Goal: Transaction & Acquisition: Subscribe to service/newsletter

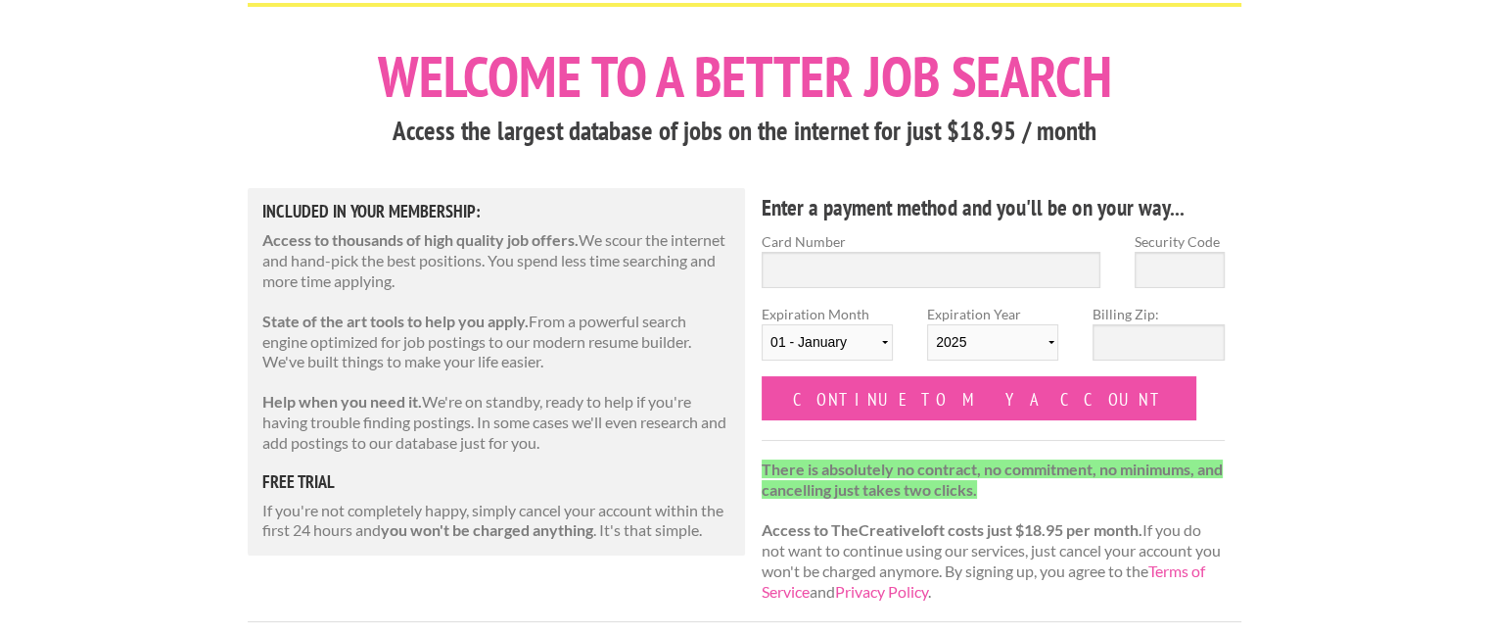
scroll to position [98, 0]
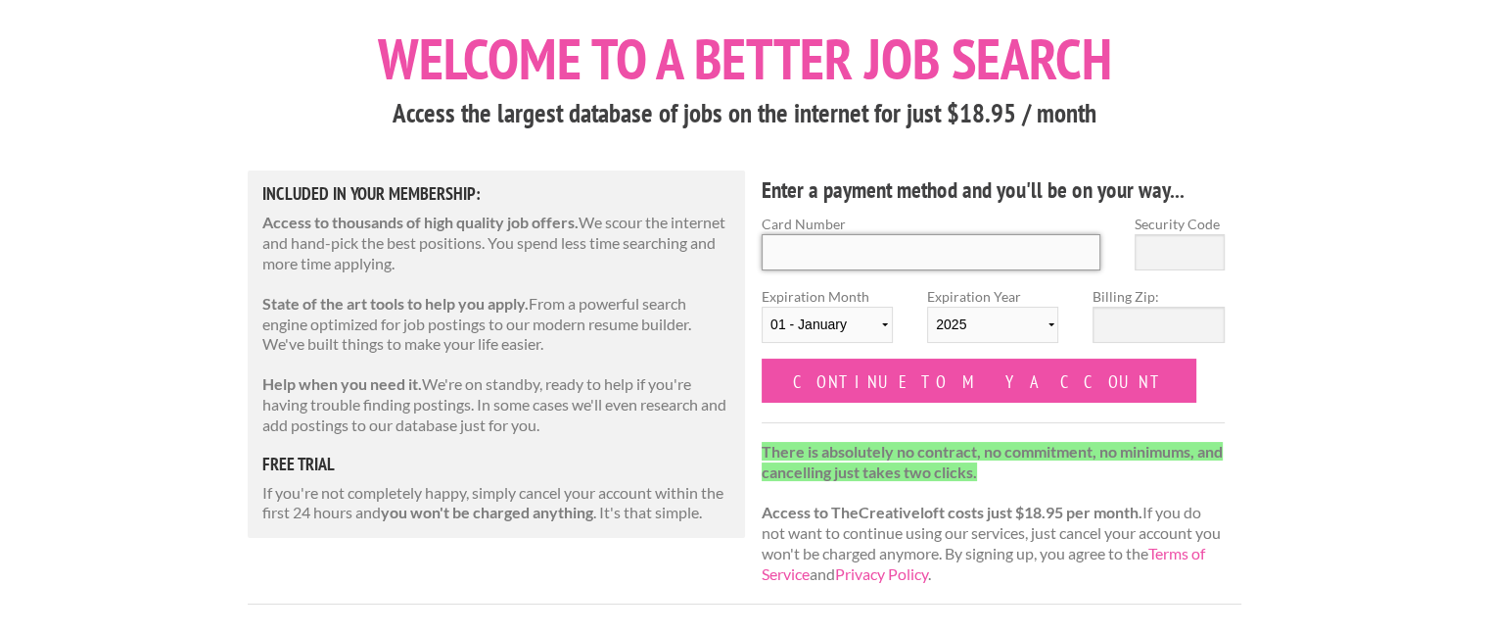
click at [870, 258] on input "Card Number" at bounding box center [931, 252] width 339 height 36
click at [299, 465] on h5 "free trial" at bounding box center [496, 464] width 468 height 18
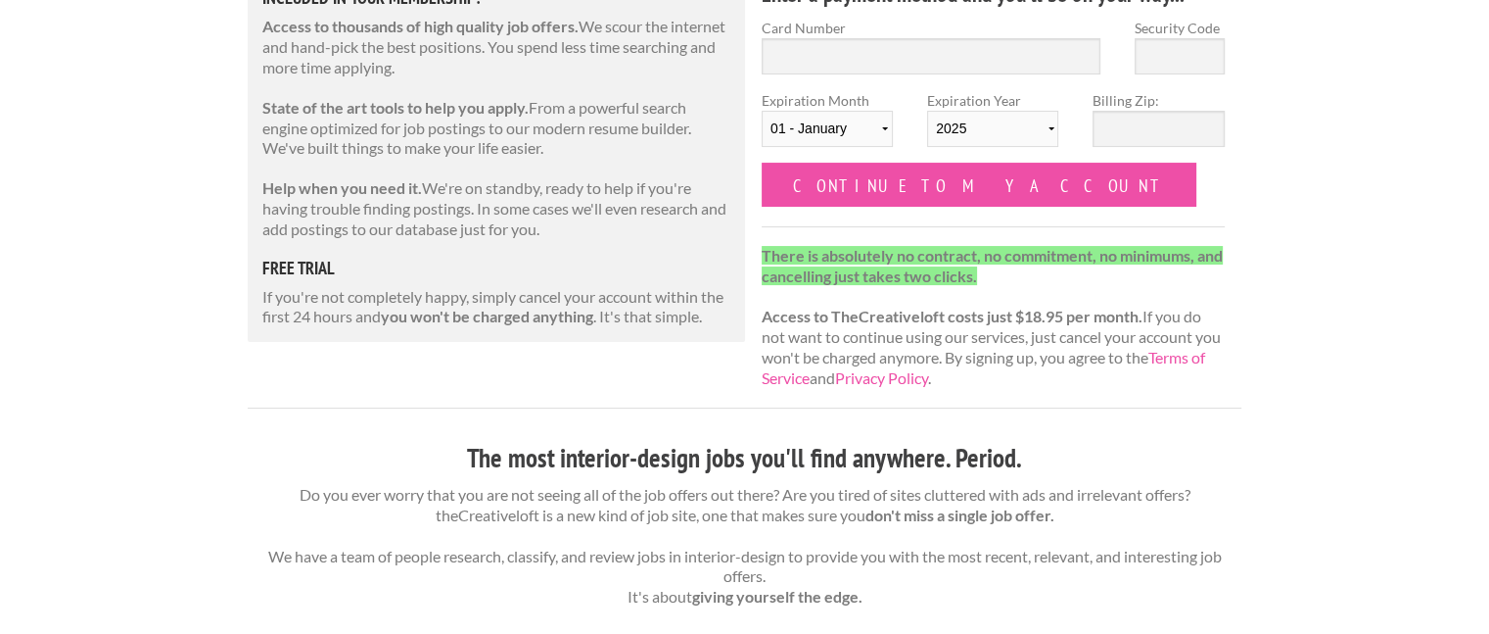
scroll to position [196, 0]
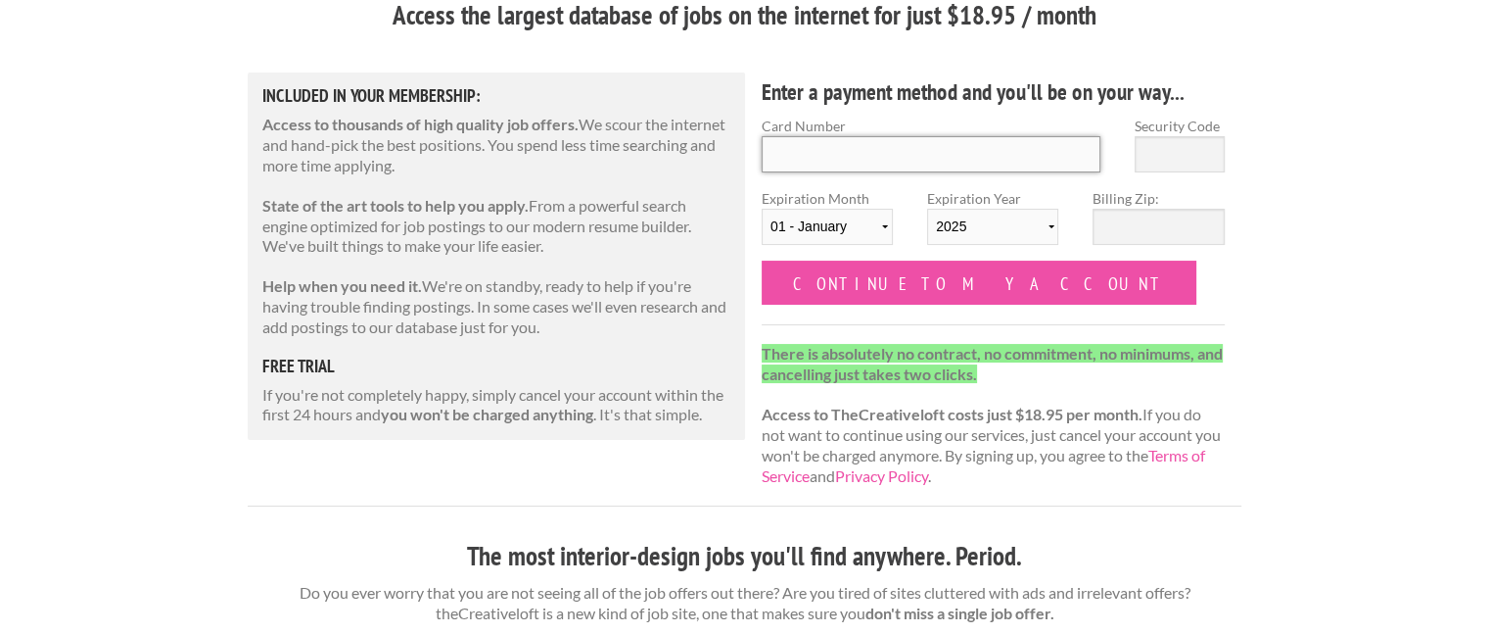
click at [815, 147] on input "Card Number" at bounding box center [931, 154] width 339 height 36
type input "4060425583707318"
select select "10"
select select "2029"
click at [1179, 157] on input "Security Code" at bounding box center [1180, 154] width 90 height 36
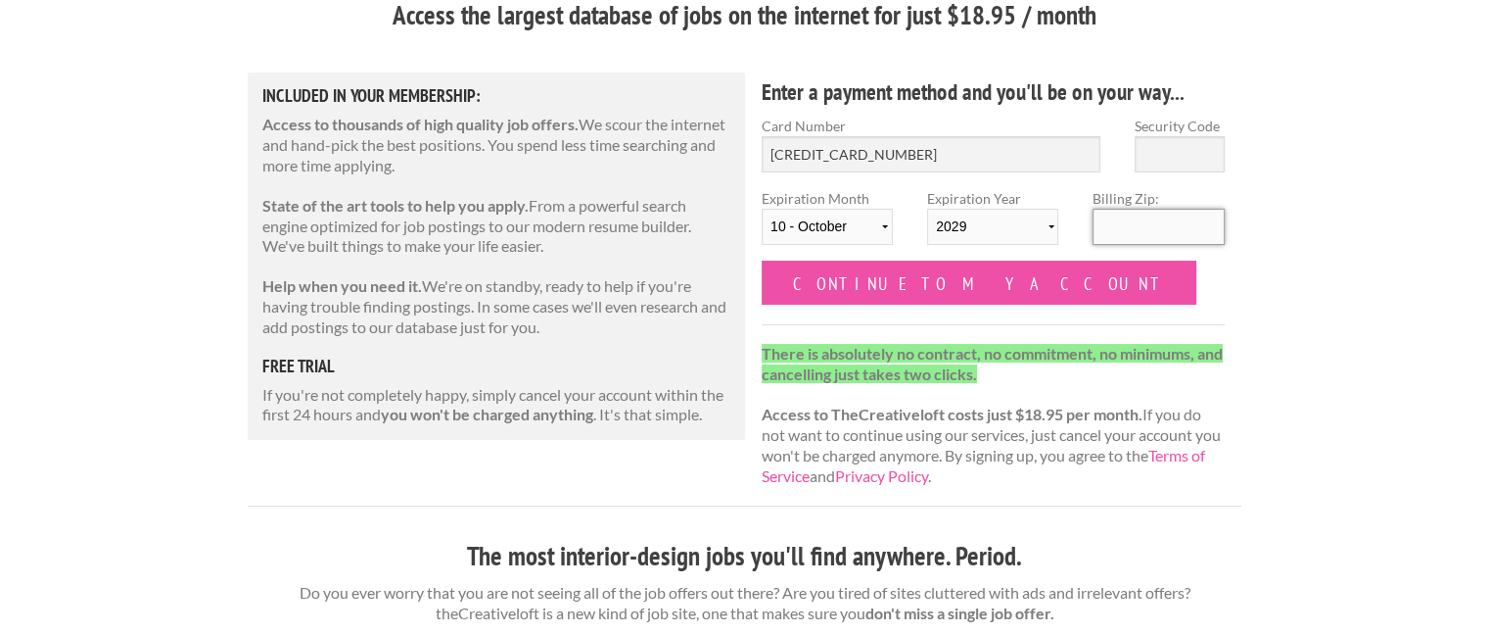
click at [1114, 234] on input "Billing Zip:" at bounding box center [1158, 227] width 131 height 36
type input "70706"
click at [1025, 155] on input "4060425583707318" at bounding box center [931, 154] width 339 height 36
type input "656"
click at [866, 230] on select "01 - January 02 - February 03 - March 04 - April 05 - May 06 - June 07 - July 0…" at bounding box center [827, 227] width 131 height 36
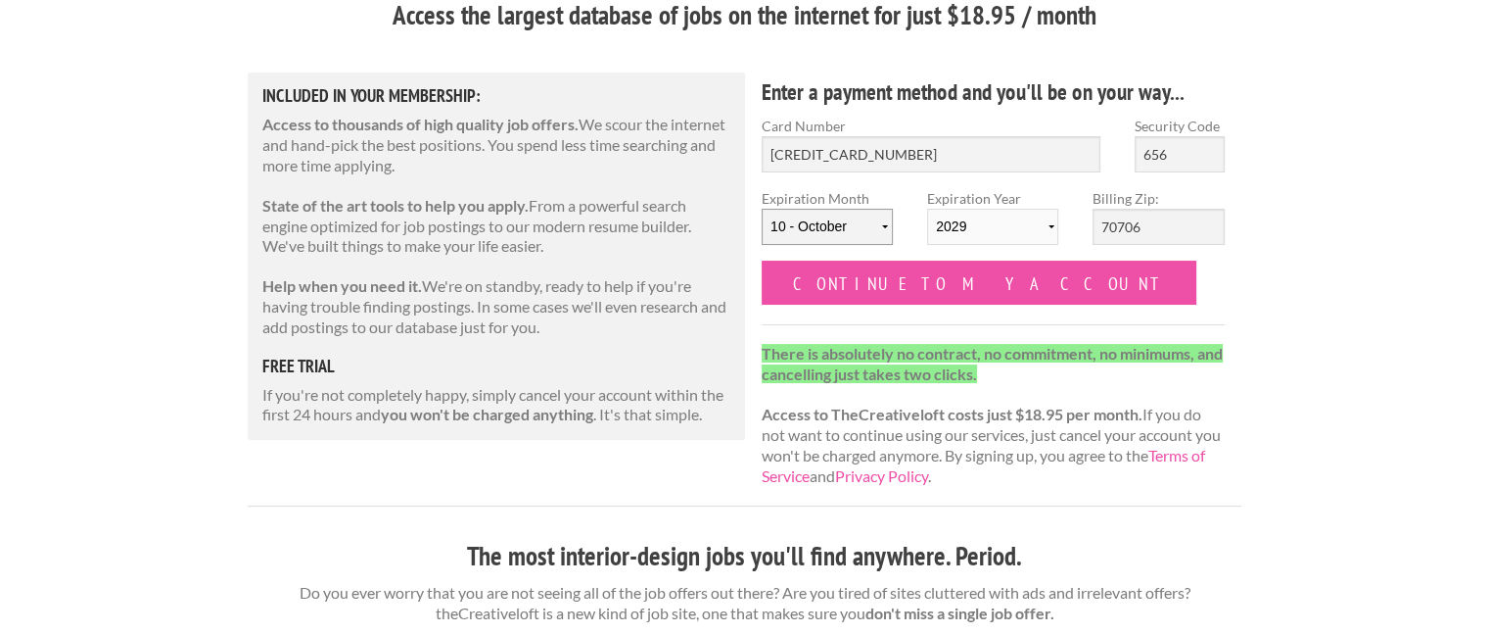
select select "06"
click at [762, 209] on select "01 - January 02 - February 03 - March 04 - April 05 - May 06 - June 07 - July 0…" at bounding box center [827, 227] width 131 height 36
click at [1032, 226] on select "2025 2026 2027 2028 2029 2030 2031 2032 2033 2034" at bounding box center [992, 227] width 131 height 36
click at [927, 209] on select "2025 2026 2027 2028 2029 2030 2031 2032 2033 2034" at bounding box center [992, 227] width 131 height 36
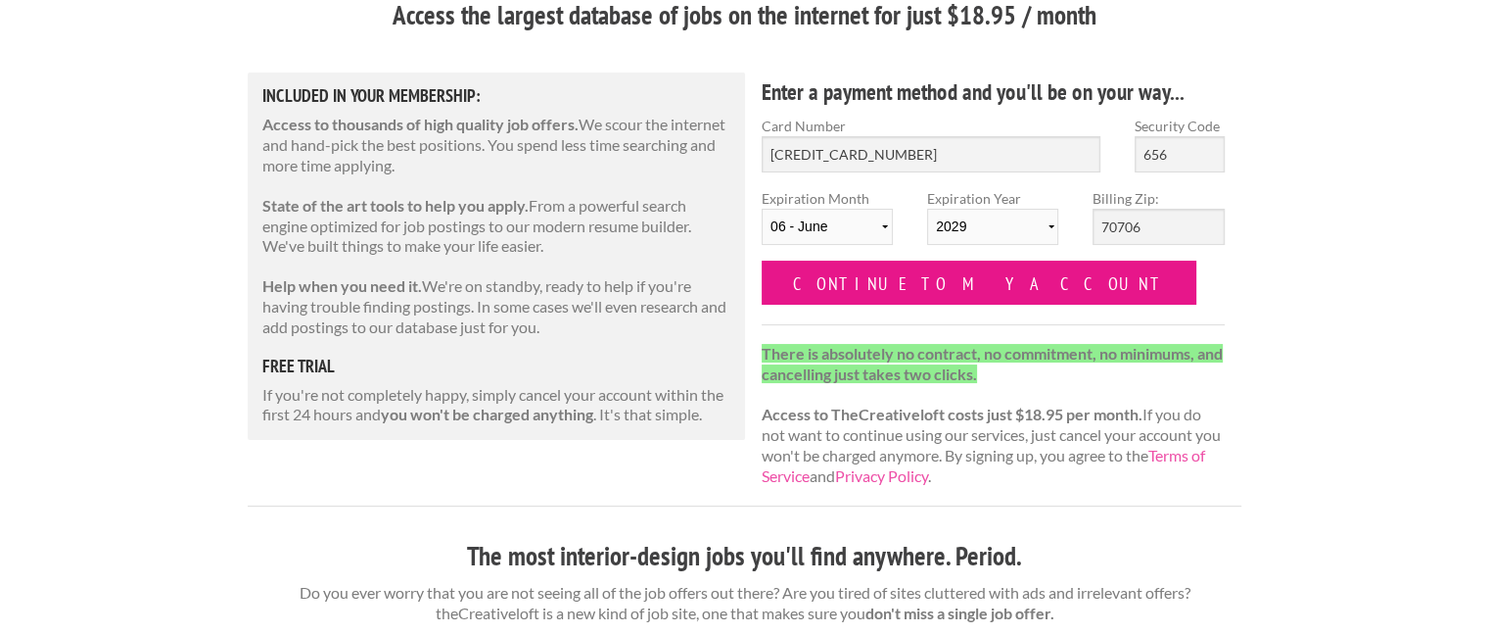
click at [968, 284] on input "Continue to my account" at bounding box center [979, 282] width 435 height 44
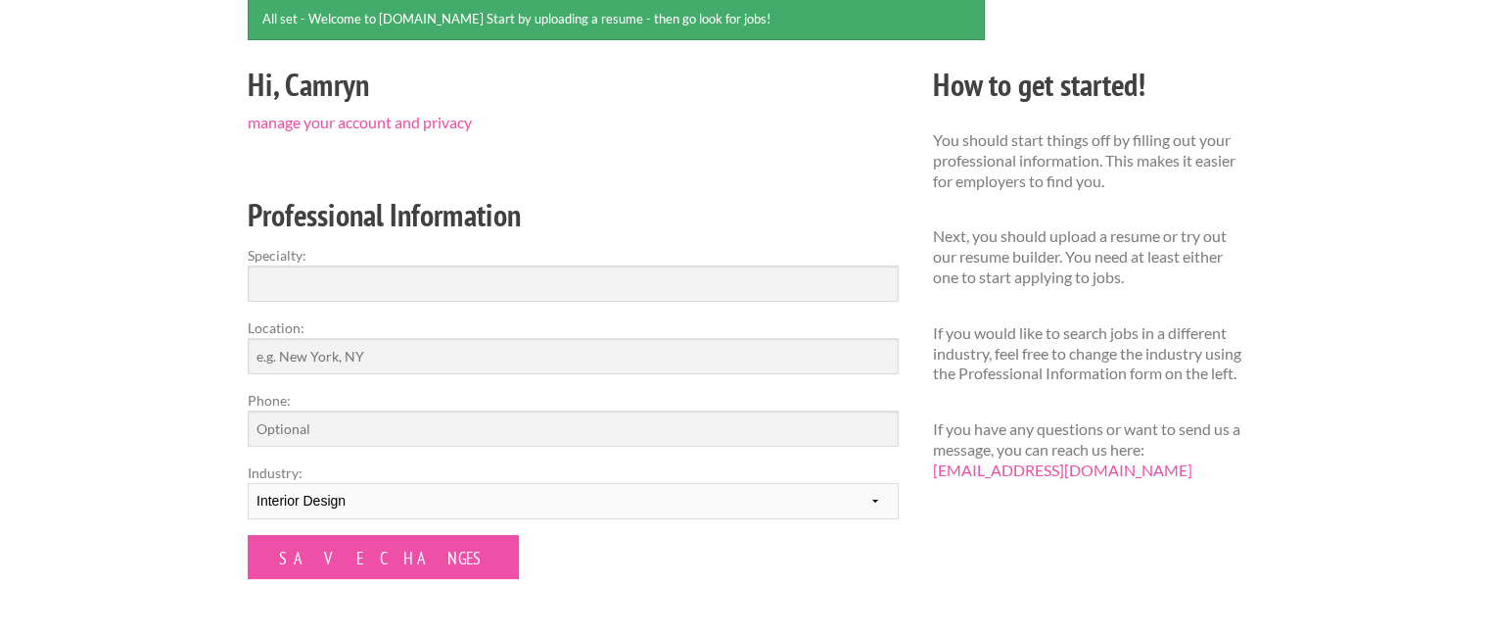
scroll to position [196, 0]
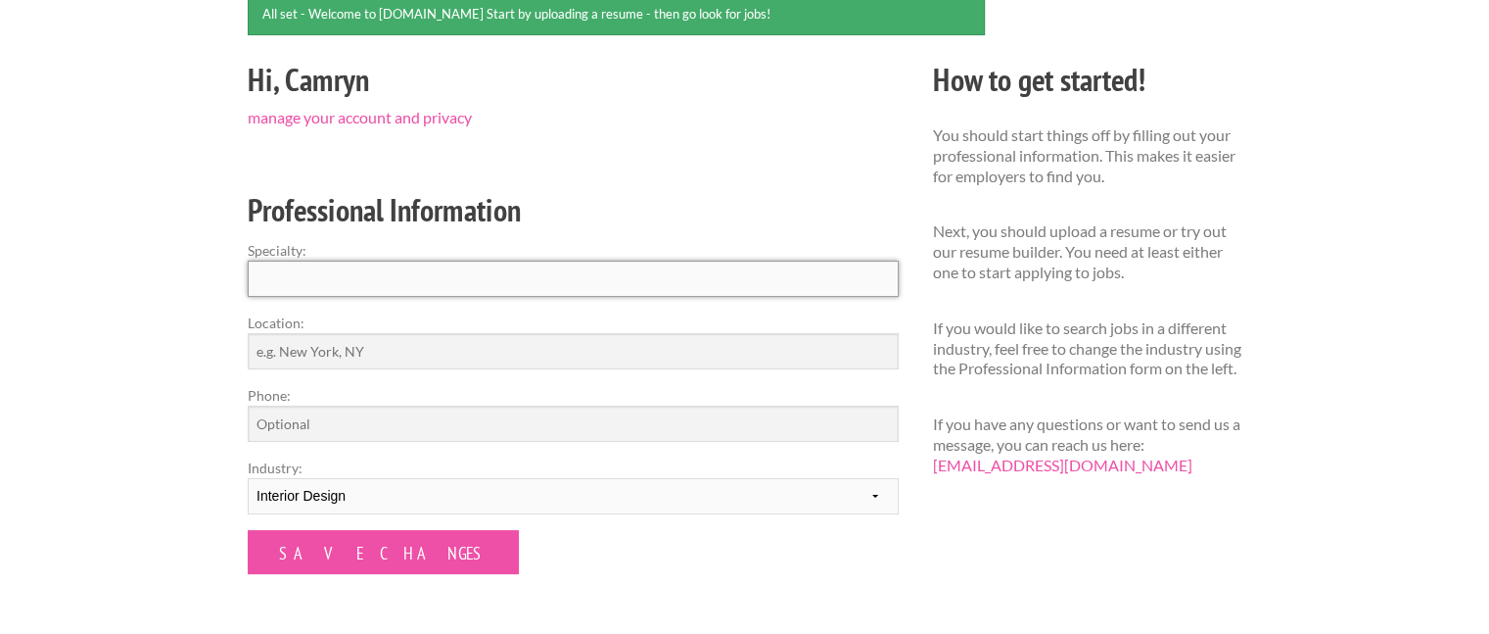
click at [501, 270] on input "Specialty:" at bounding box center [573, 278] width 651 height 36
click at [382, 347] on input "Location:" at bounding box center [573, 351] width 651 height 36
click at [452, 290] on input "Specialty:" at bounding box center [573, 278] width 651 height 36
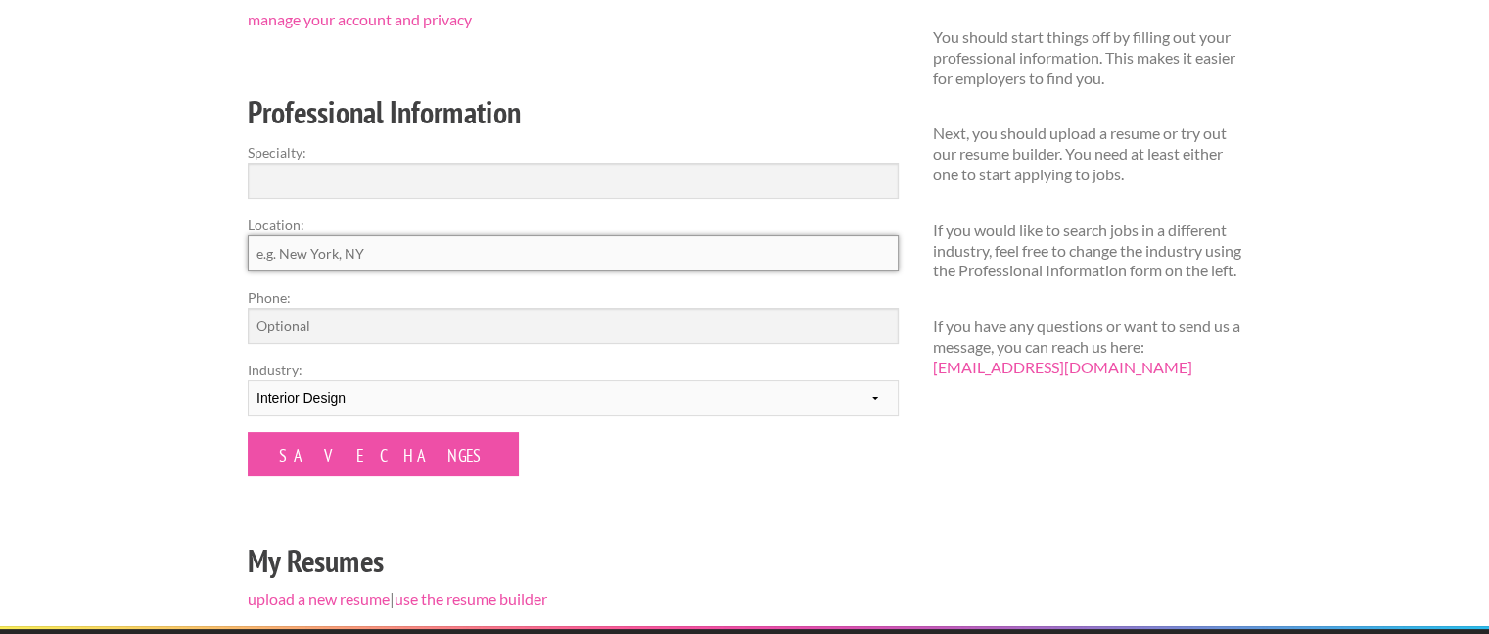
click at [436, 249] on input "Location:" at bounding box center [573, 253] width 651 height 36
type input "Washington, DC"
click at [374, 315] on input "Phone:" at bounding box center [573, 325] width 651 height 36
type input "6013345455"
click at [357, 186] on input "Specialty:" at bounding box center [573, 181] width 651 height 36
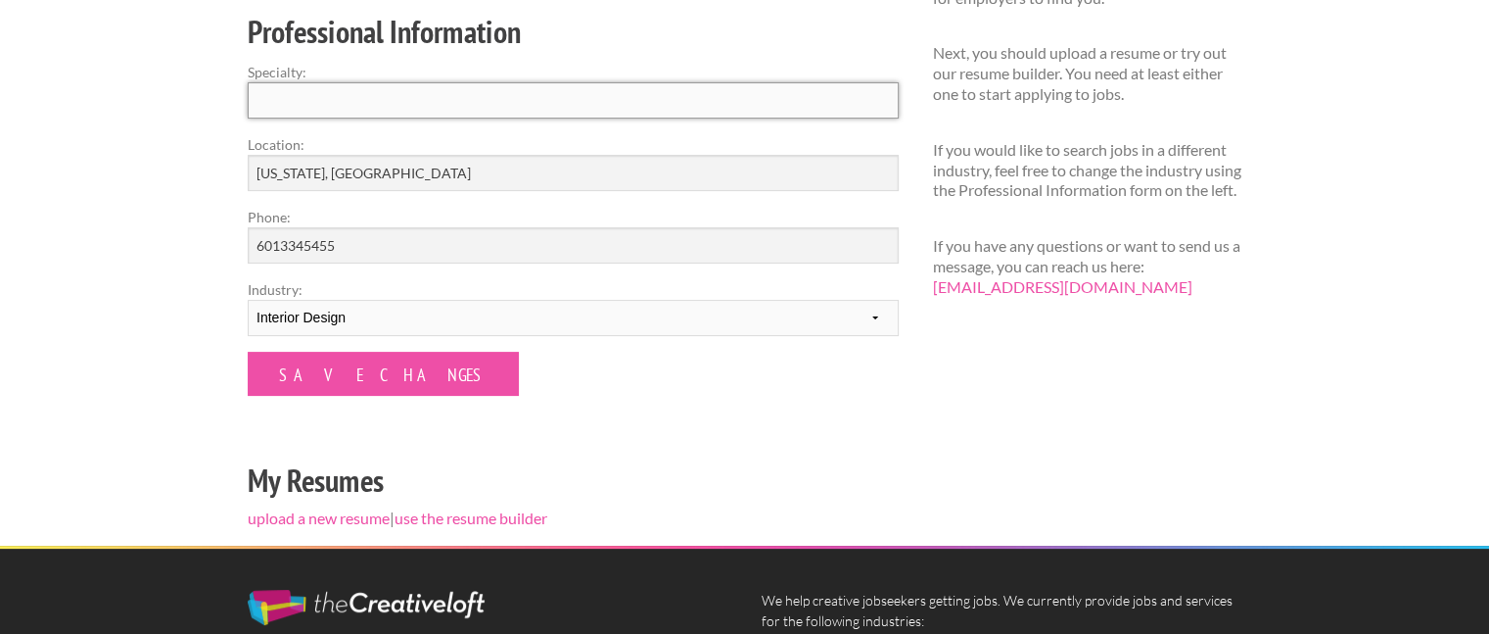
scroll to position [392, 0]
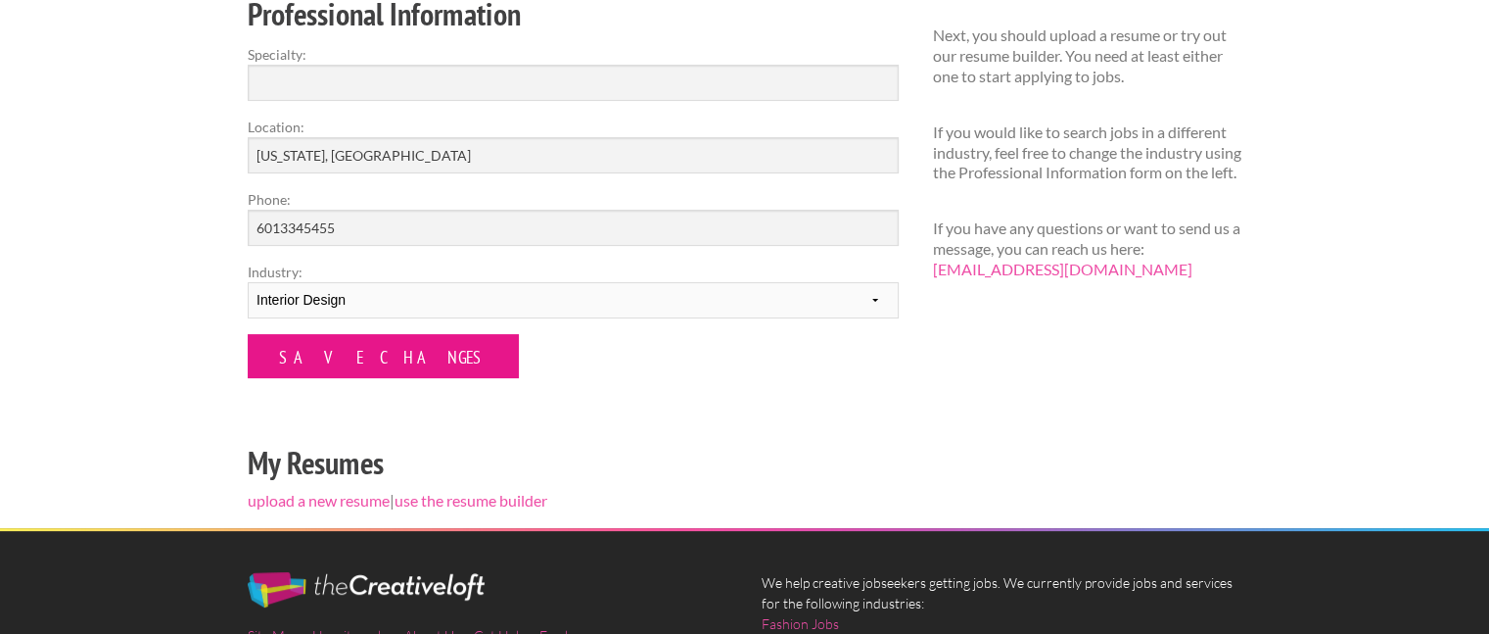
click at [358, 362] on input "Save Changes" at bounding box center [383, 356] width 271 height 44
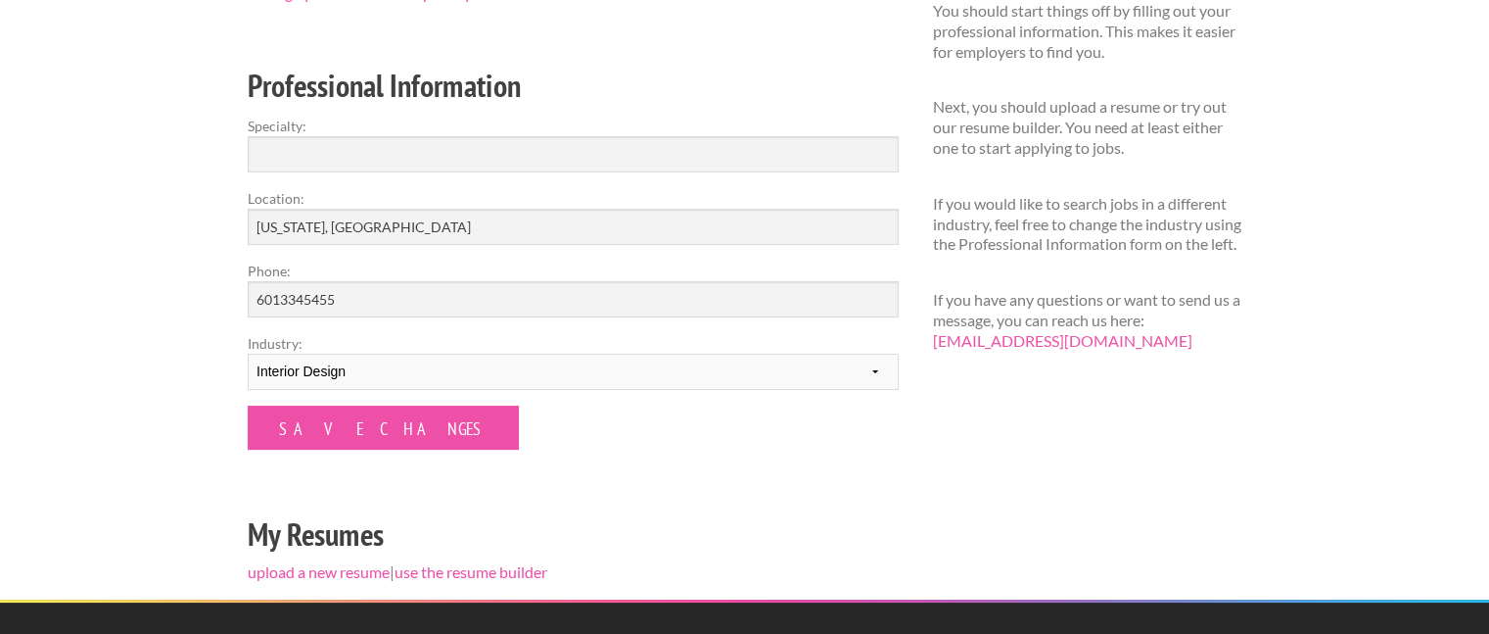
scroll to position [294, 0]
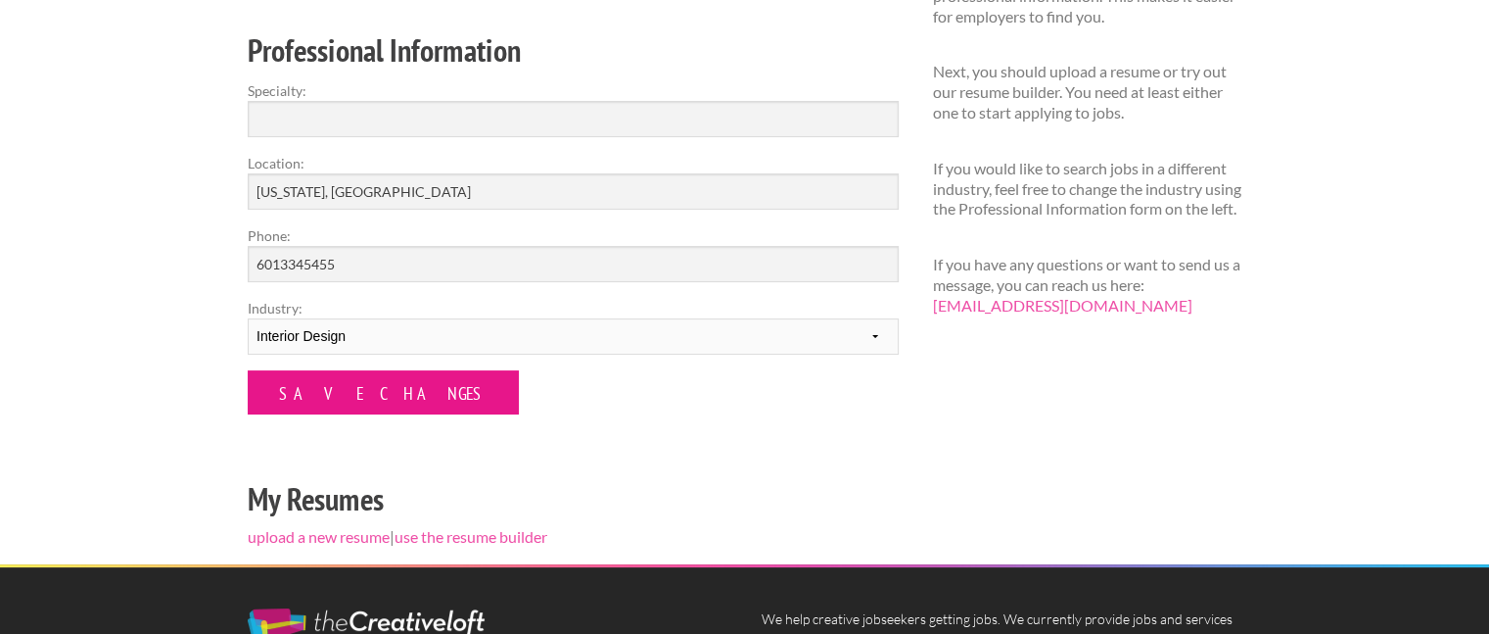
click at [368, 394] on input "Save Changes" at bounding box center [383, 392] width 271 height 44
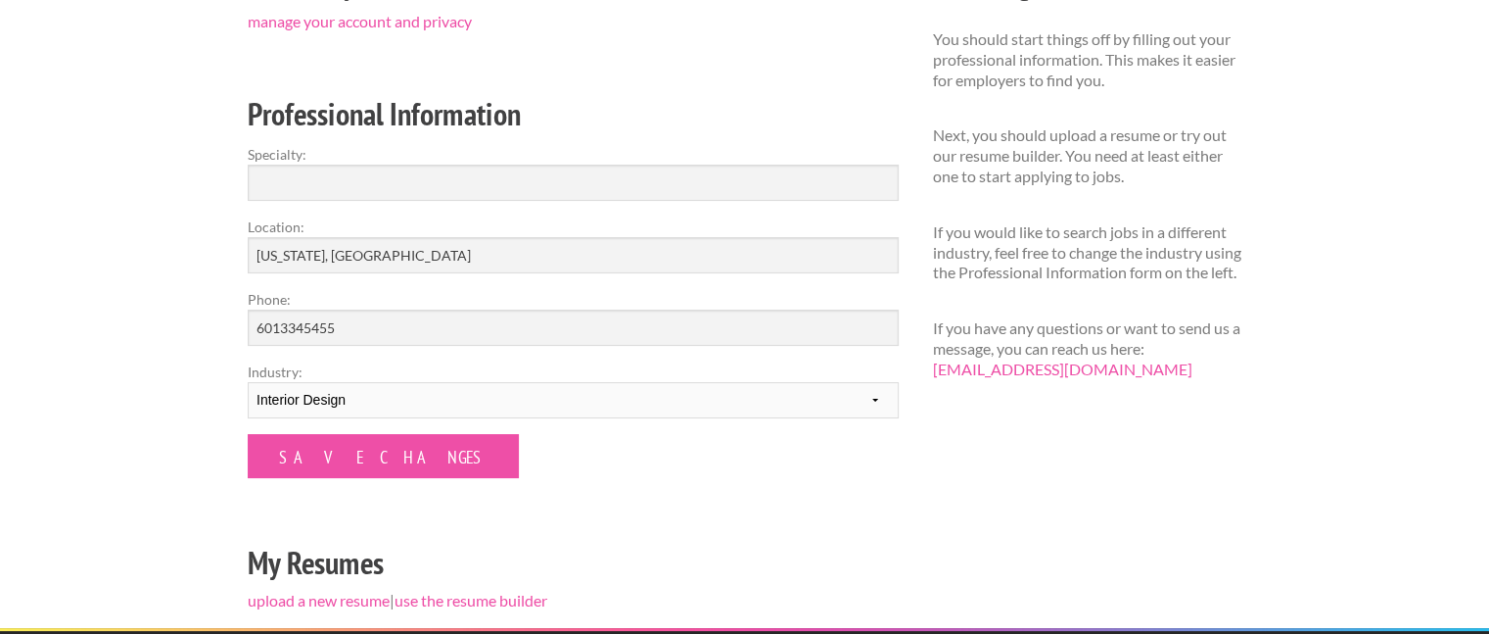
scroll to position [294, 0]
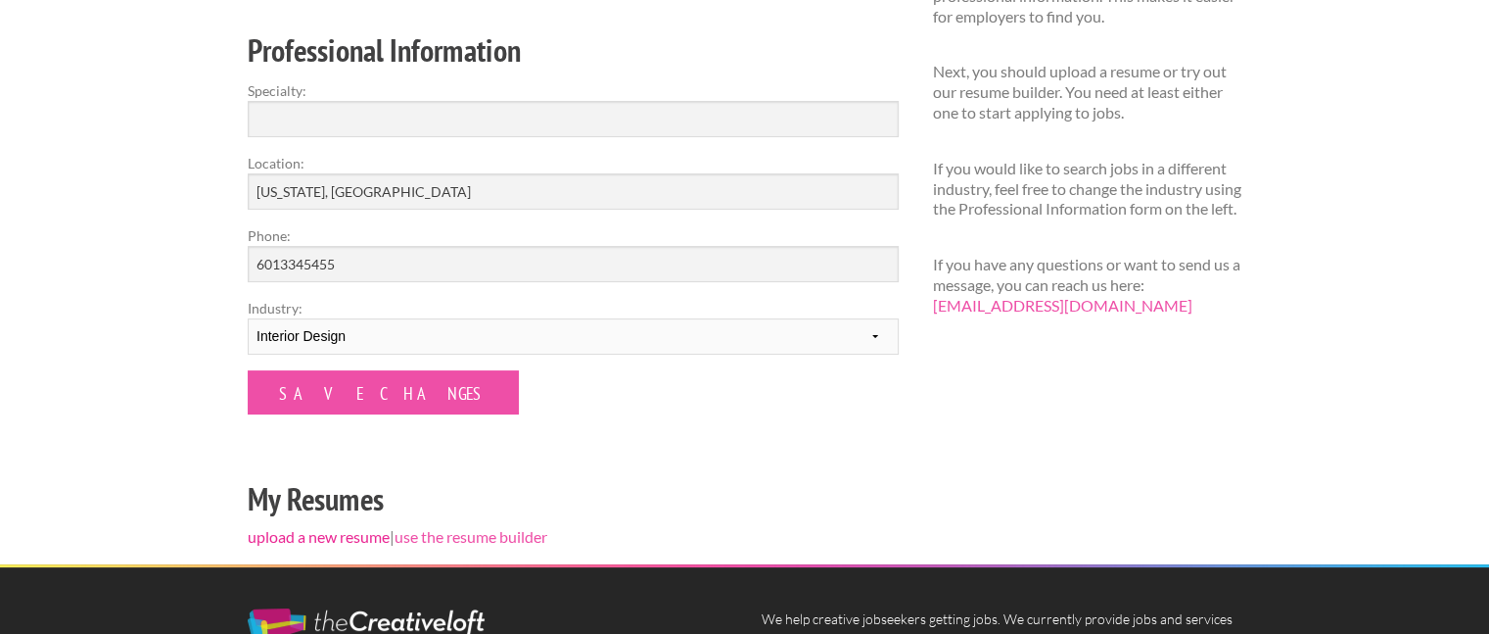
click at [339, 534] on link "upload a new resume" at bounding box center [319, 536] width 142 height 19
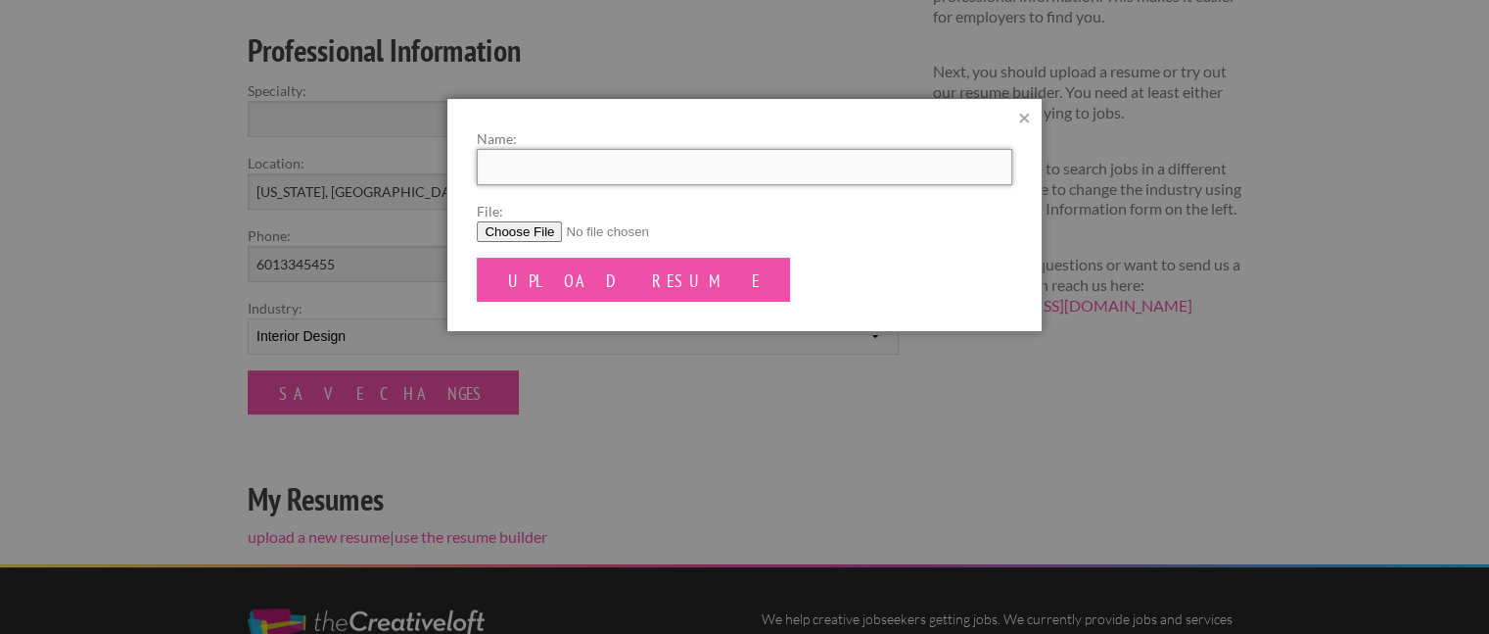
click at [558, 172] on input "Name:" at bounding box center [744, 167] width 535 height 36
click at [533, 228] on input "File:" at bounding box center [744, 231] width 535 height 21
type input "C:\fakepath\_Camryn McKinney Resume .pdf"
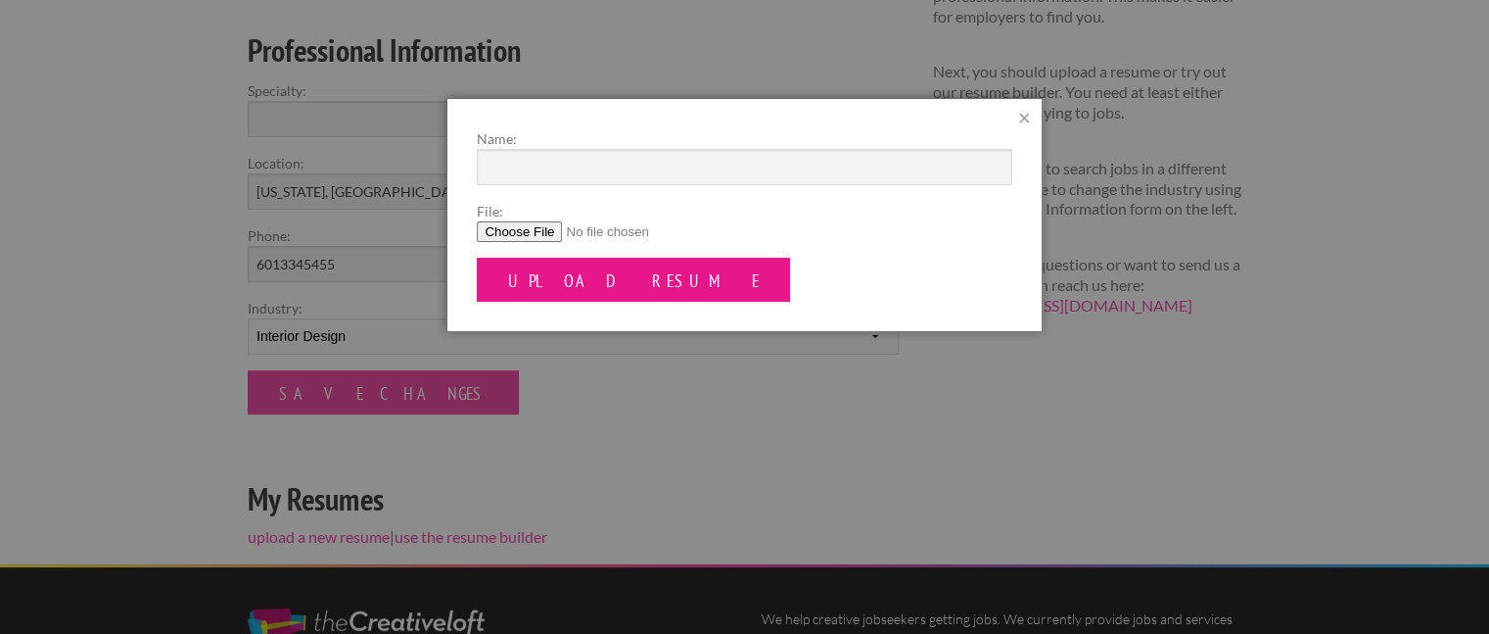
click at [624, 296] on input "Upload Resume" at bounding box center [633, 280] width 313 height 44
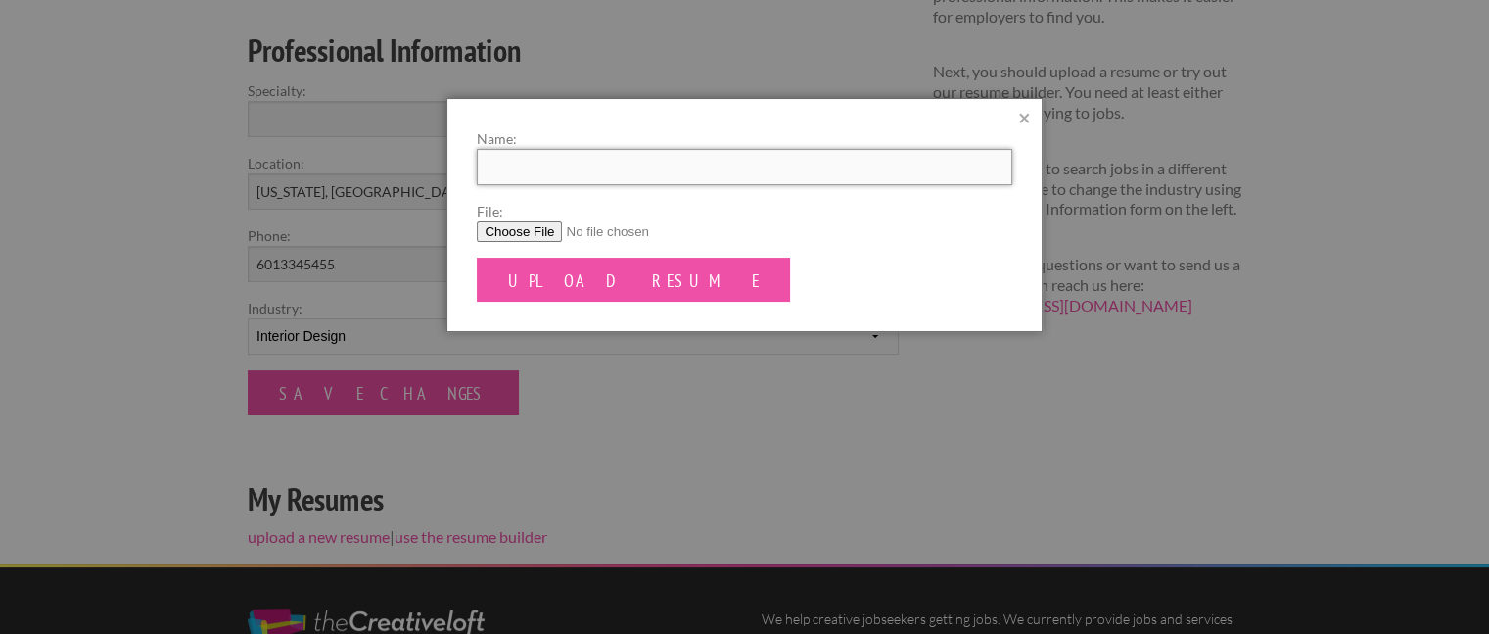
click at [543, 171] on input "Name:" at bounding box center [744, 167] width 535 height 36
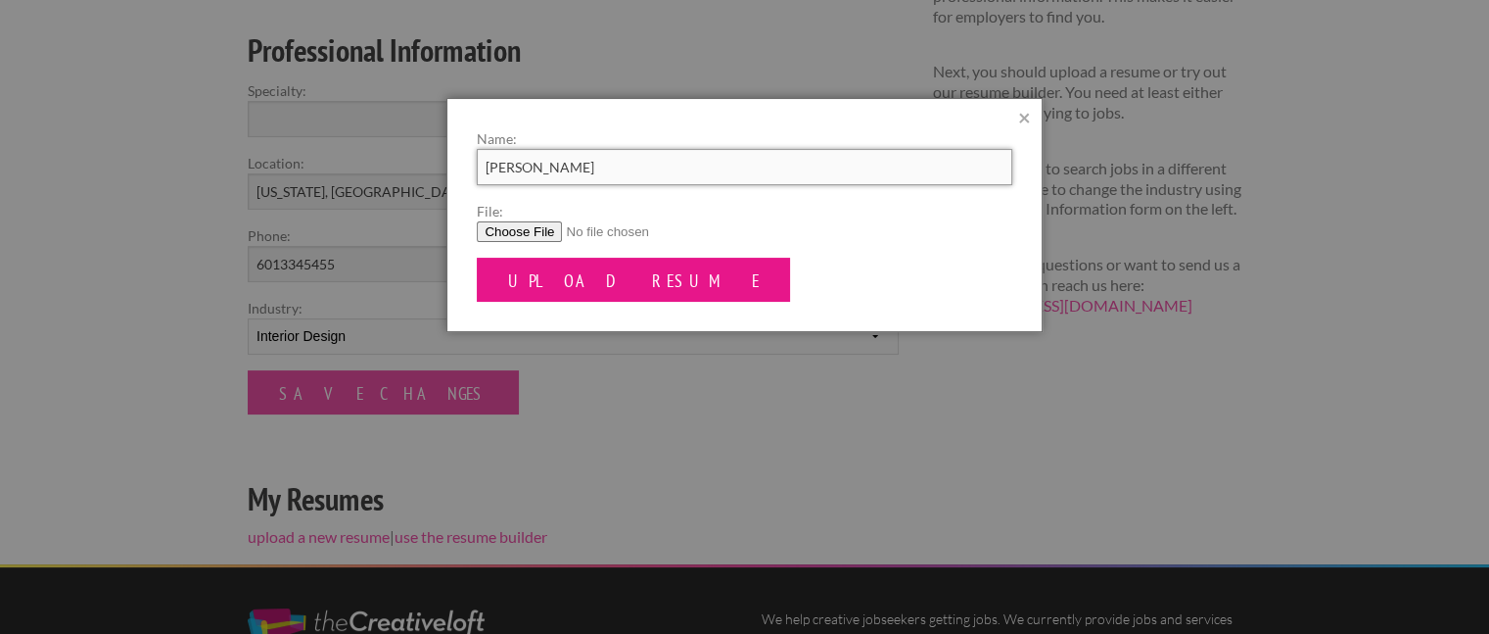
type input "Camryn McKinney"
click at [554, 277] on input "Upload Resume" at bounding box center [633, 280] width 313 height 44
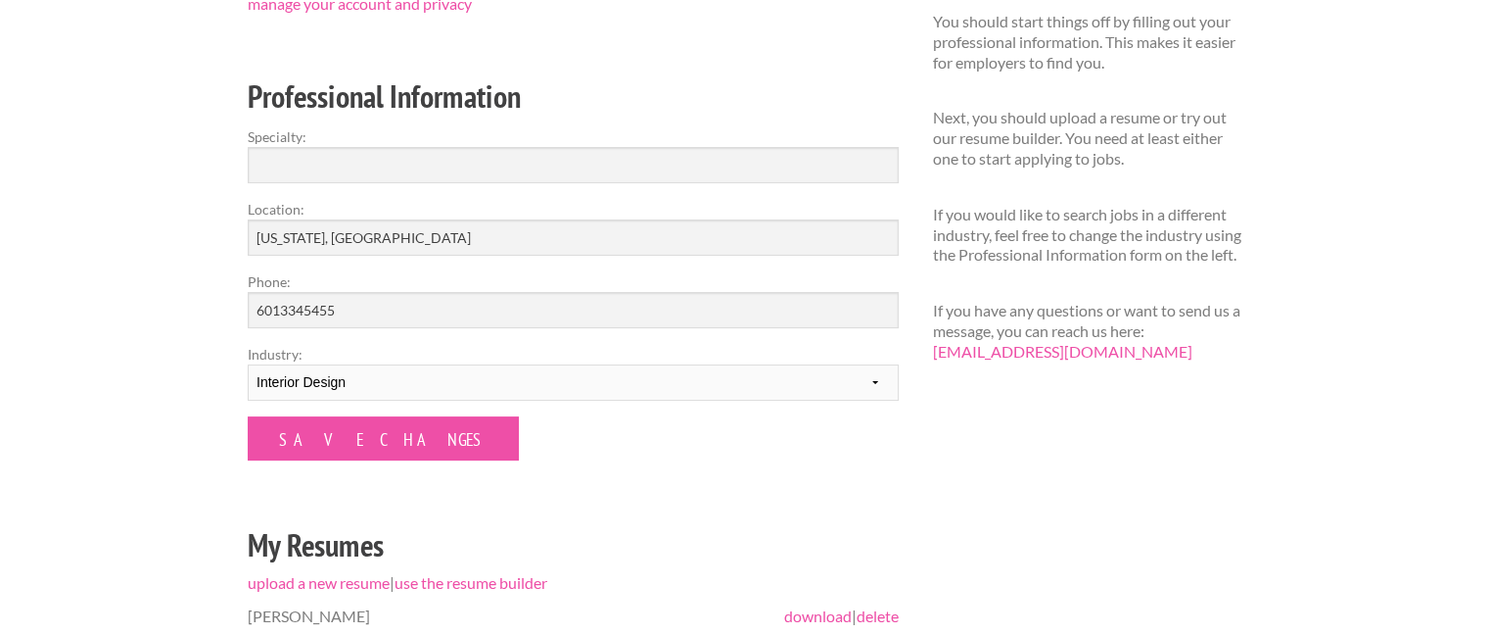
scroll to position [392, 0]
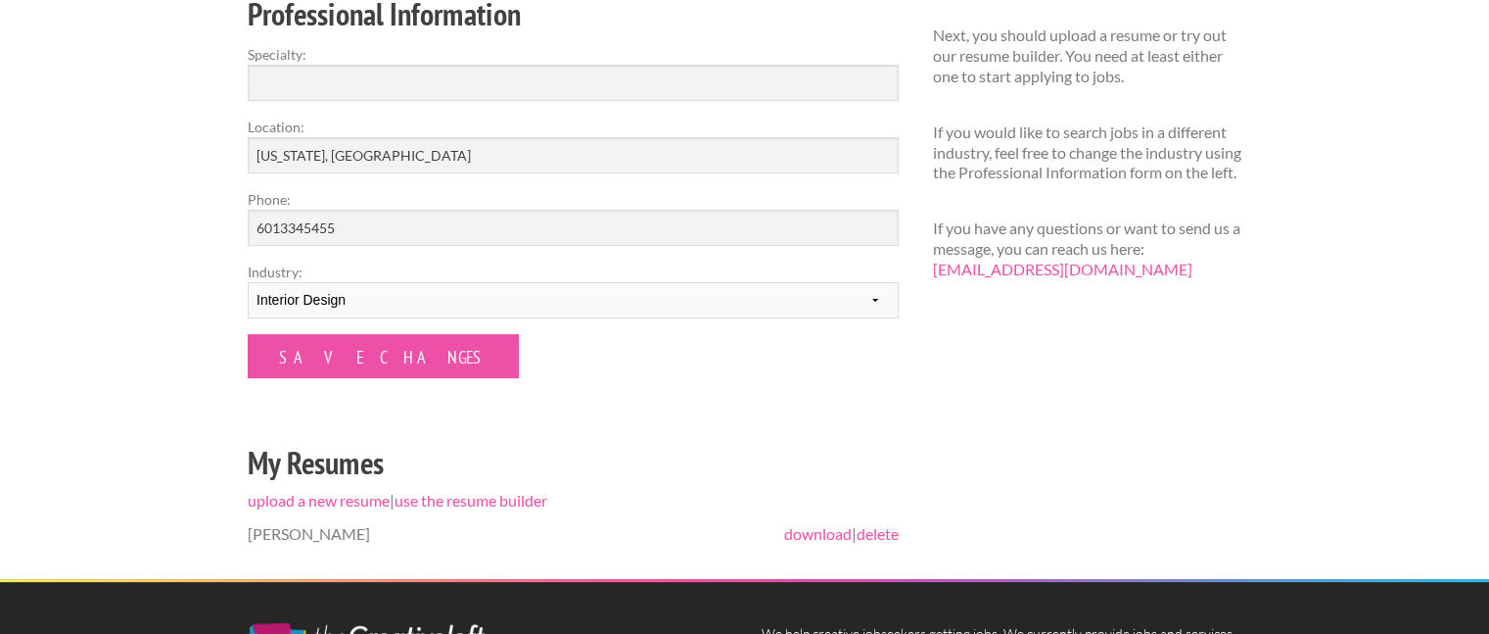
click at [669, 410] on div "Hi, [PERSON_NAME] manage your account and privacy Professional Information Spec…" at bounding box center [573, 219] width 685 height 720
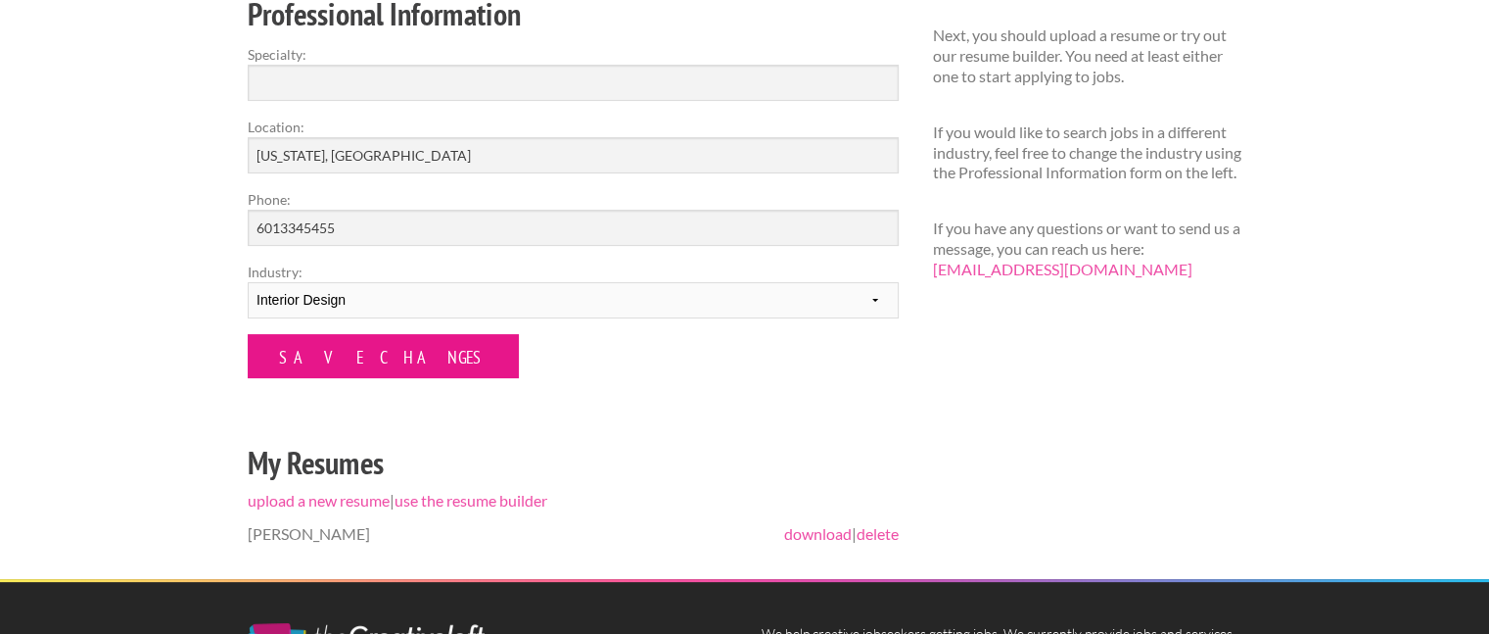
click at [323, 354] on input "Save Changes" at bounding box center [383, 356] width 271 height 44
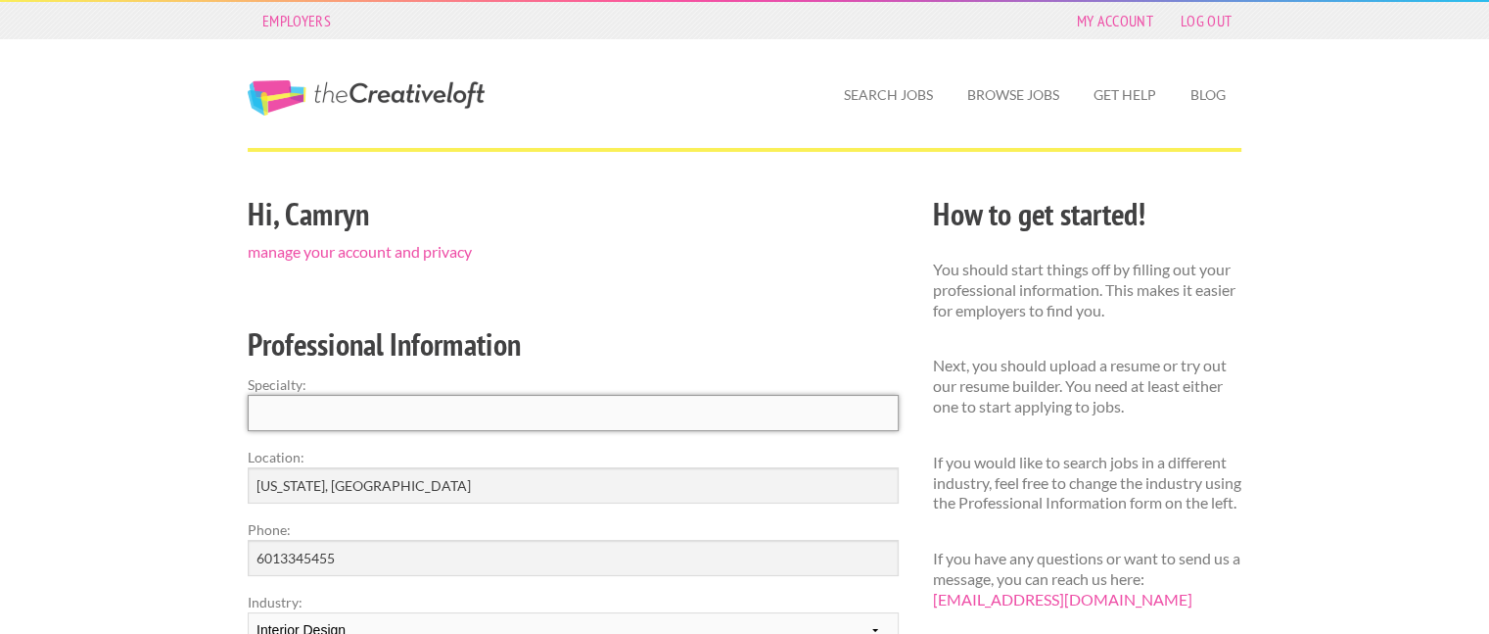
click at [468, 408] on input "Specialty:" at bounding box center [573, 413] width 651 height 36
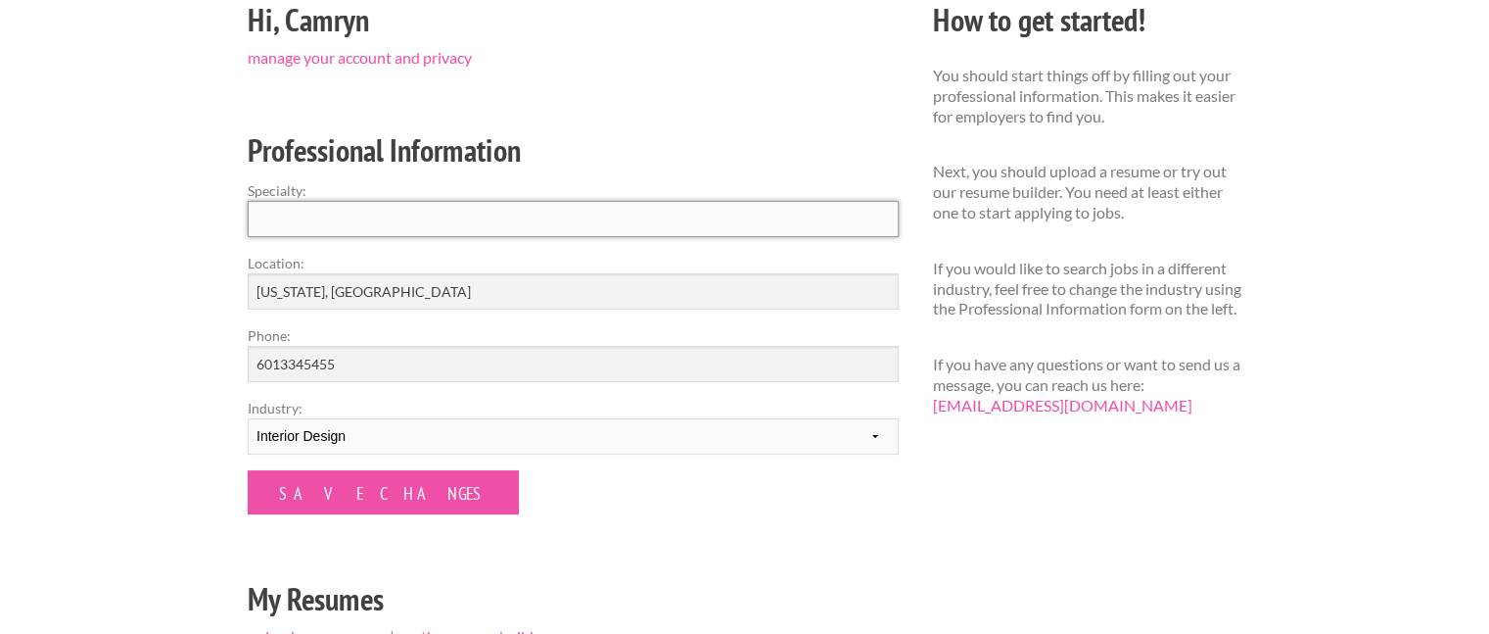
scroll to position [196, 0]
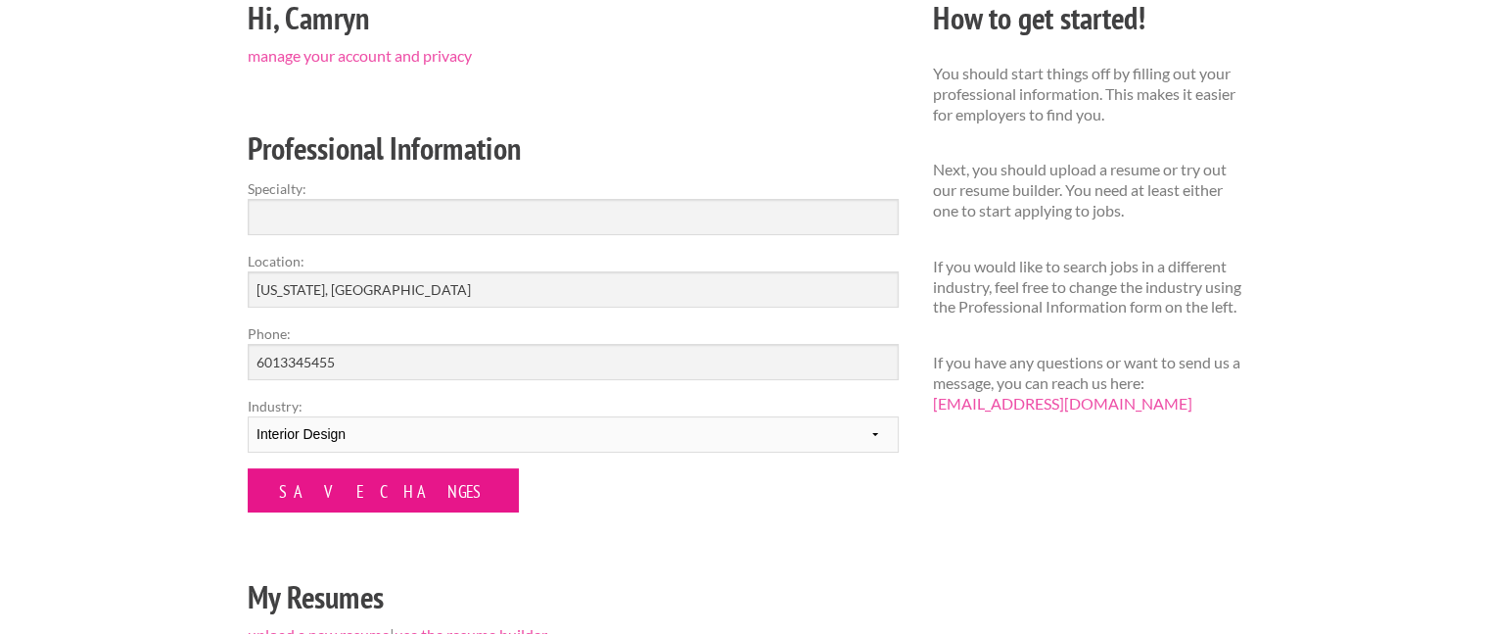
click at [311, 488] on input "Save Changes" at bounding box center [383, 490] width 271 height 44
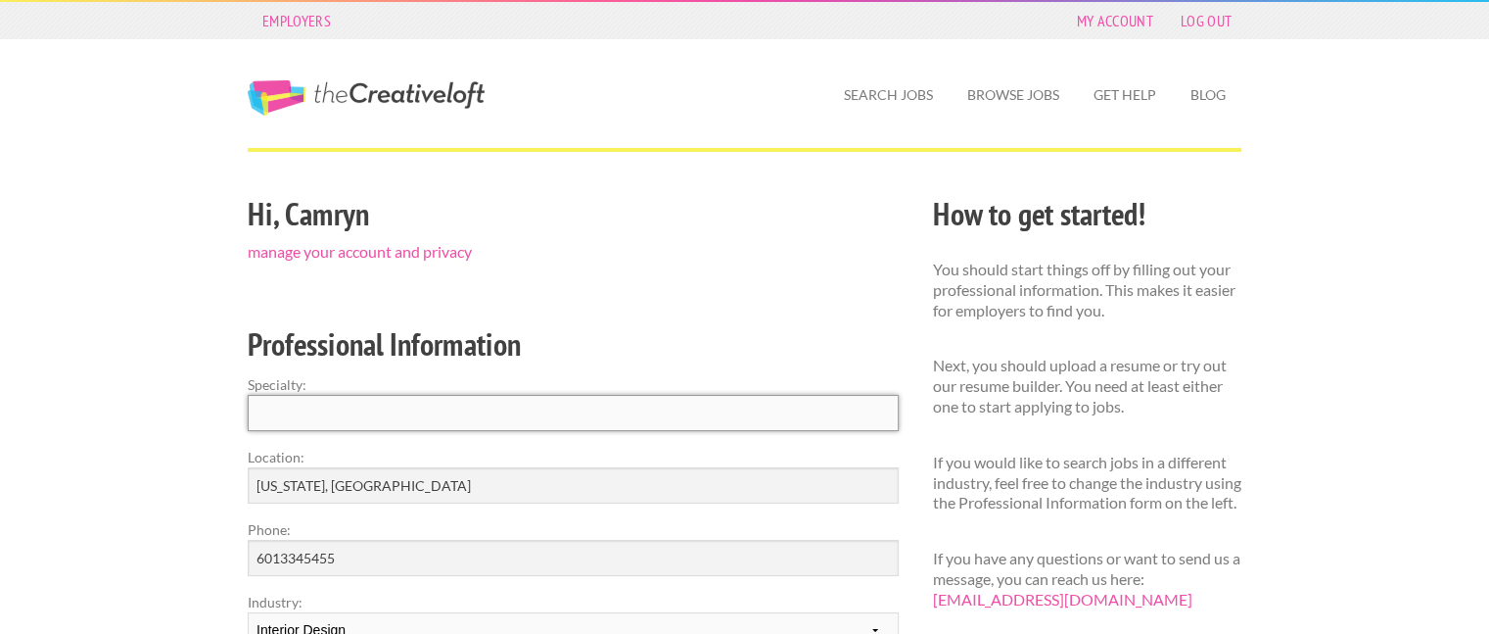
click at [389, 425] on input "Specialty:" at bounding box center [573, 413] width 651 height 36
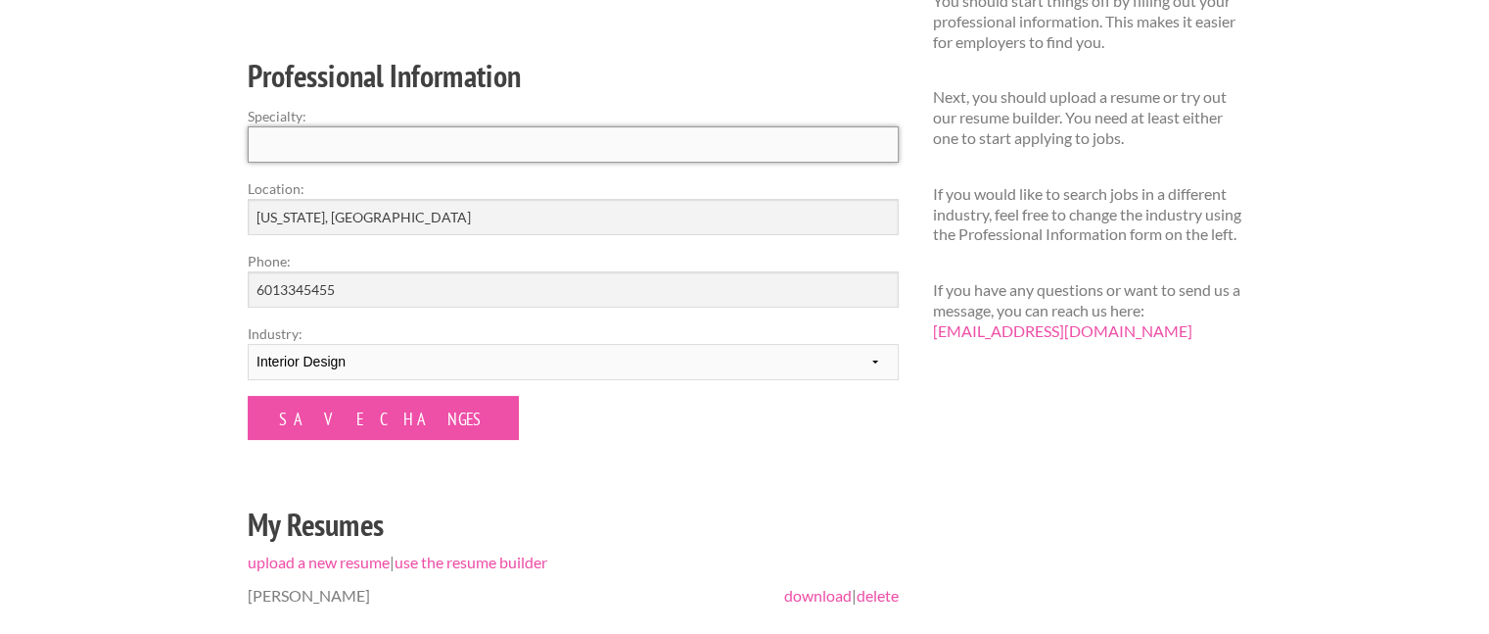
scroll to position [294, 0]
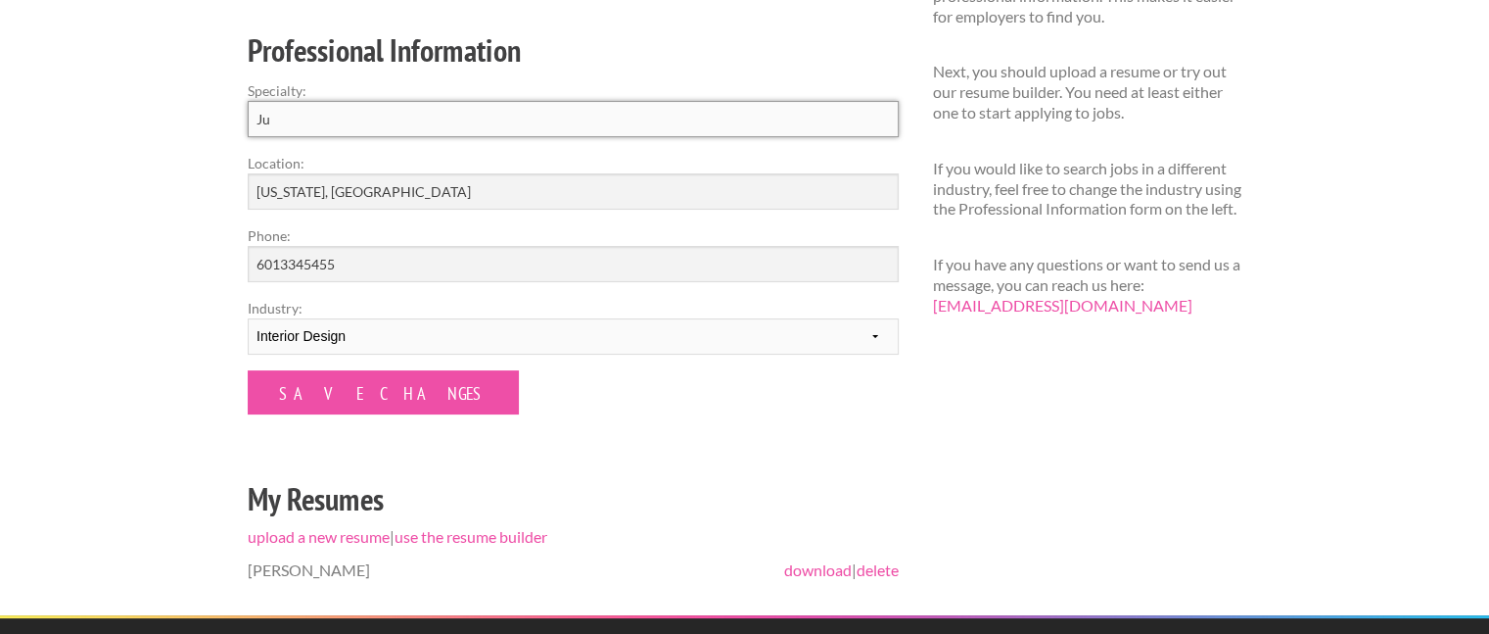
type input "J"
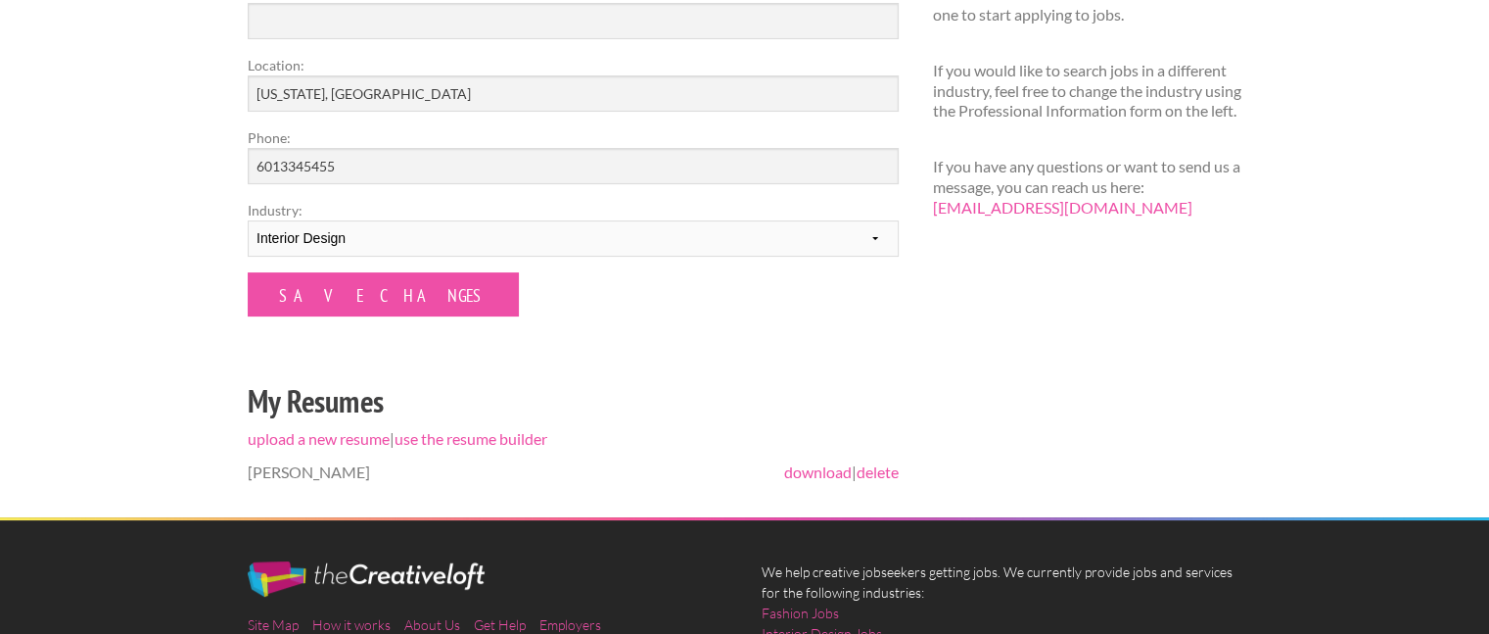
scroll to position [0, 0]
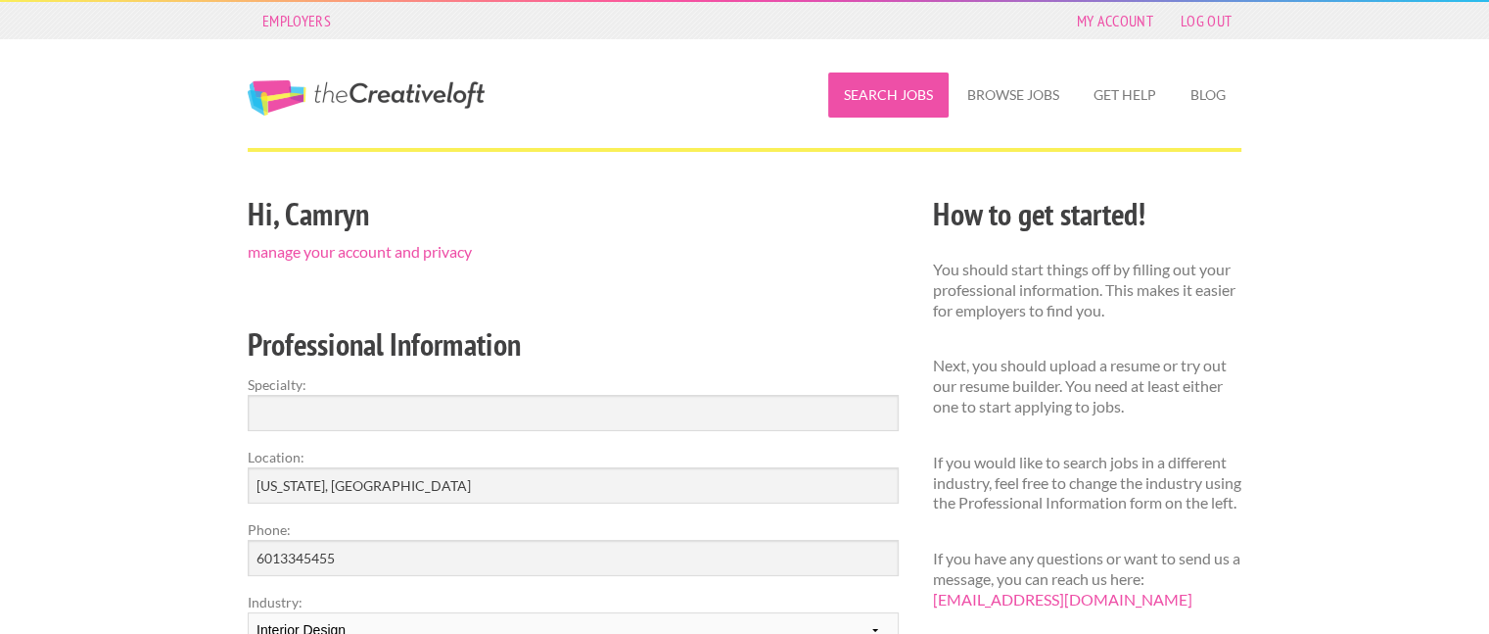
click at [851, 93] on link "Search Jobs" at bounding box center [888, 94] width 120 height 45
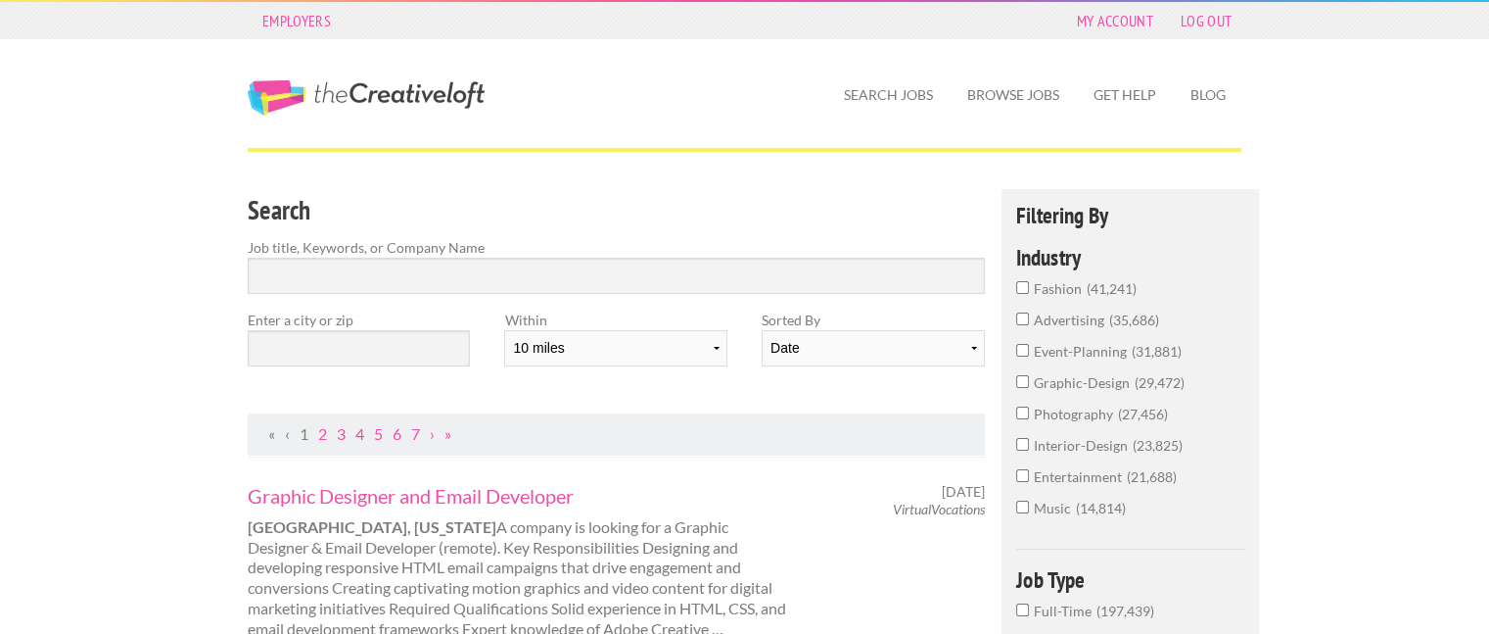
scroll to position [98, 0]
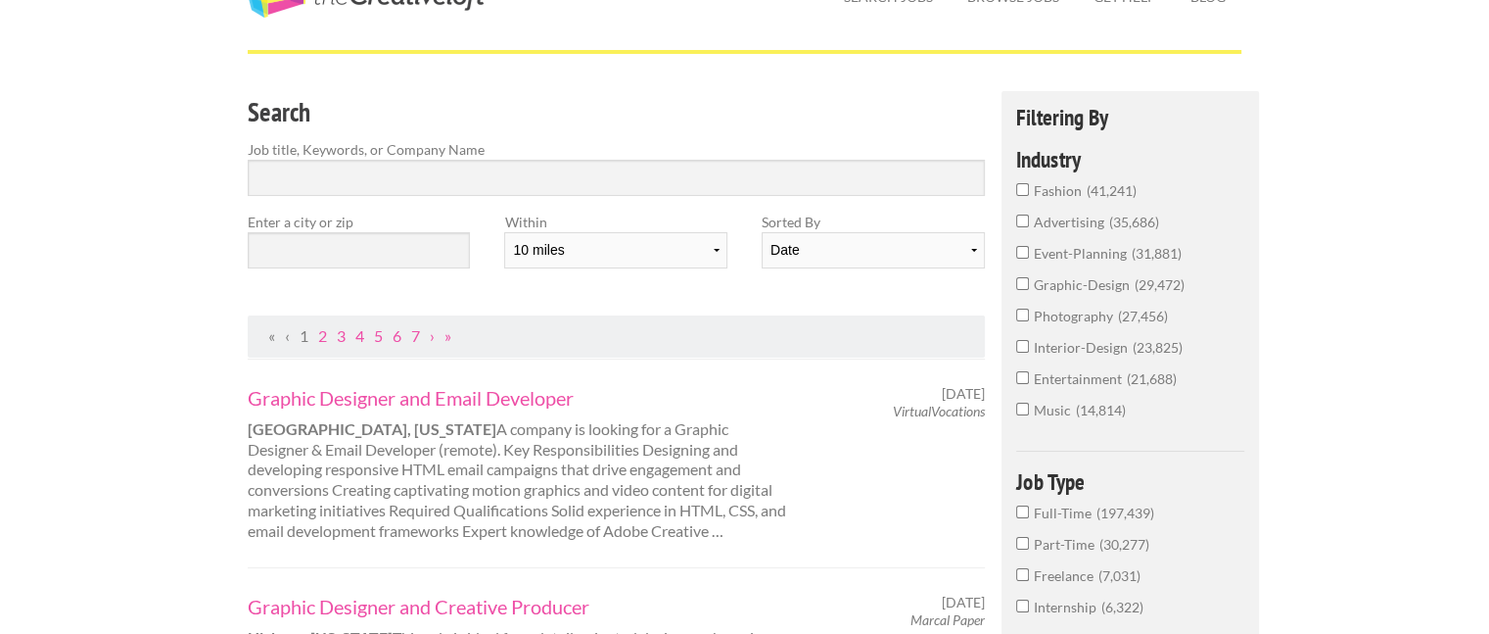
click at [1071, 346] on span "interior-design" at bounding box center [1083, 347] width 99 height 17
click at [1029, 346] on input "interior-design 23,825" at bounding box center [1022, 346] width 13 height 13
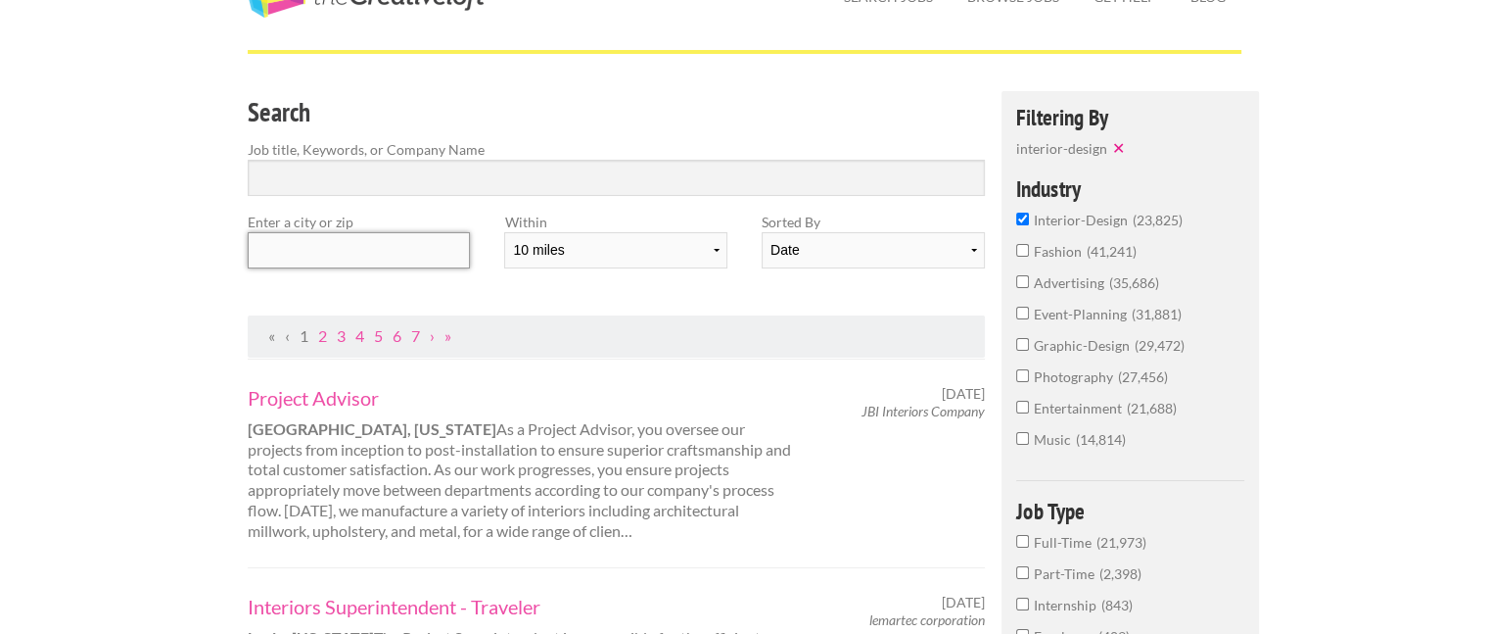
click at [333, 262] on input "text" at bounding box center [359, 250] width 222 height 36
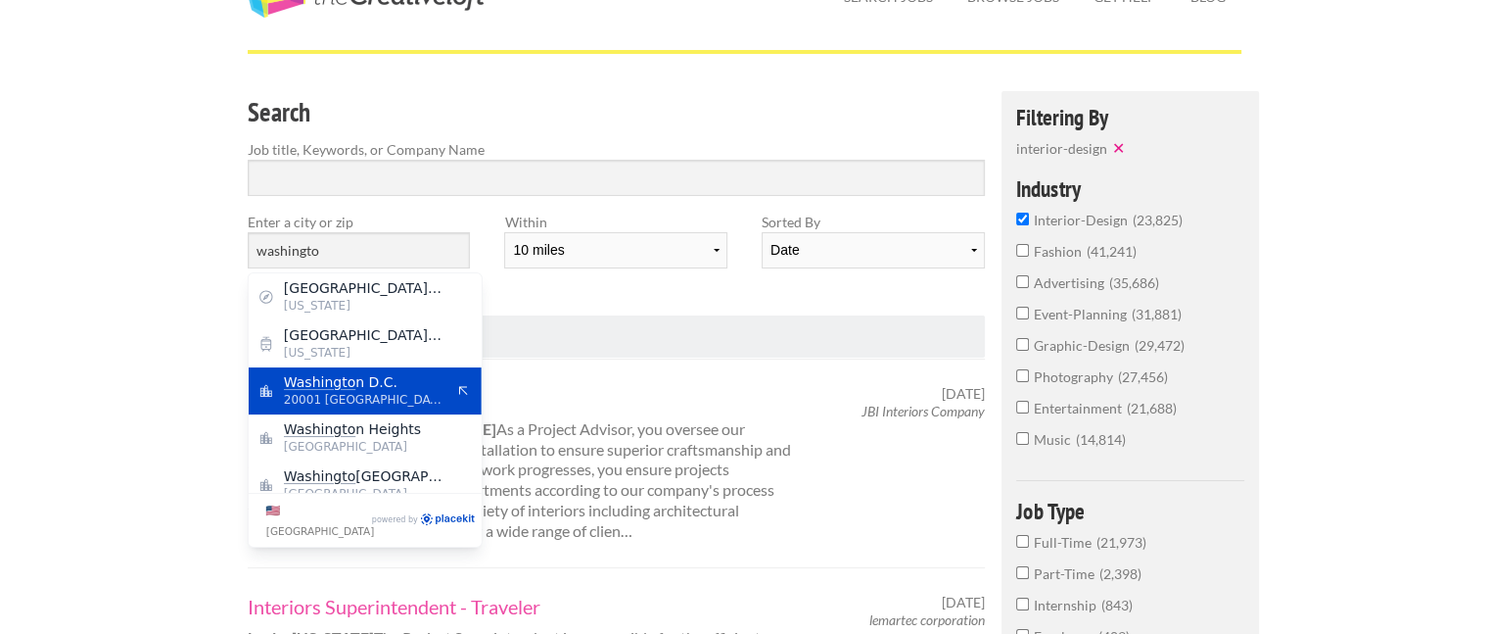
click at [404, 375] on span "Washingto n D.C." at bounding box center [364, 382] width 161 height 18
type input "Washington D.C."
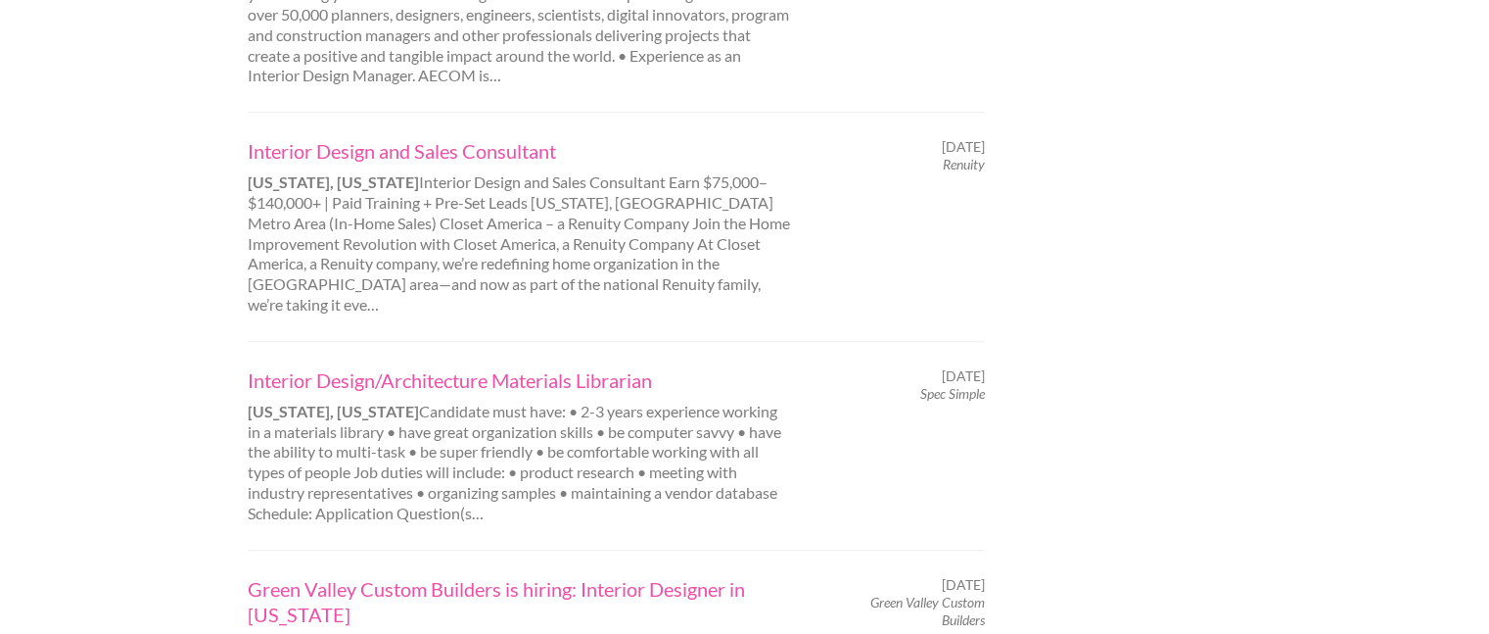
scroll to position [1861, 0]
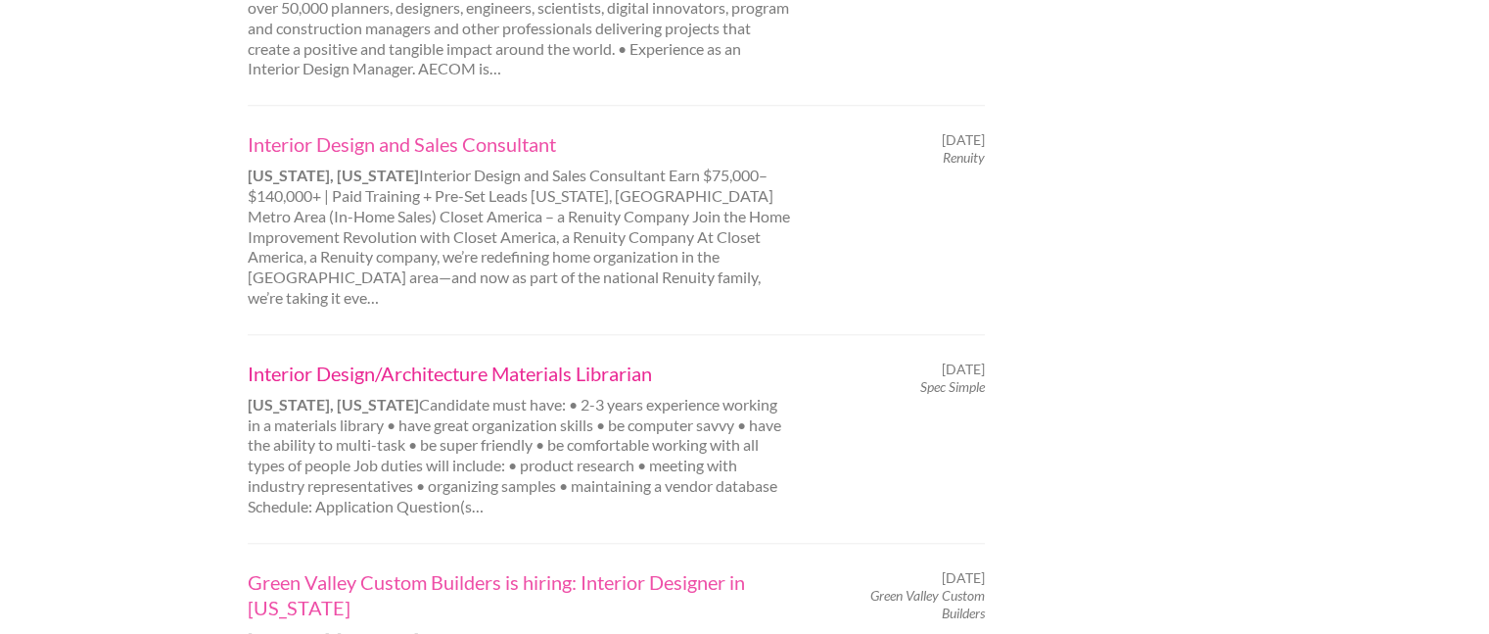
click at [590, 360] on link "Interior Design/Architecture Materials Librarian" at bounding box center [520, 372] width 544 height 25
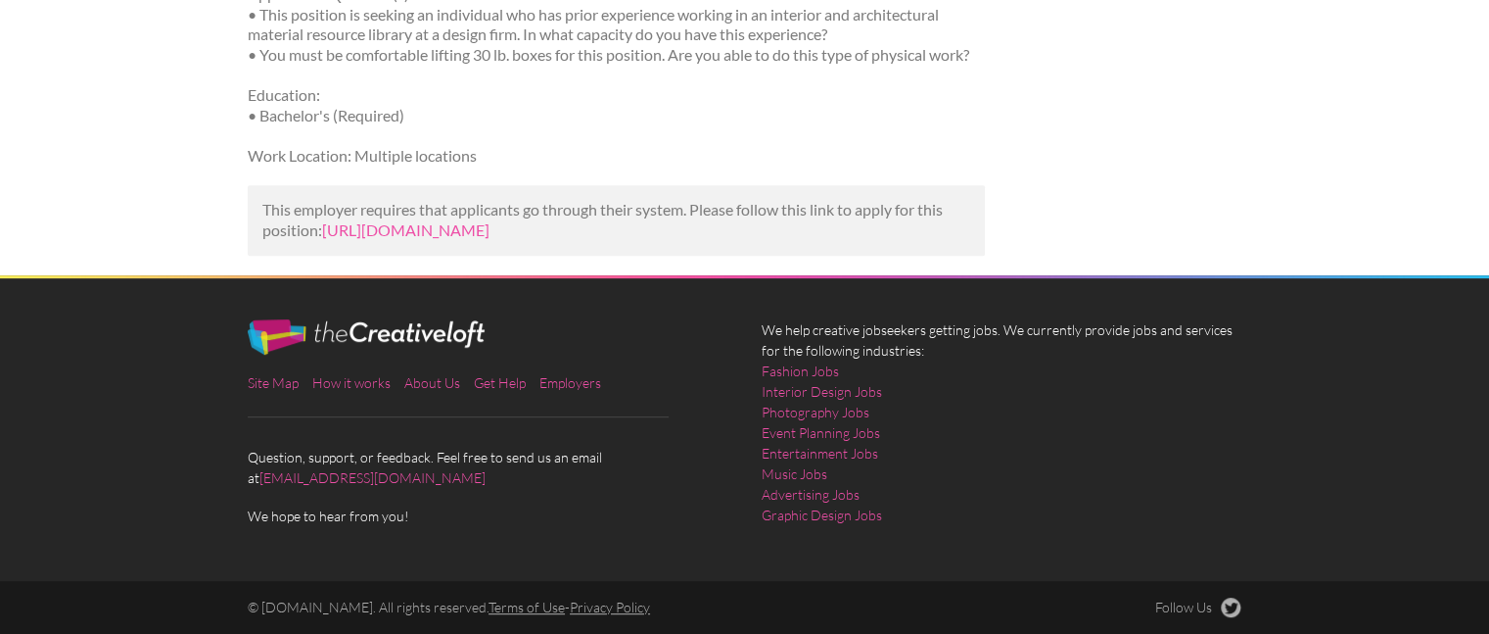
scroll to position [979, 0]
click at [490, 220] on link "[URL][DOMAIN_NAME]" at bounding box center [405, 229] width 167 height 19
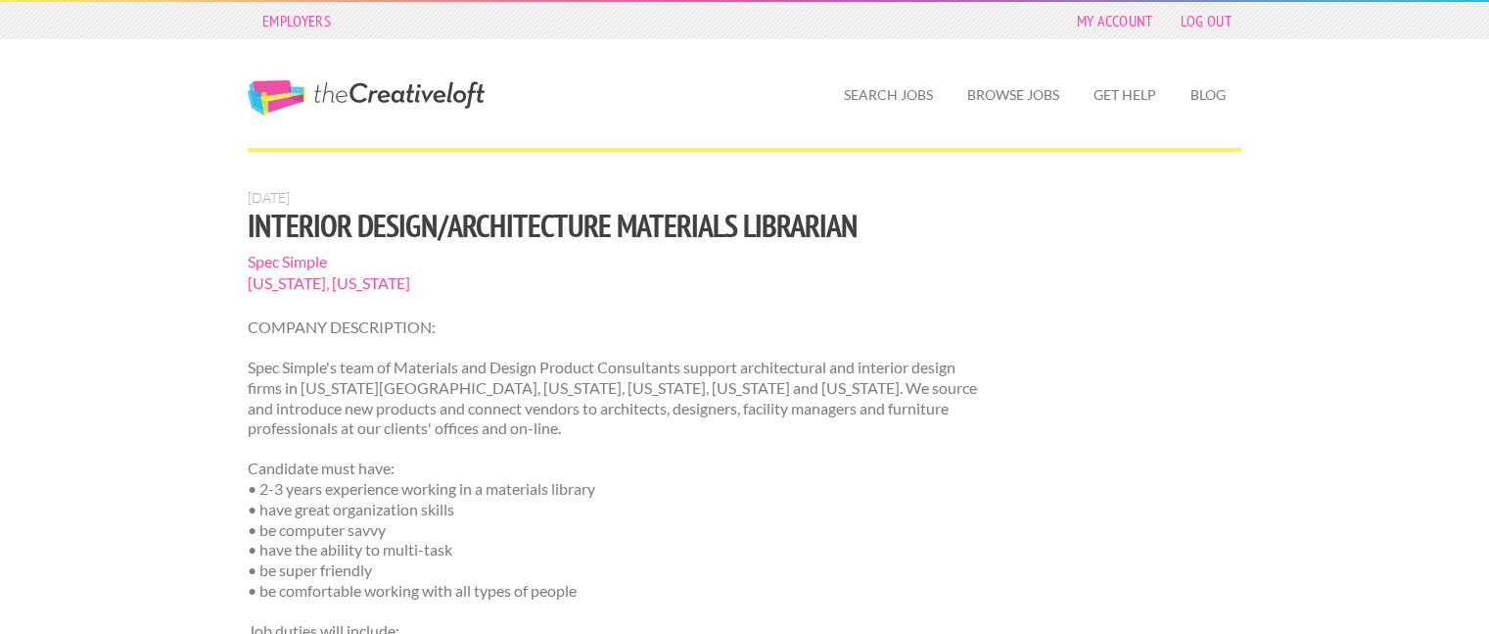
scroll to position [958, 0]
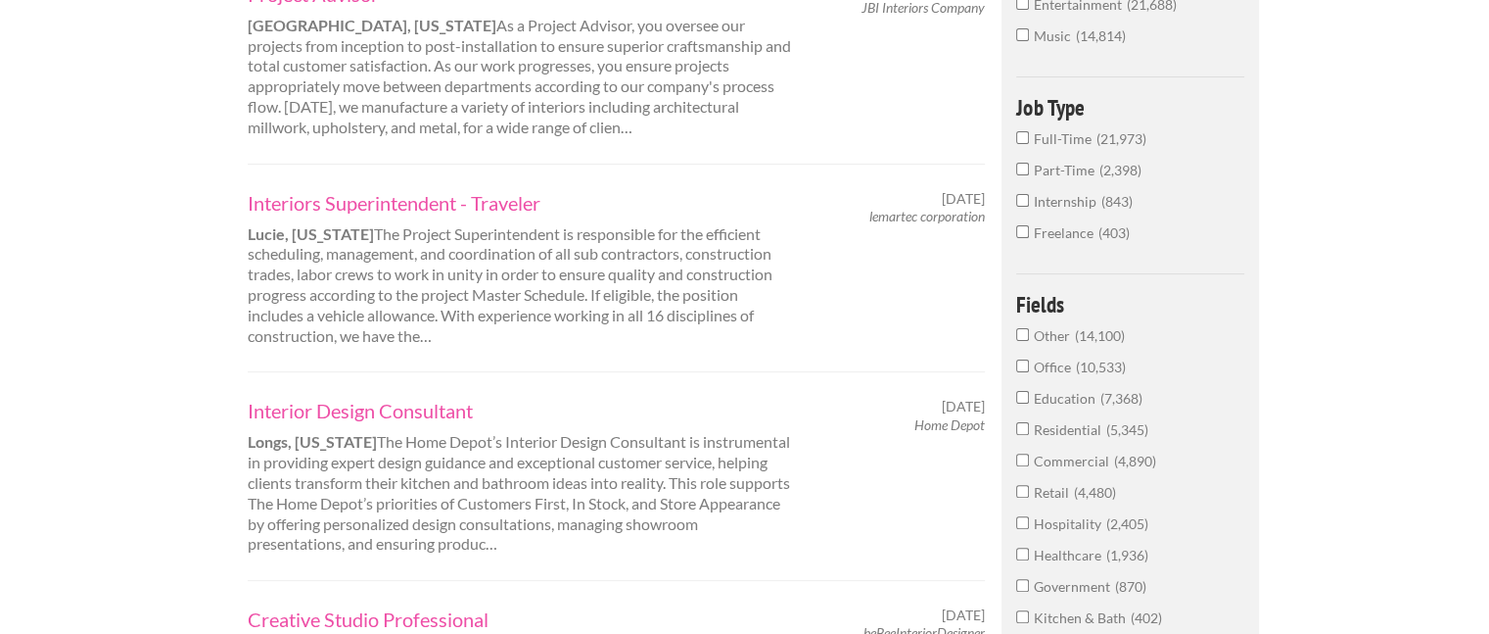
scroll to position [599, 0]
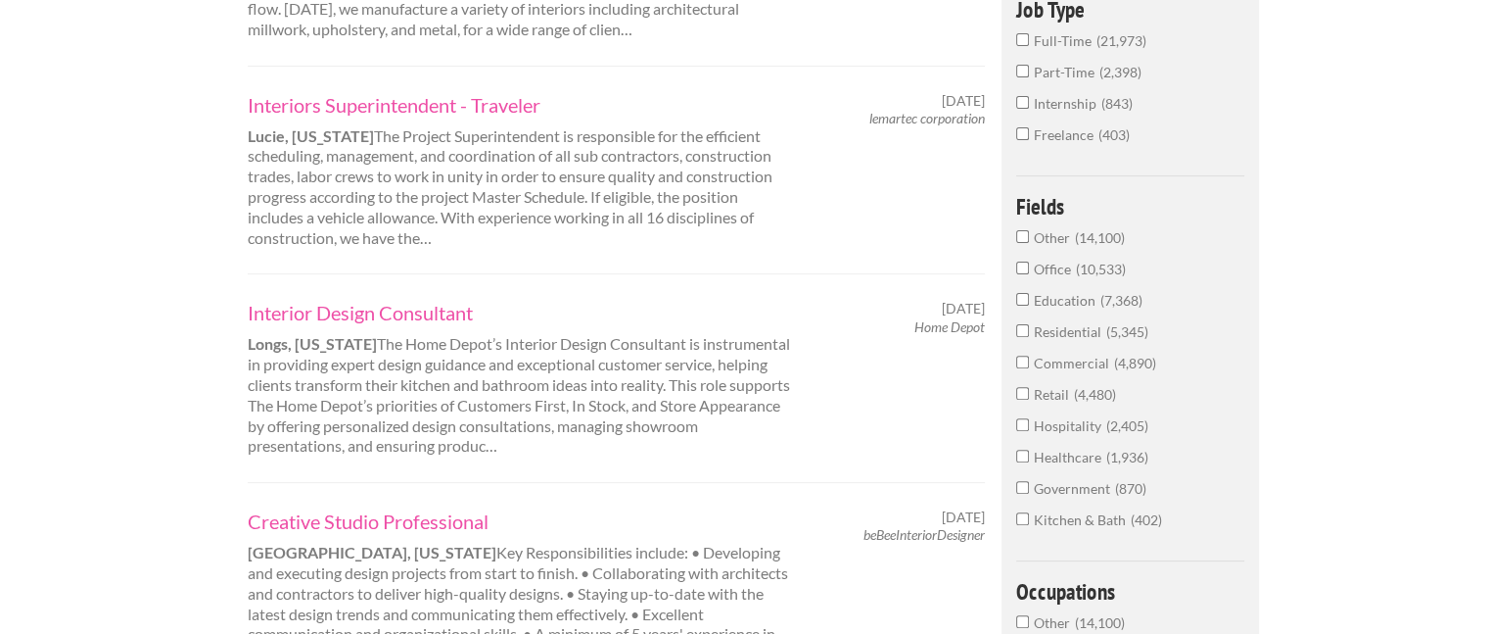
click at [1054, 330] on span "Residential" at bounding box center [1070, 331] width 72 height 17
click at [1029, 330] on input "Residential 5,345" at bounding box center [1022, 330] width 13 height 13
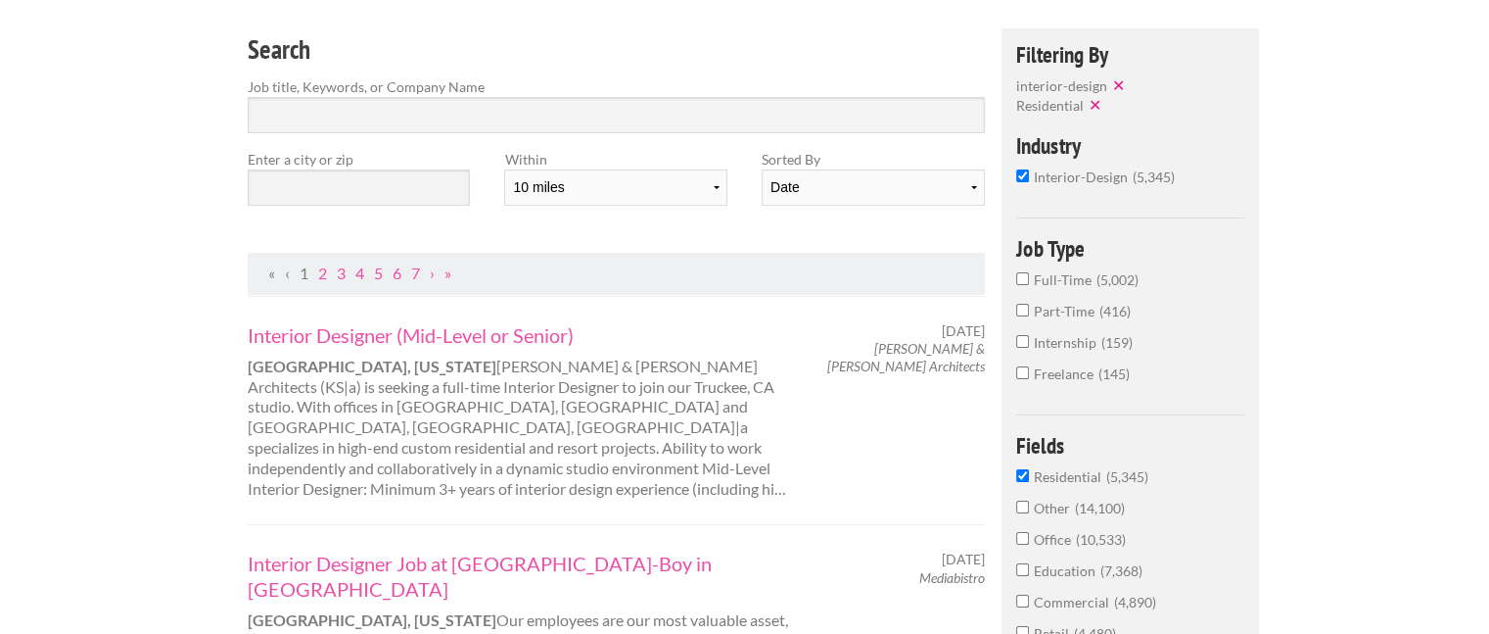
scroll to position [98, 0]
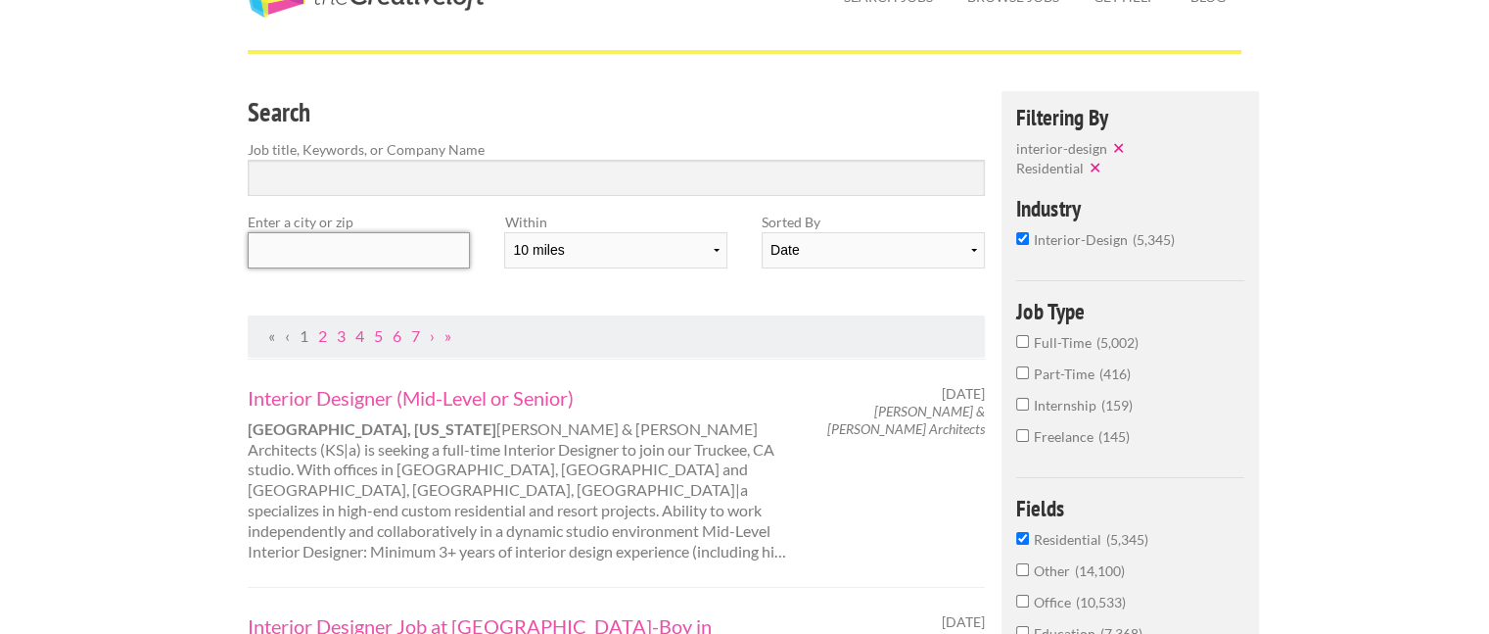
click at [394, 263] on input "text" at bounding box center [359, 250] width 222 height 36
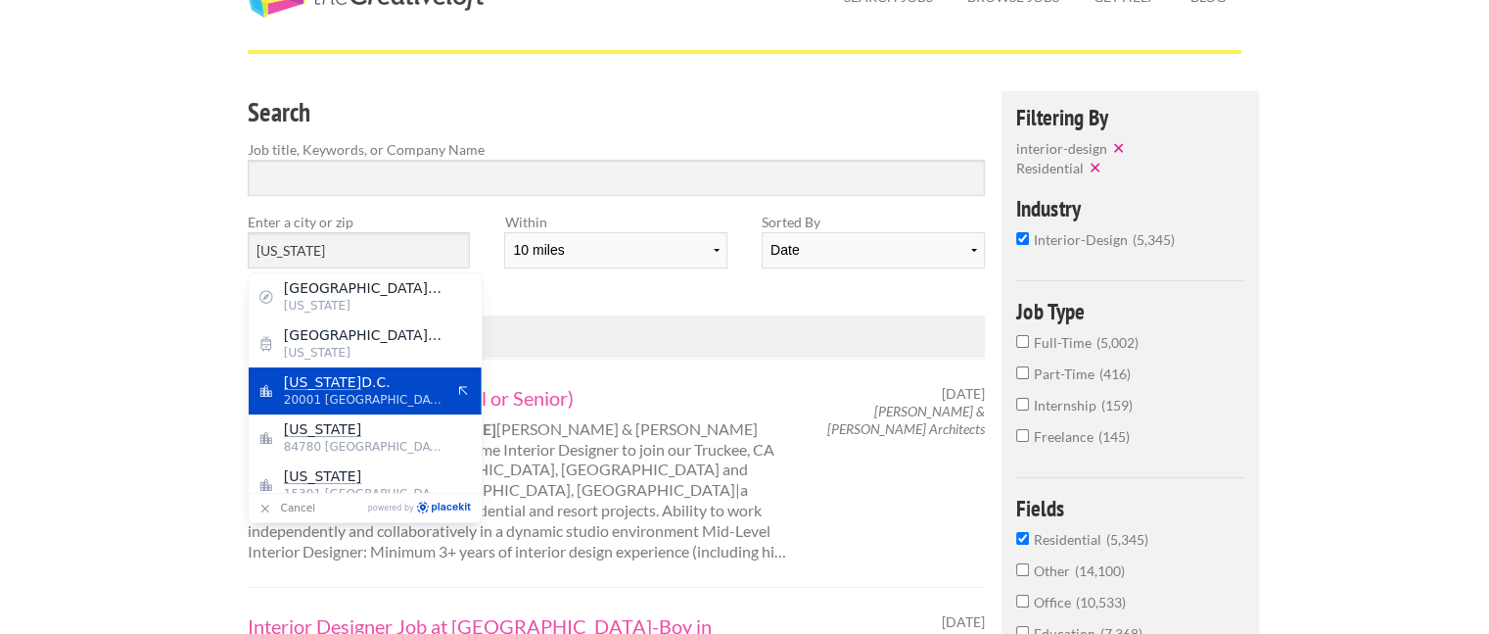
click at [384, 367] on div "Washington D.C. 20001 United States of America" at bounding box center [365, 390] width 233 height 47
type input "Washington D.C."
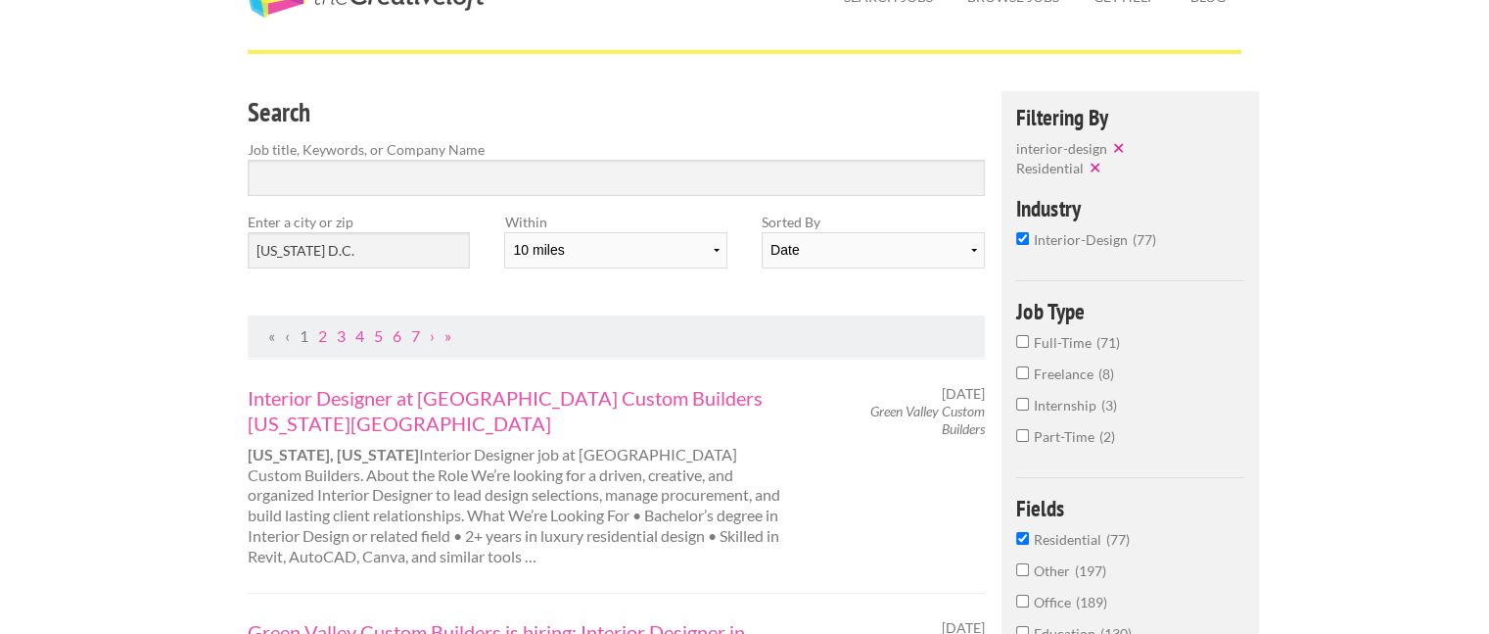
click at [1073, 342] on span "Full-Time" at bounding box center [1065, 342] width 63 height 17
click at [1029, 342] on input "Full-Time 71" at bounding box center [1022, 341] width 13 height 13
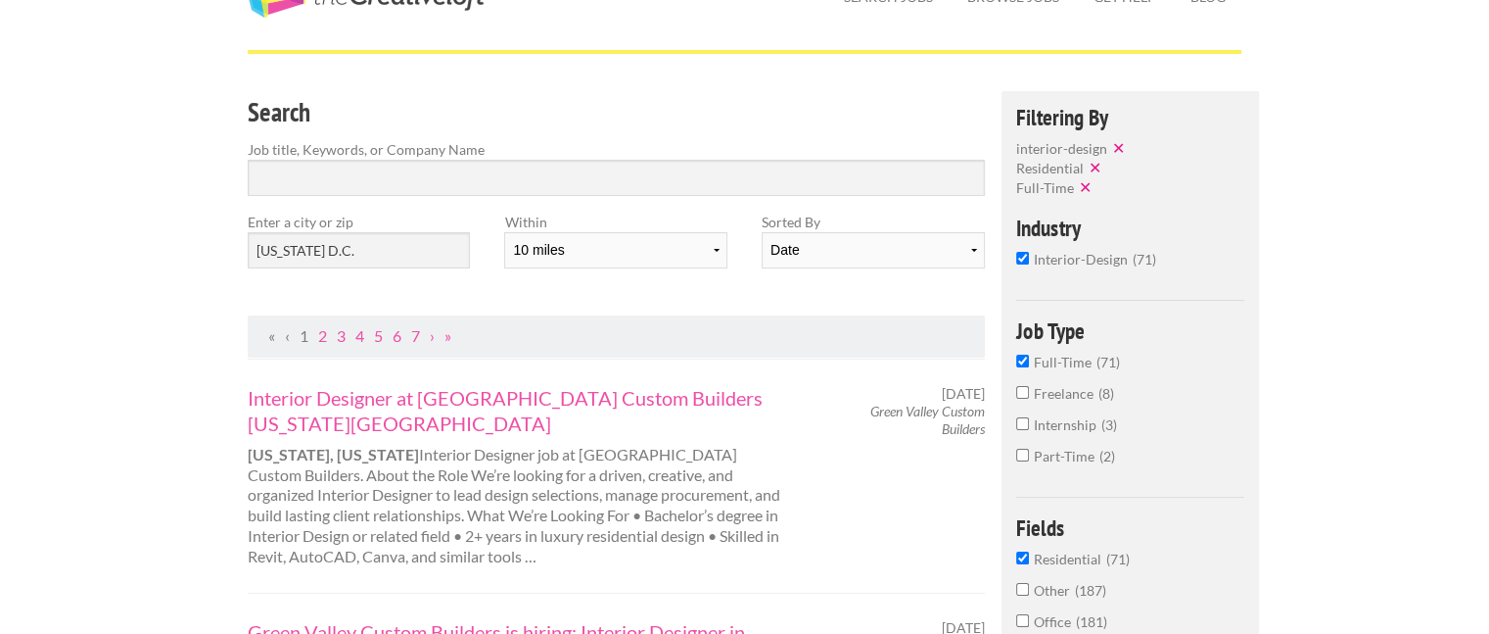
click at [1054, 458] on span "Part-Time" at bounding box center [1067, 456] width 66 height 17
click at [1029, 458] on input "Part-Time 2" at bounding box center [1022, 454] width 13 height 13
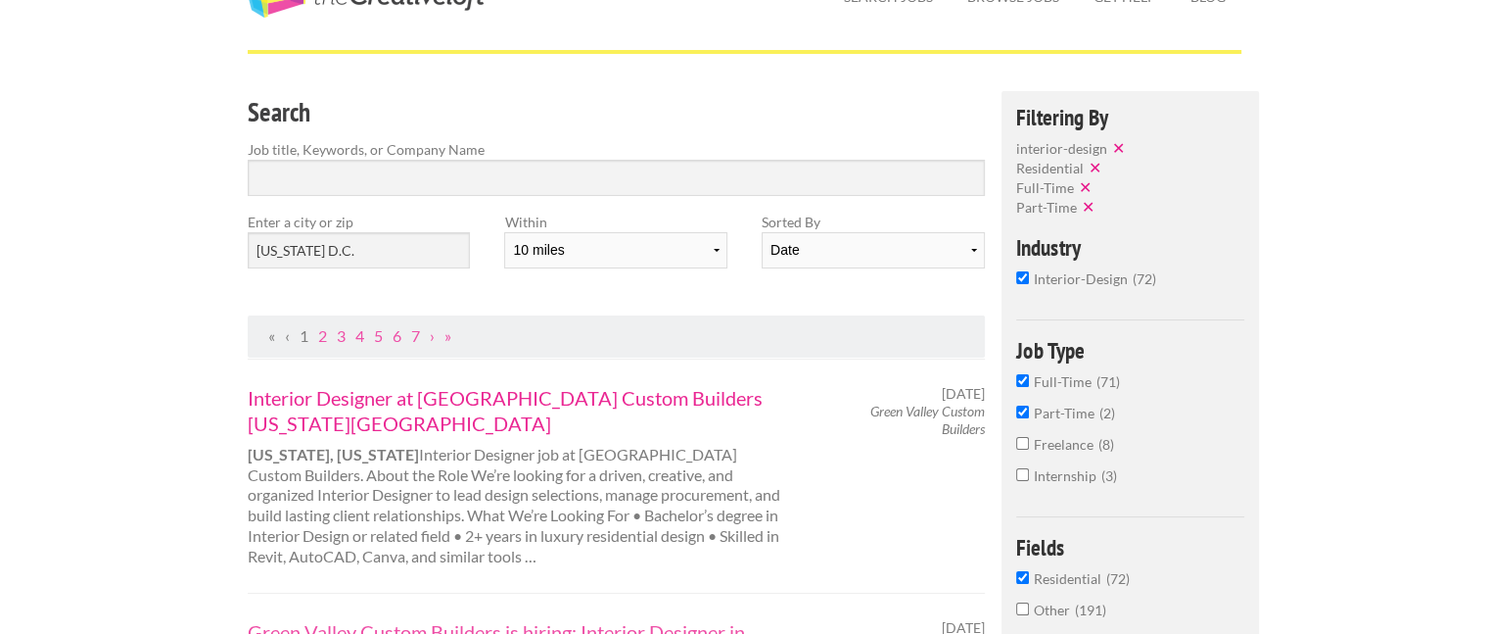
click at [572, 396] on link "Interior Designer at Green Valley Custom Builders Washington DC" at bounding box center [520, 410] width 544 height 51
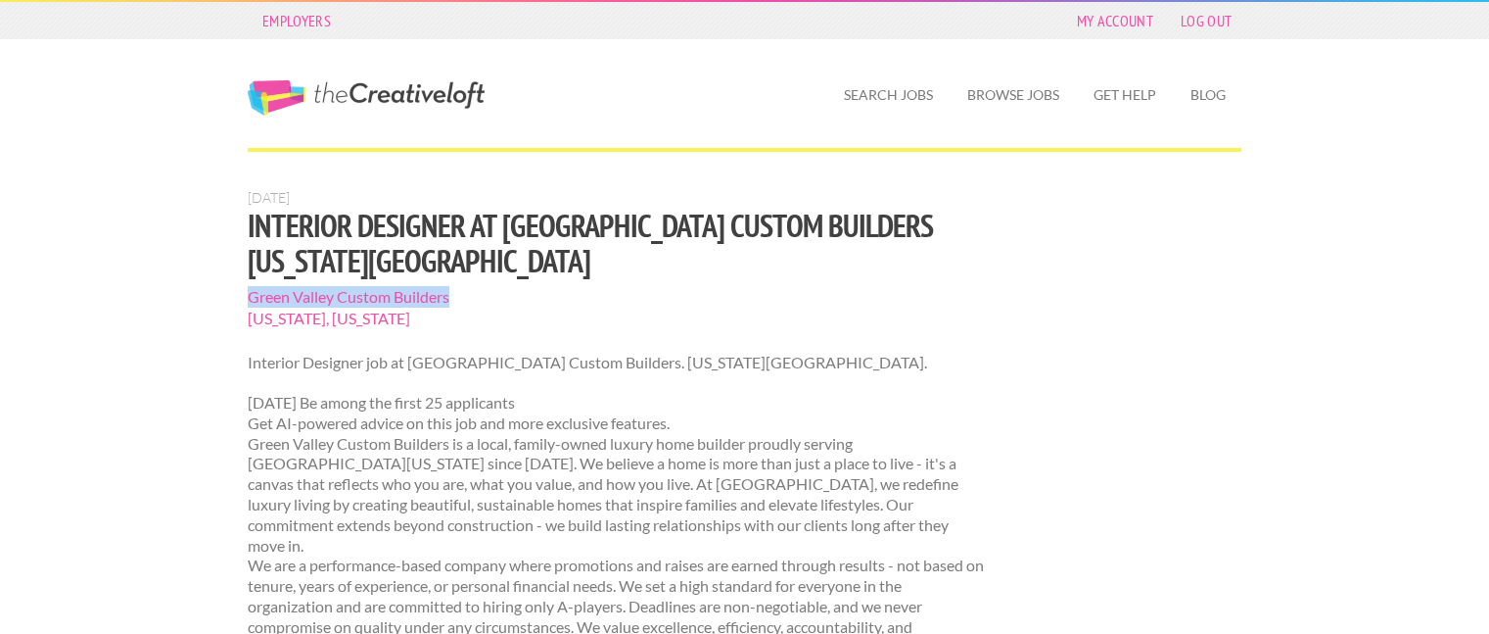
drag, startPoint x: 470, startPoint y: 294, endPoint x: 249, endPoint y: 283, distance: 221.6
copy span "Green Valley Custom Builders"
click at [574, 308] on span "WASHINGTON, District of Columbia" at bounding box center [616, 318] width 737 height 22
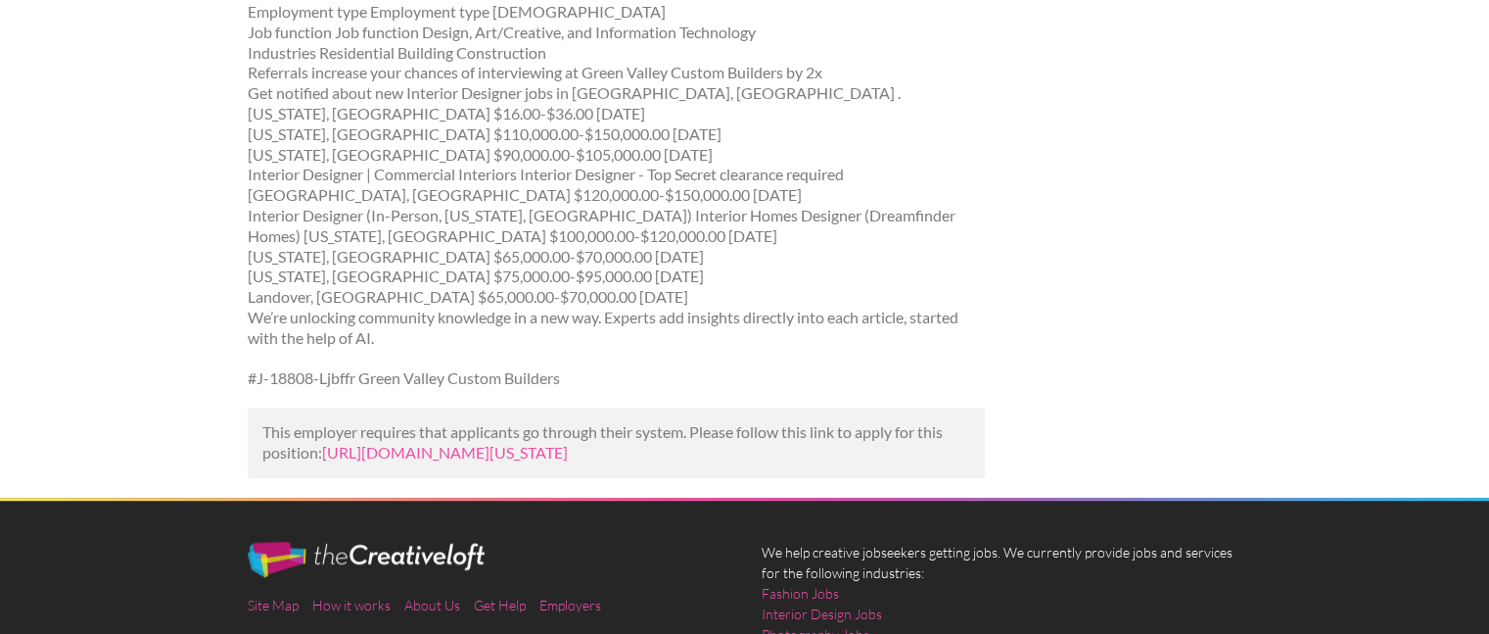
scroll to position [1469, 0]
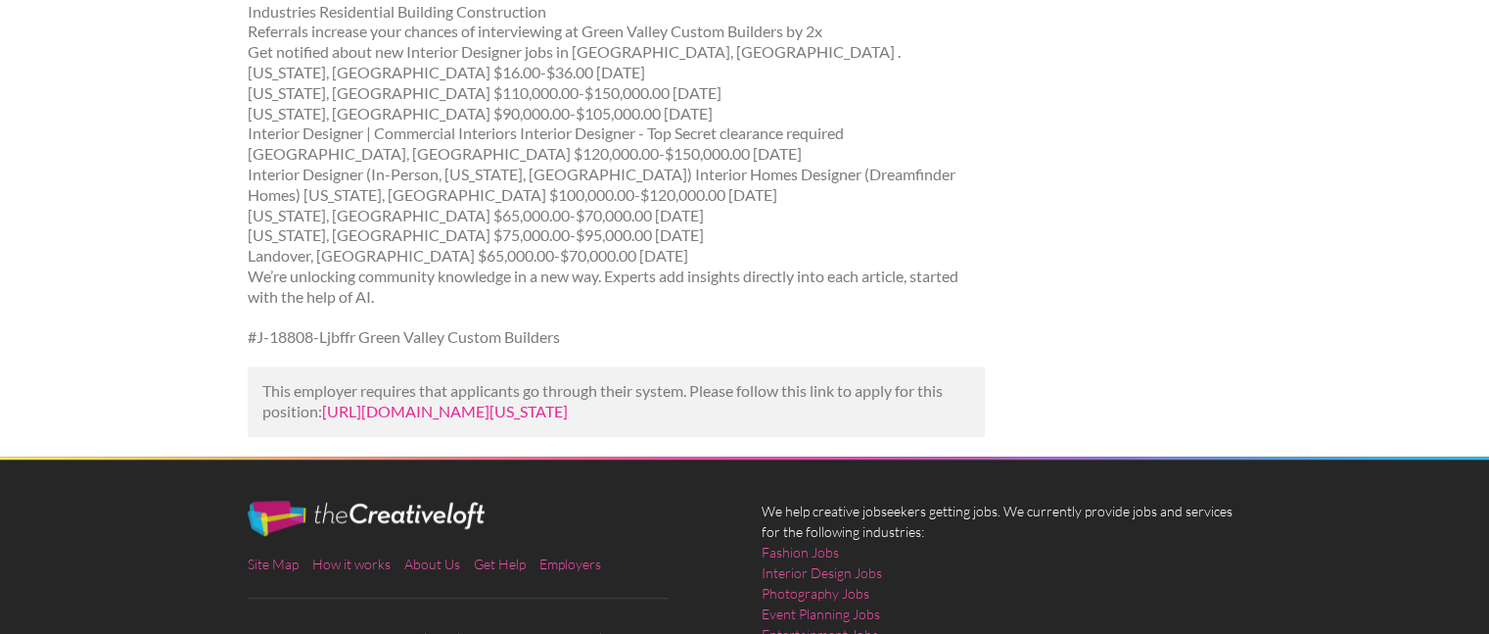
click at [427, 420] on link "https://tritechsolutions.net/job-listing/job/interior-designer-at-green-valley-…" at bounding box center [445, 410] width 246 height 19
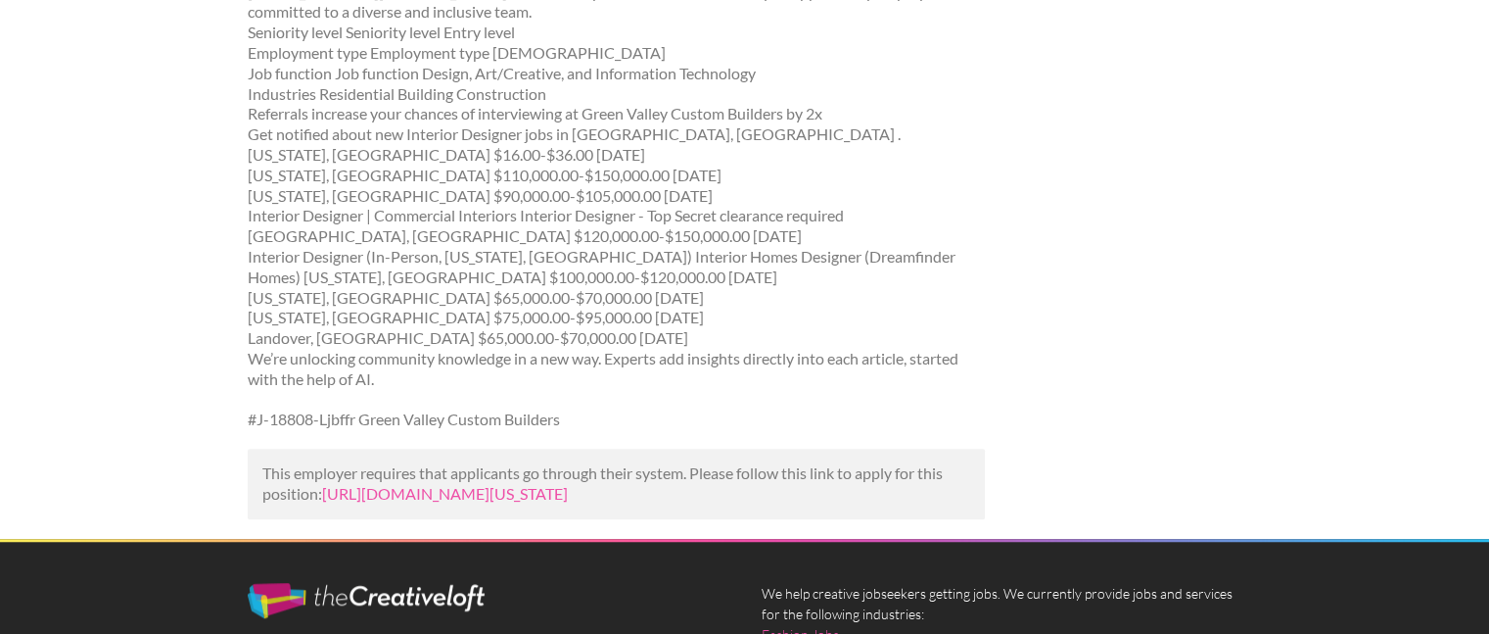
scroll to position [1371, 0]
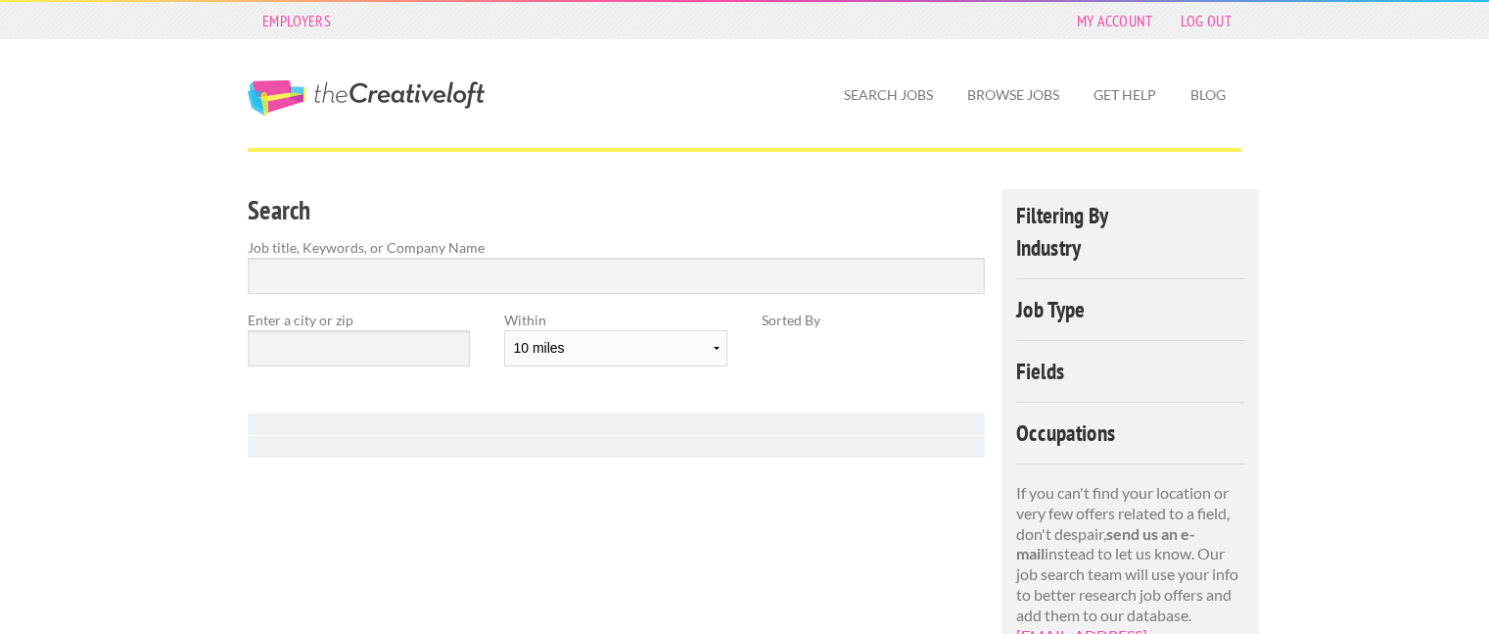
scroll to position [98, 0]
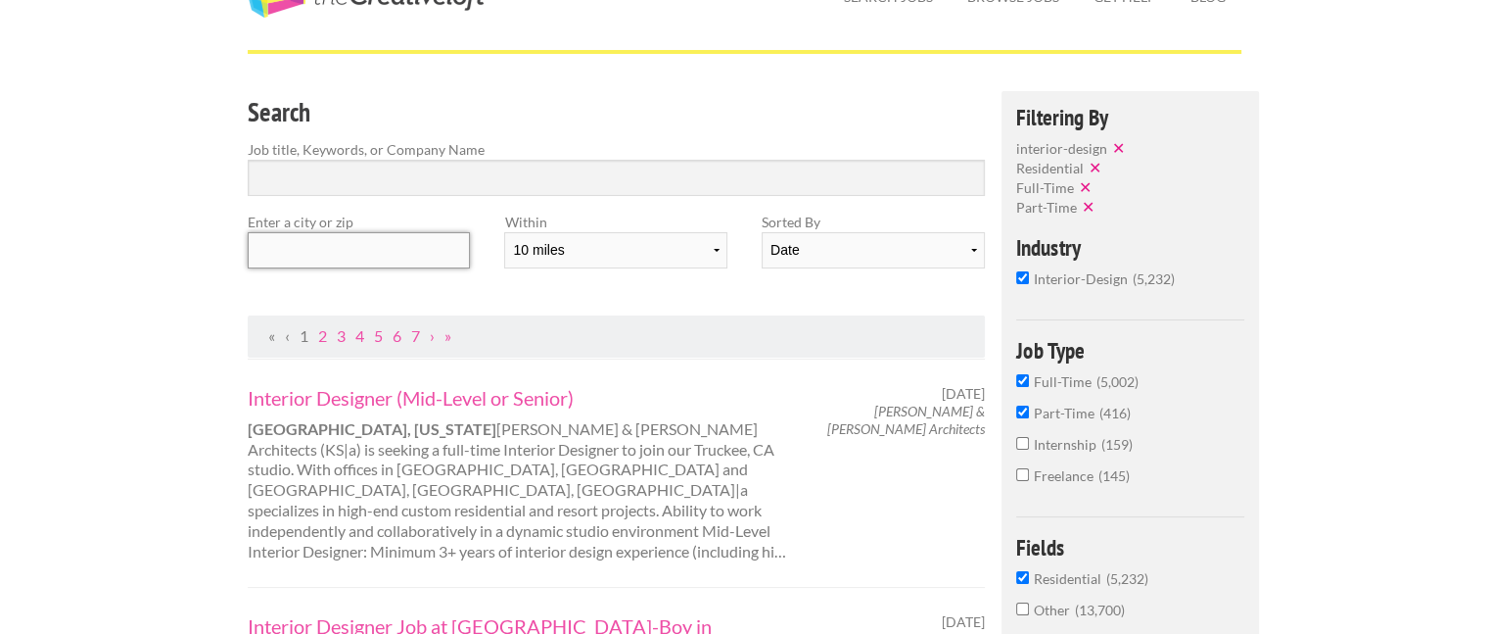
click at [399, 243] on input "text" at bounding box center [359, 250] width 222 height 36
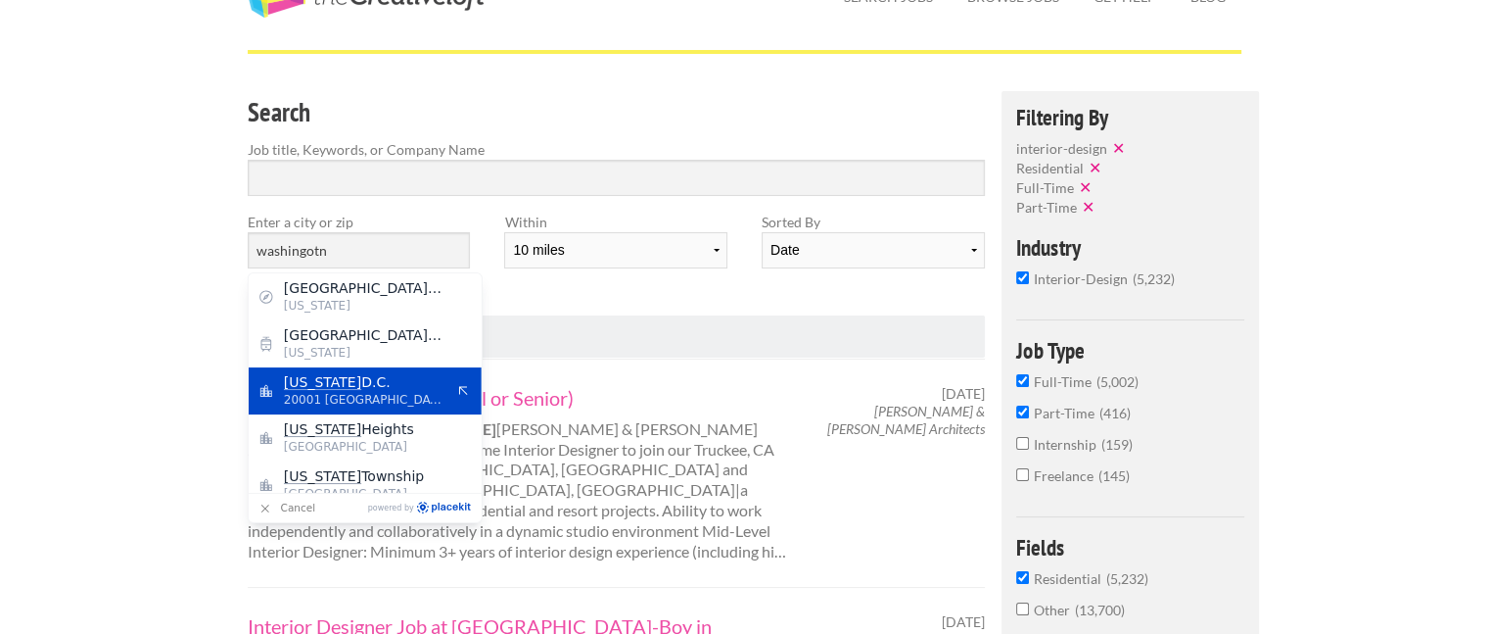
click at [392, 385] on span "[US_STATE] D.C." at bounding box center [364, 382] width 161 height 18
type input "[US_STATE] D.C."
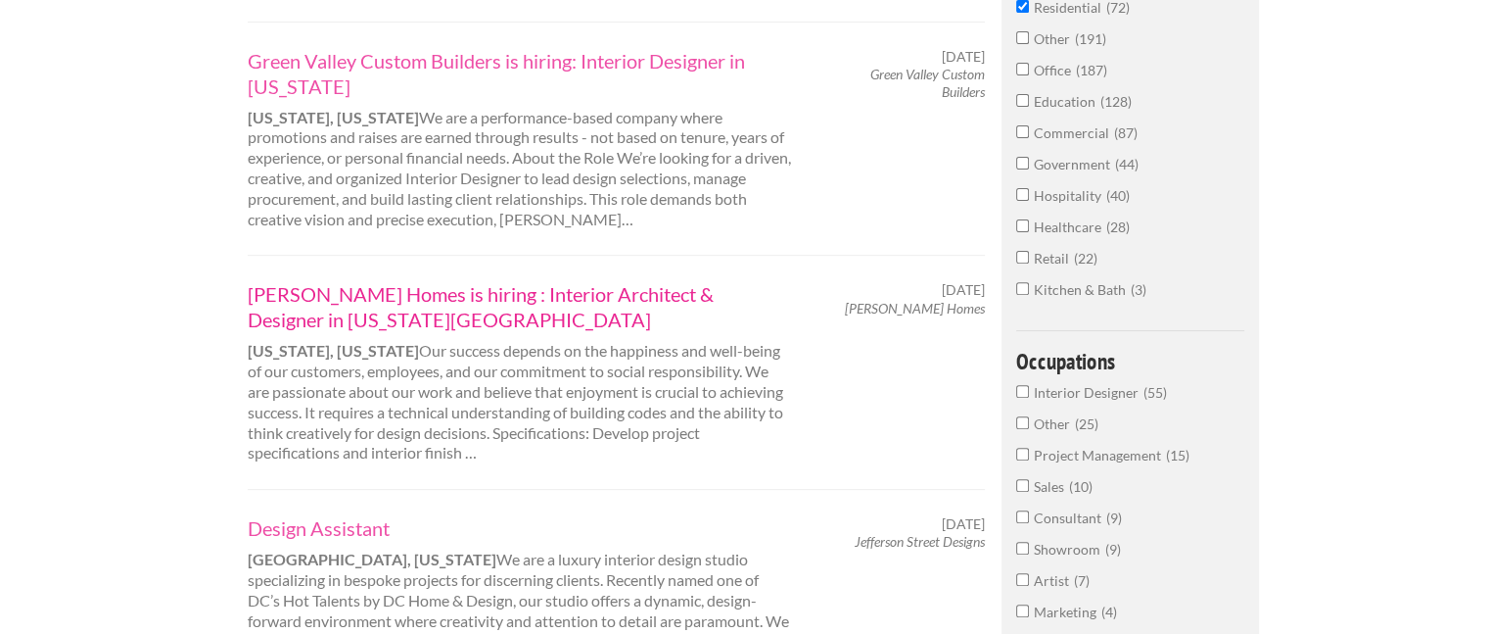
scroll to position [685, 0]
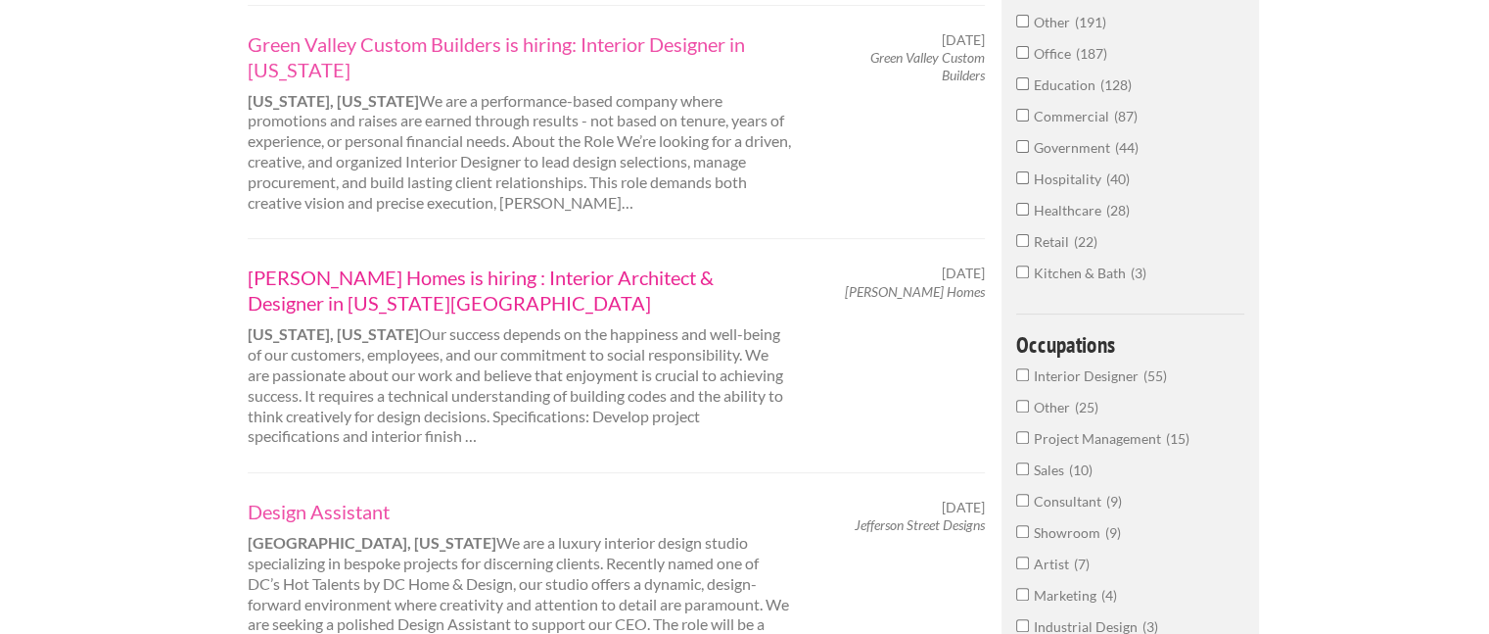
click at [602, 266] on link "[PERSON_NAME] Homes is hiring : Interior Architect & Designer in [US_STATE][GEO…" at bounding box center [520, 289] width 544 height 51
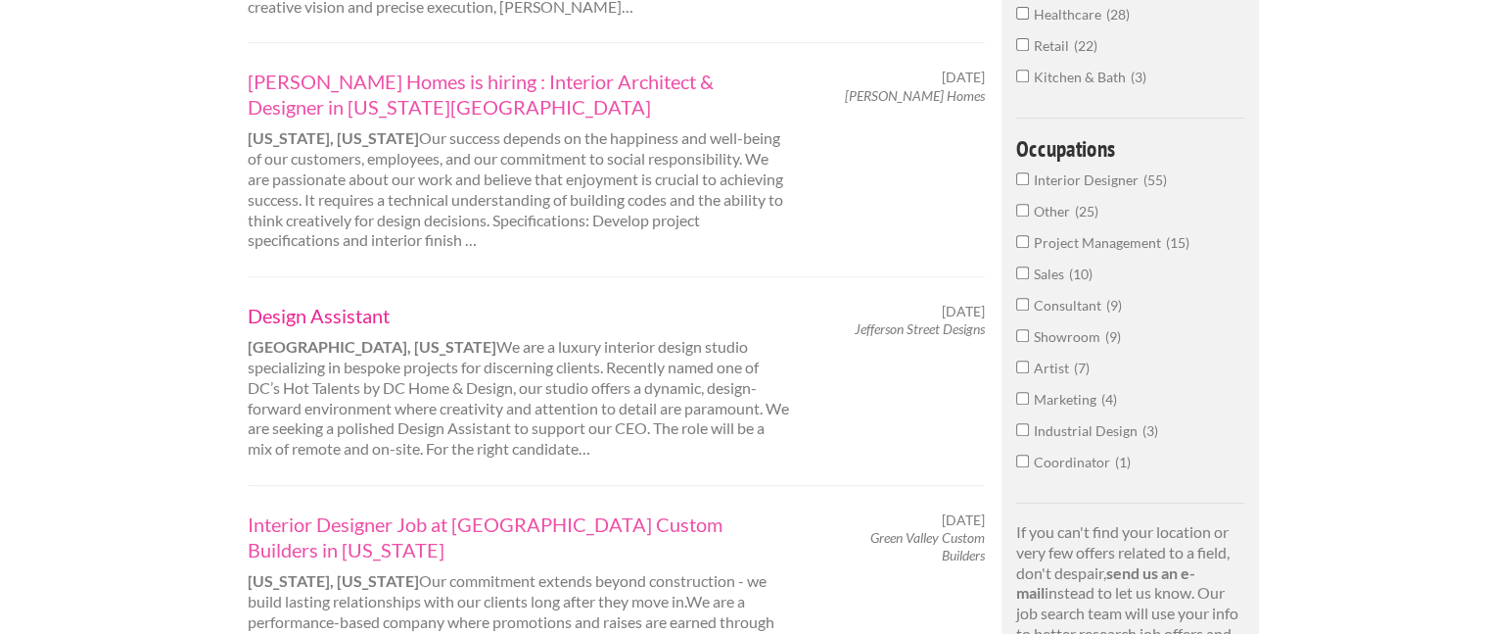
click at [373, 316] on link "Design Assistant" at bounding box center [520, 315] width 544 height 25
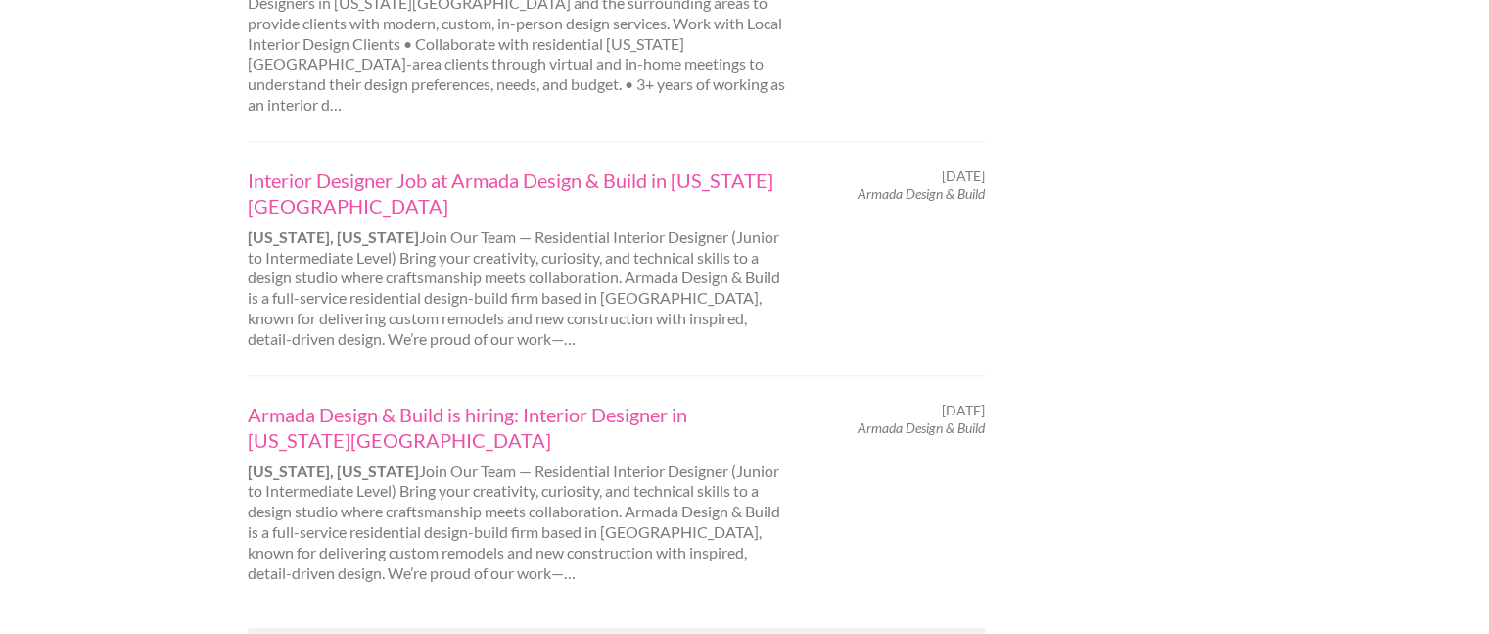
scroll to position [2350, 0]
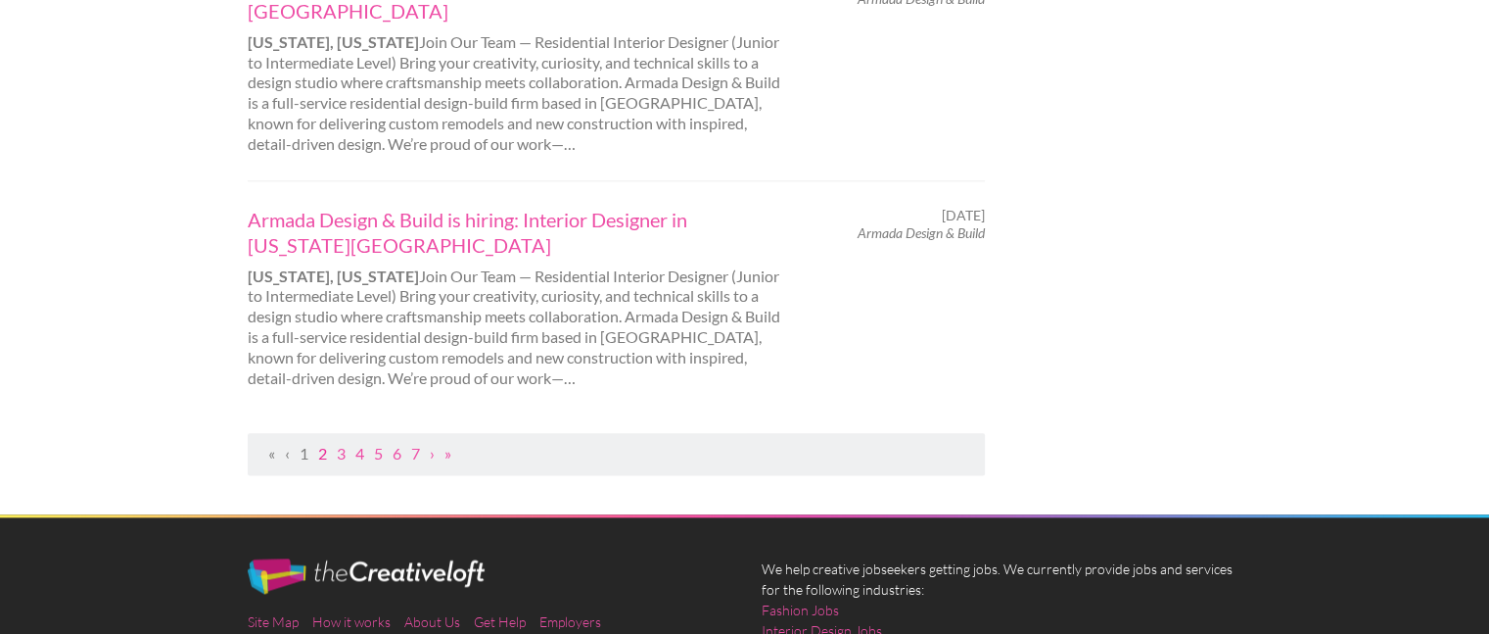
click at [327, 444] on link "2" at bounding box center [322, 453] width 9 height 19
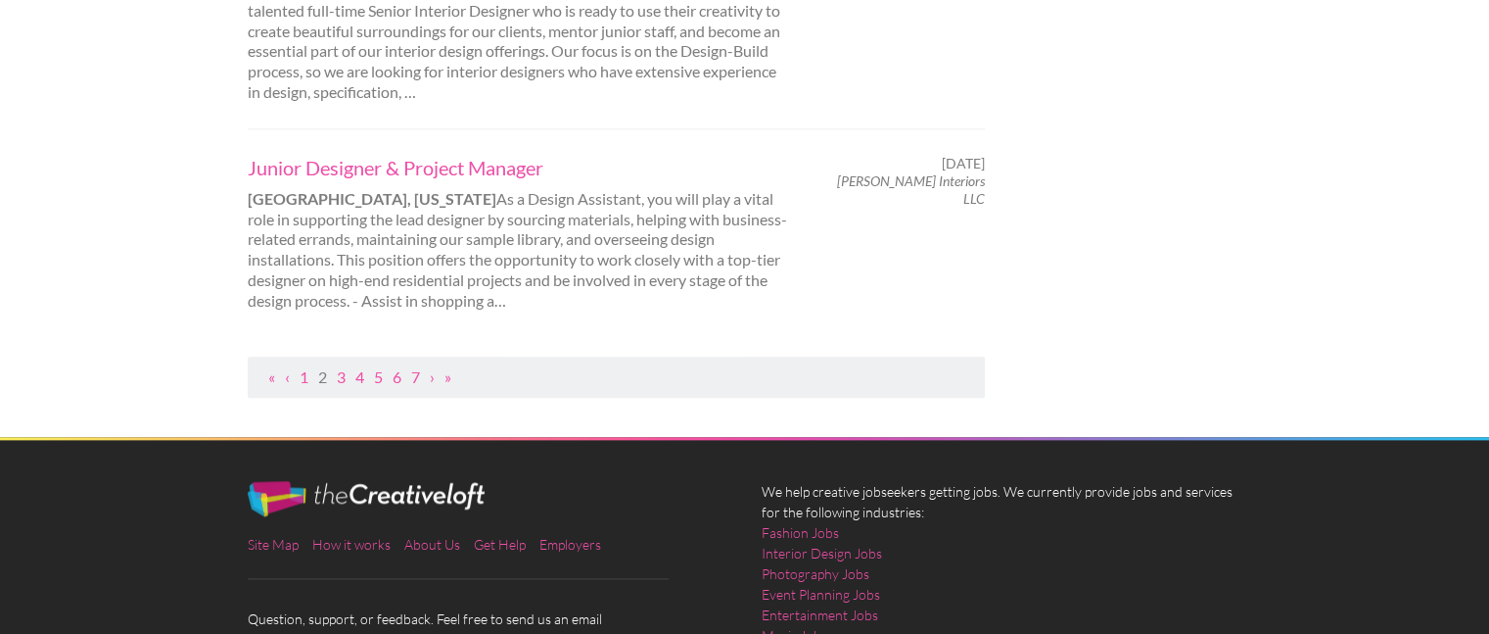
scroll to position [2252, 0]
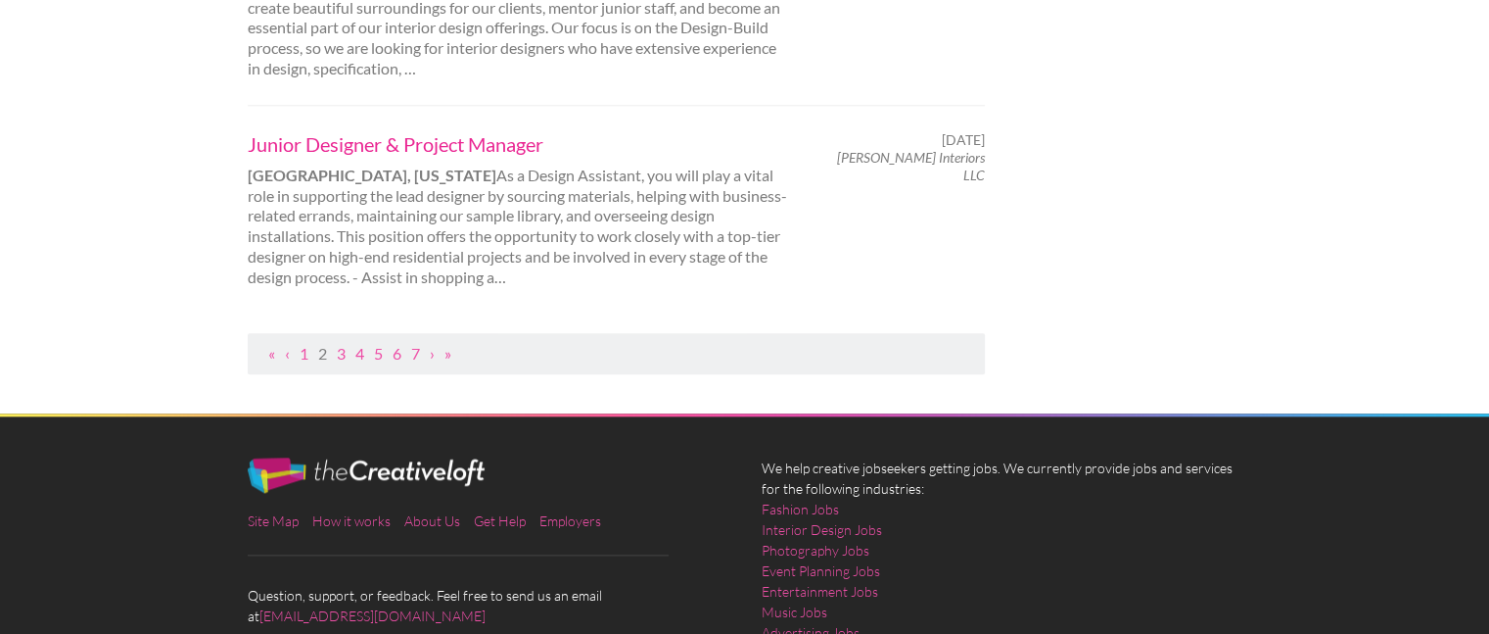
click at [491, 146] on link "Junior Designer & Project Manager" at bounding box center [520, 143] width 544 height 25
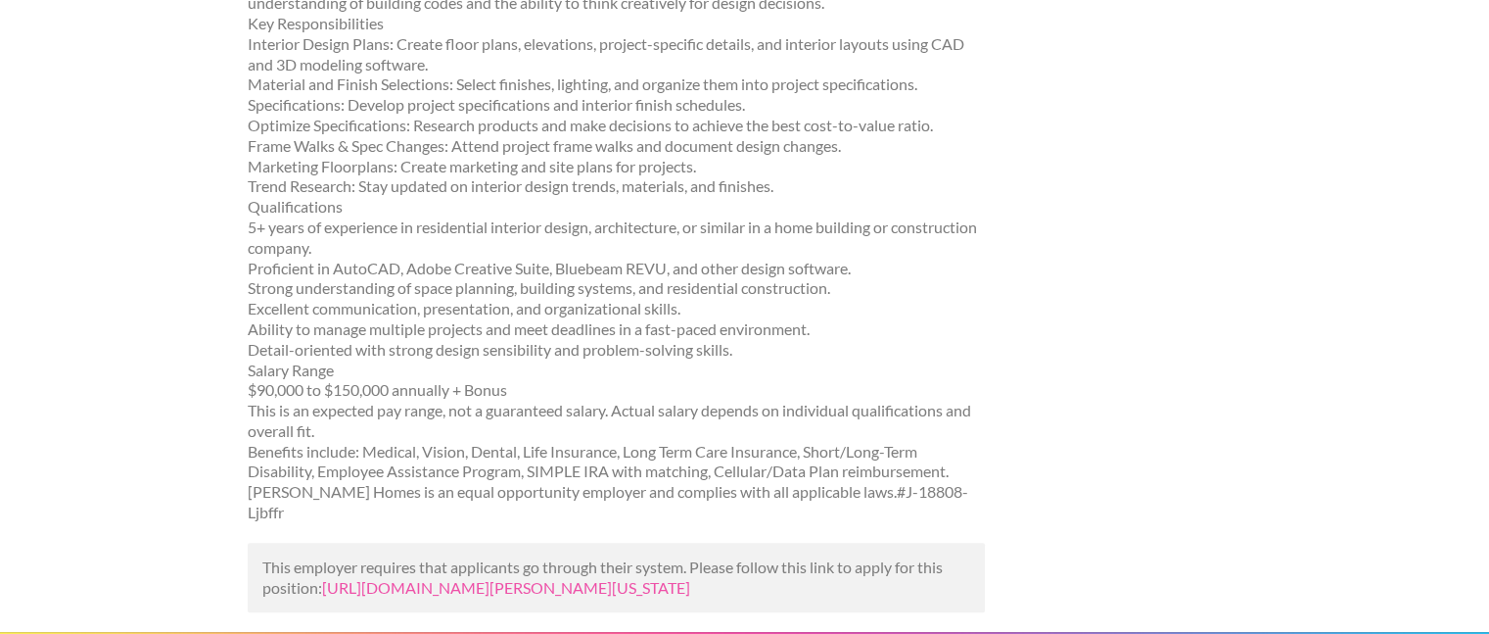
scroll to position [588, 0]
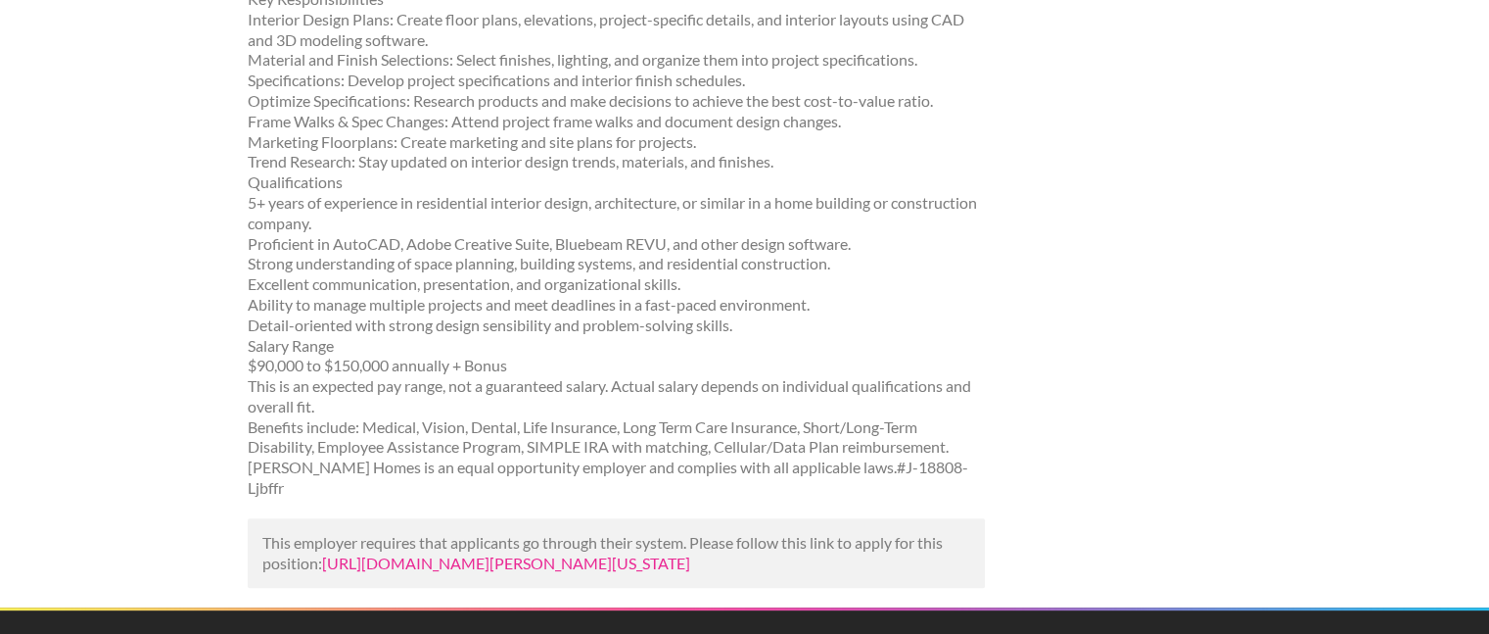
click at [451, 553] on link "[URL][DOMAIN_NAME][PERSON_NAME][US_STATE]" at bounding box center [506, 562] width 368 height 19
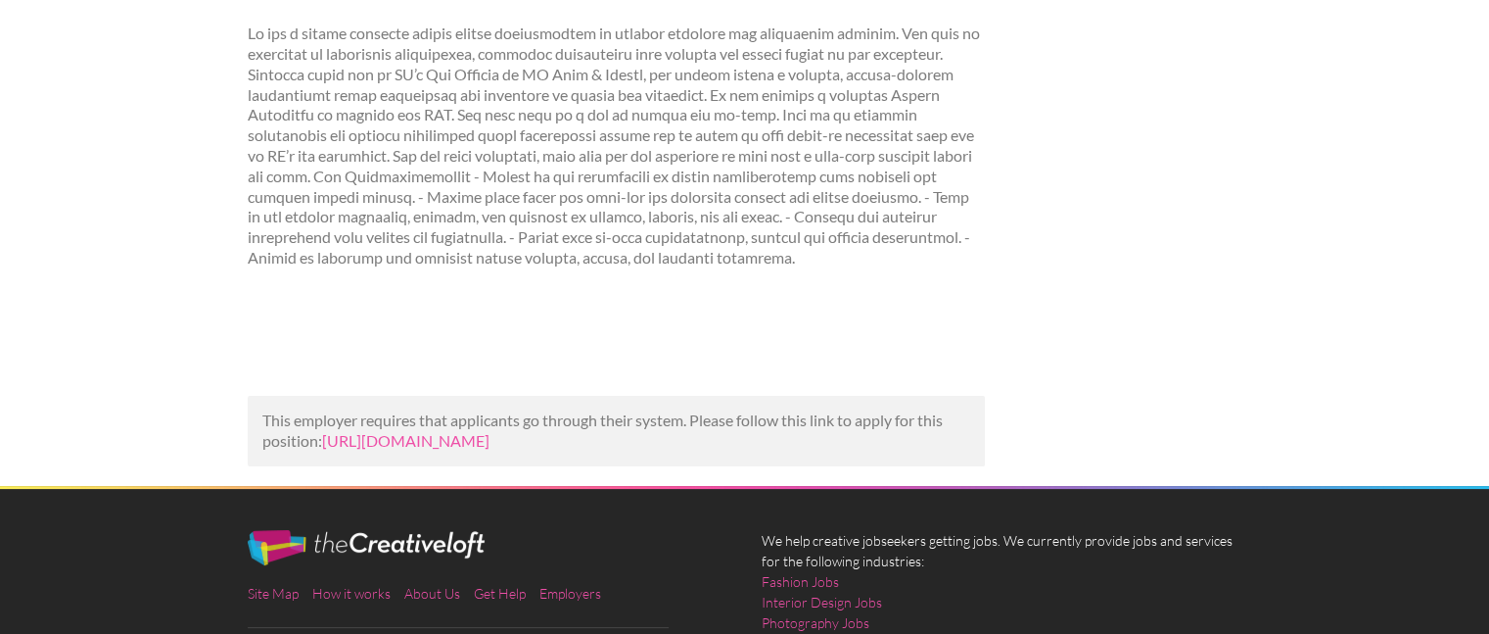
scroll to position [196, 0]
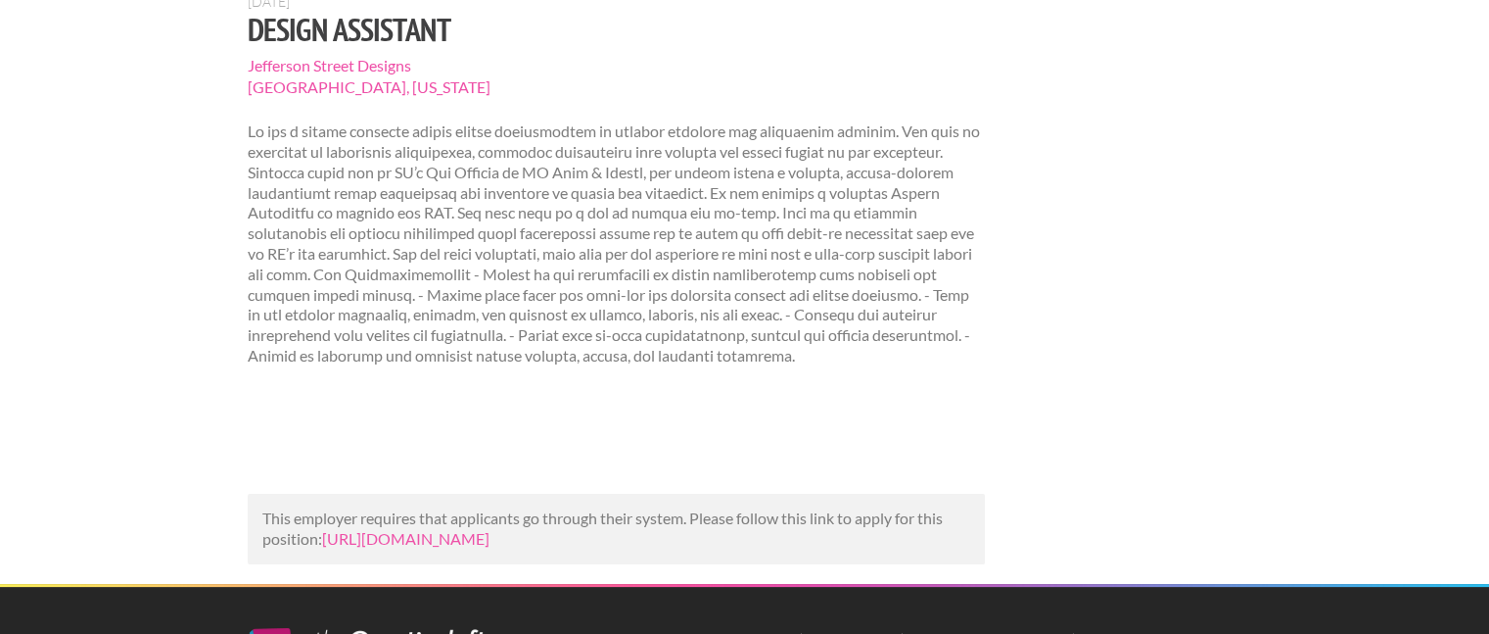
click at [561, 549] on p "This employer requires that applicants go through their system. Please follow t…" at bounding box center [616, 528] width 708 height 41
click at [490, 543] on link "https://businessofhome.com/jobs/design-assistant-4aab26ca-c518-42e1-afff-a05bdd…" at bounding box center [405, 538] width 167 height 19
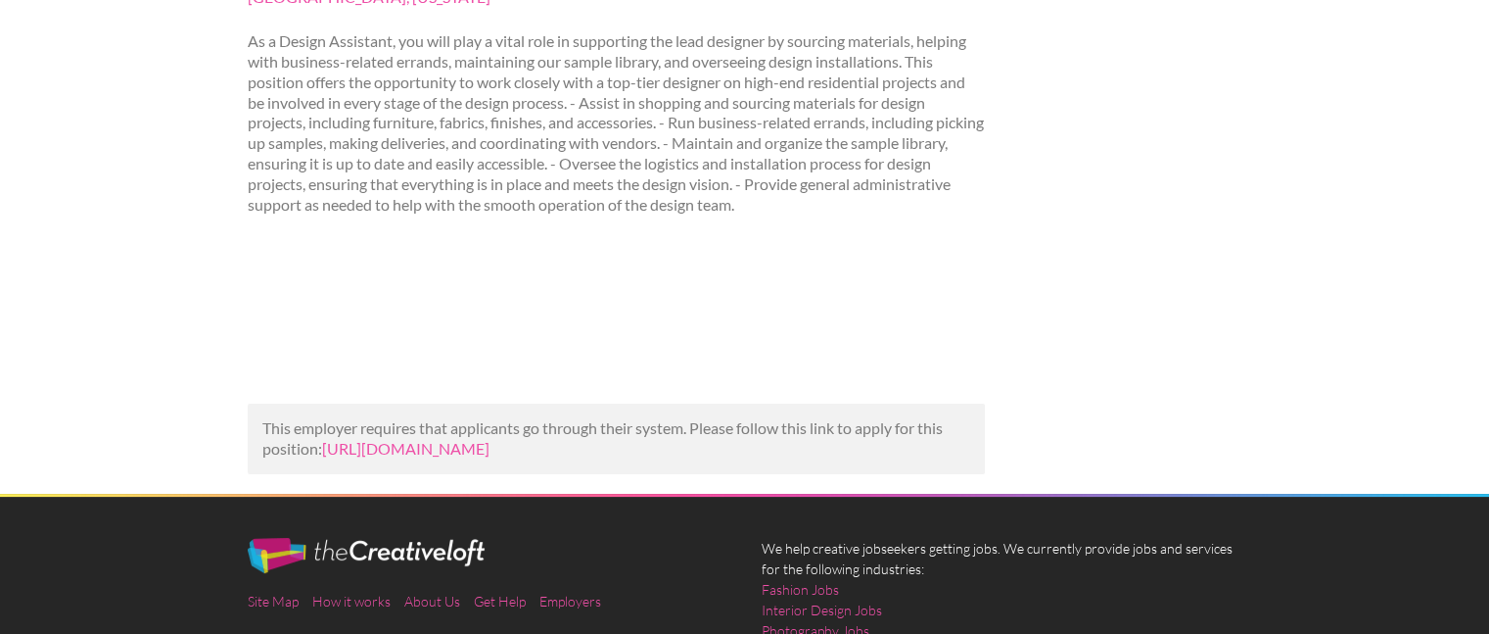
scroll to position [294, 0]
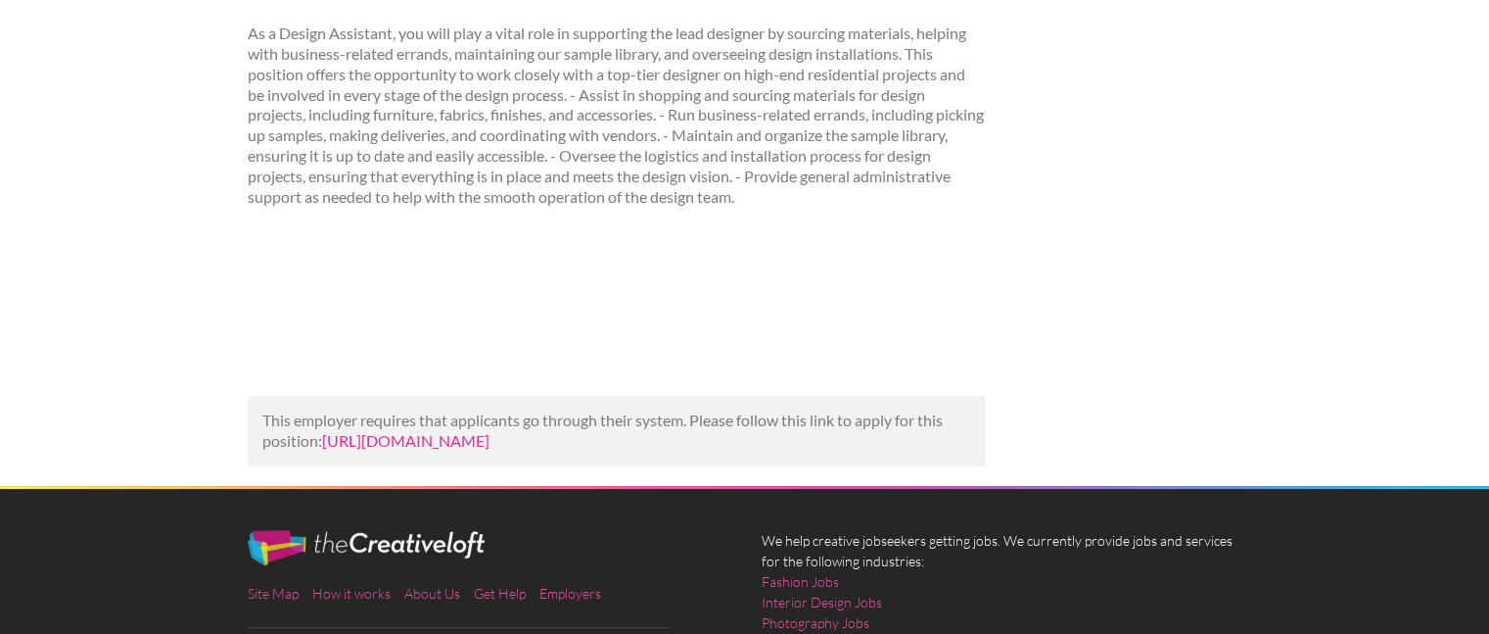
click at [490, 444] on link "https://businessofhome.com/jobs/junior-designer-and-project-manager?utm_campaig…" at bounding box center [405, 440] width 167 height 19
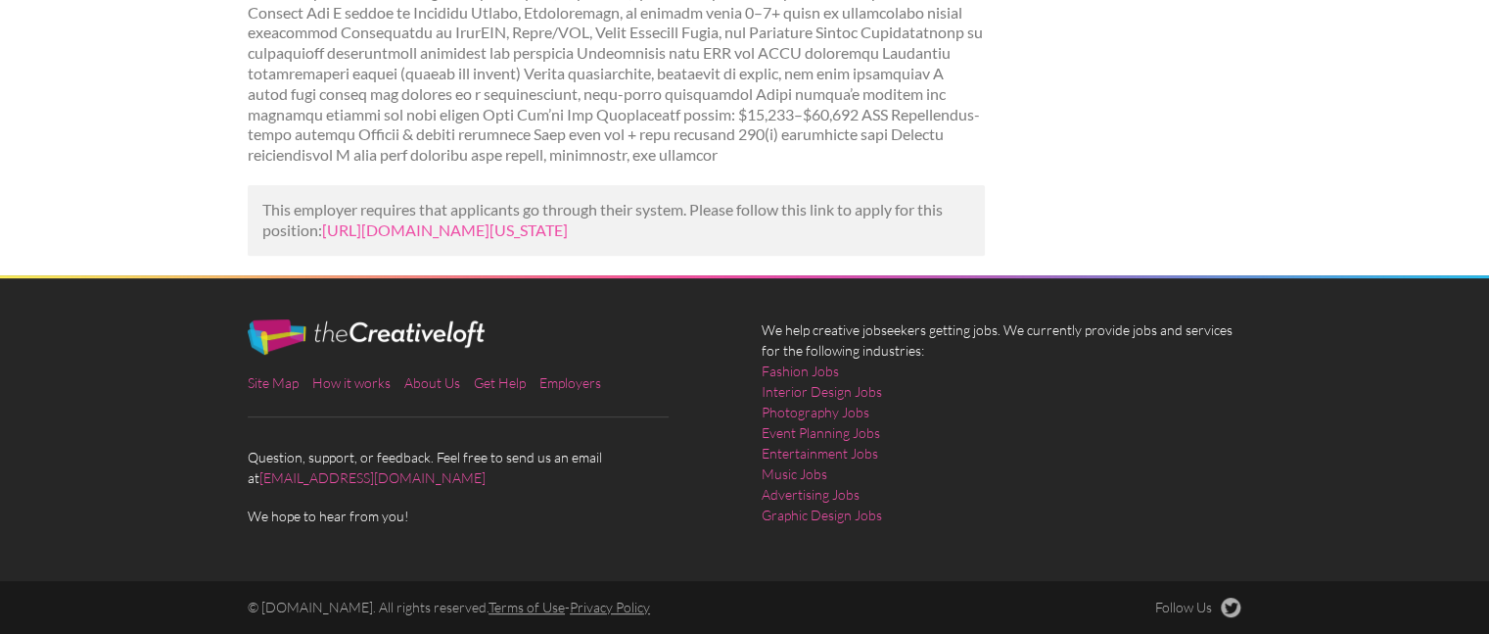
scroll to position [757, 0]
click at [544, 220] on link "[URL][DOMAIN_NAME][US_STATE]" at bounding box center [445, 229] width 246 height 19
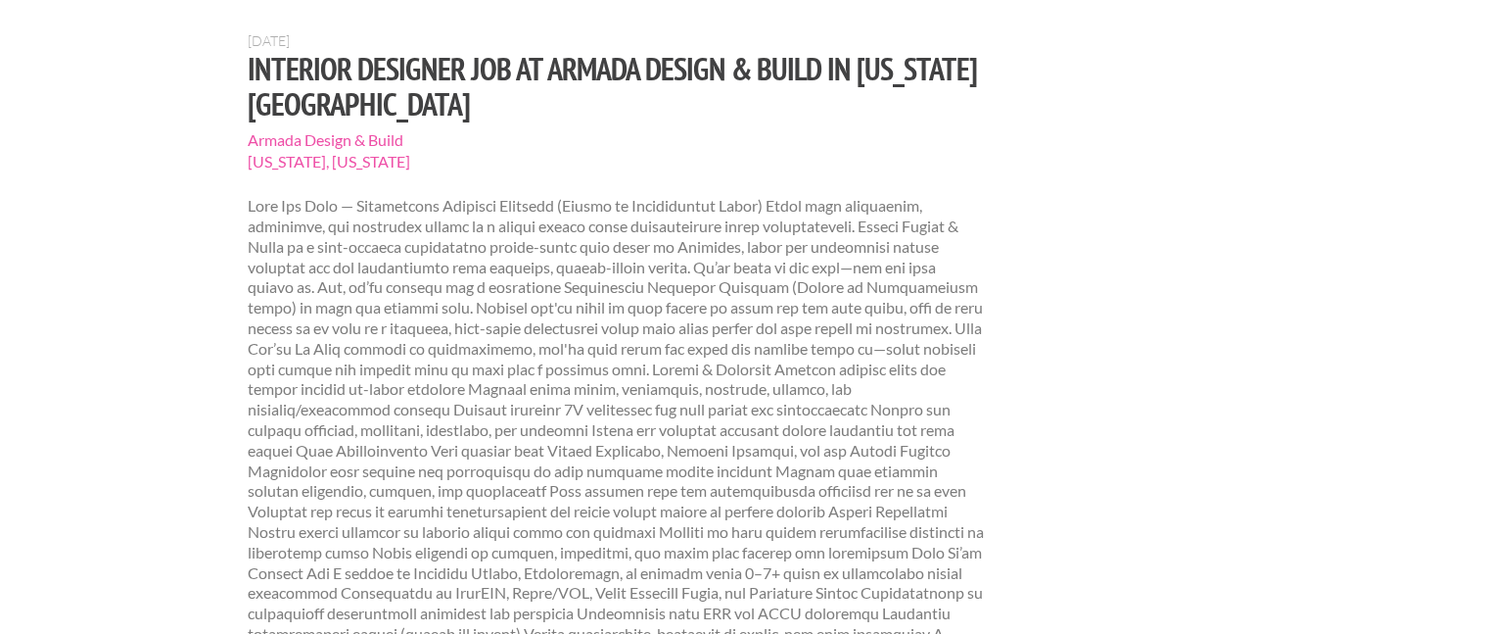
scroll to position [0, 0]
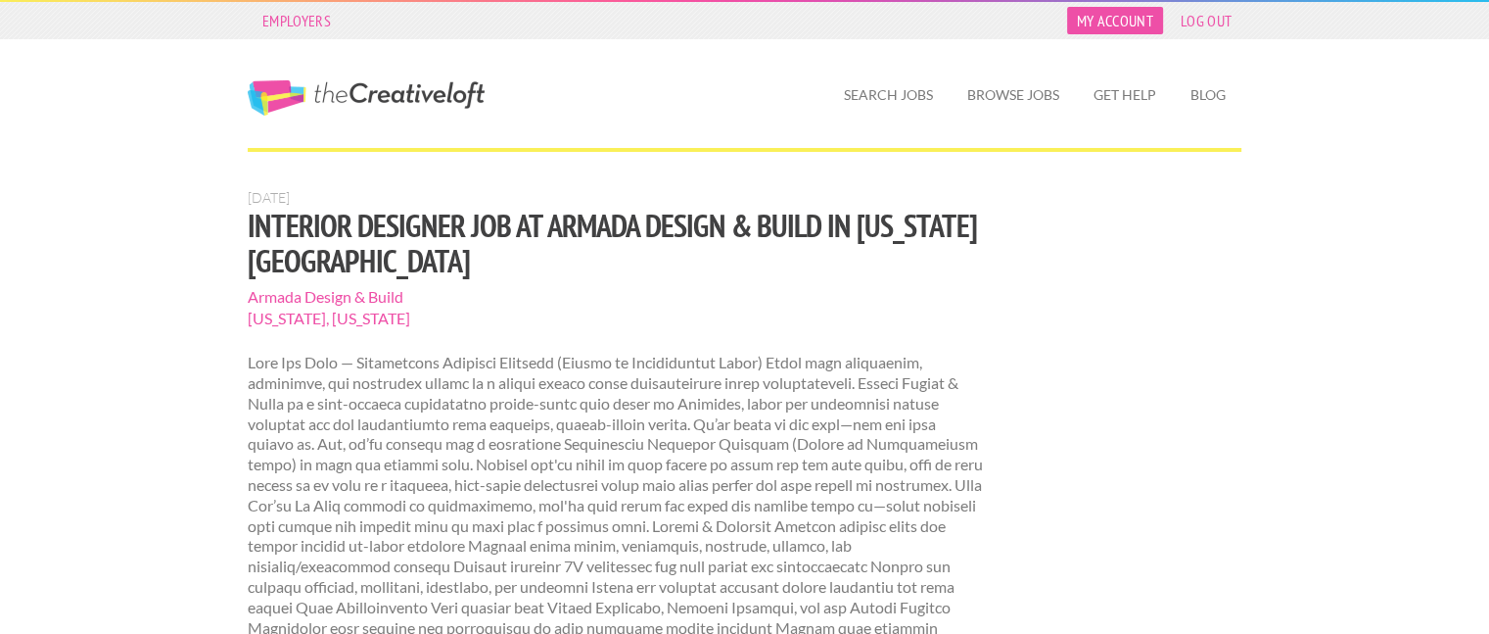
click at [1096, 29] on link "My Account" at bounding box center [1115, 20] width 96 height 27
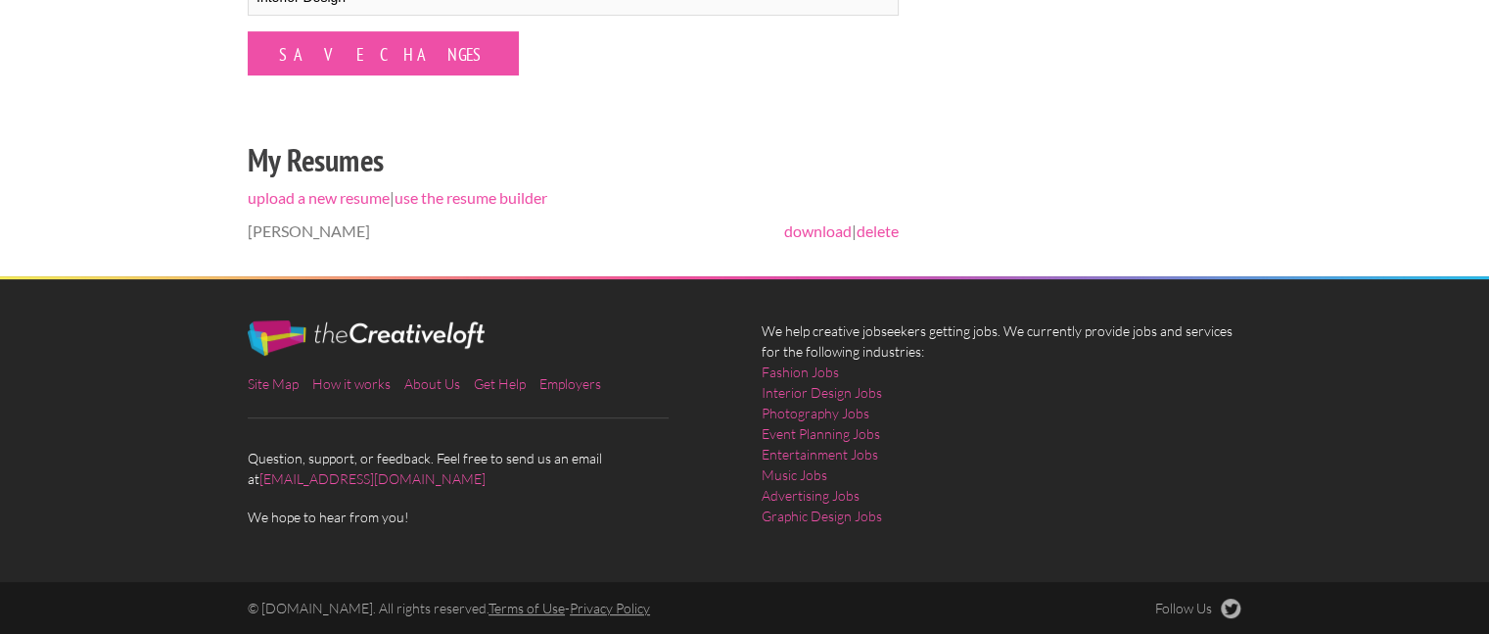
scroll to position [634, 0]
click at [826, 369] on link "Fashion Jobs" at bounding box center [800, 370] width 77 height 21
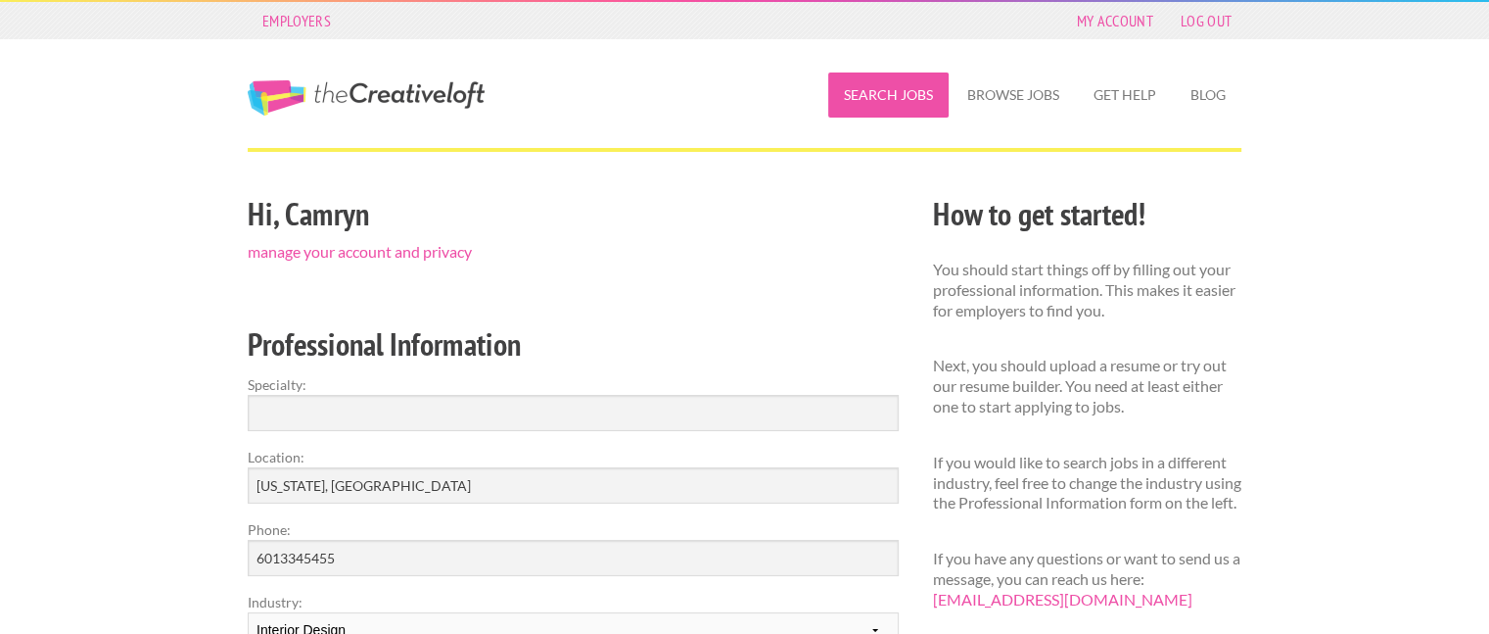
click at [878, 84] on link "Search Jobs" at bounding box center [888, 94] width 120 height 45
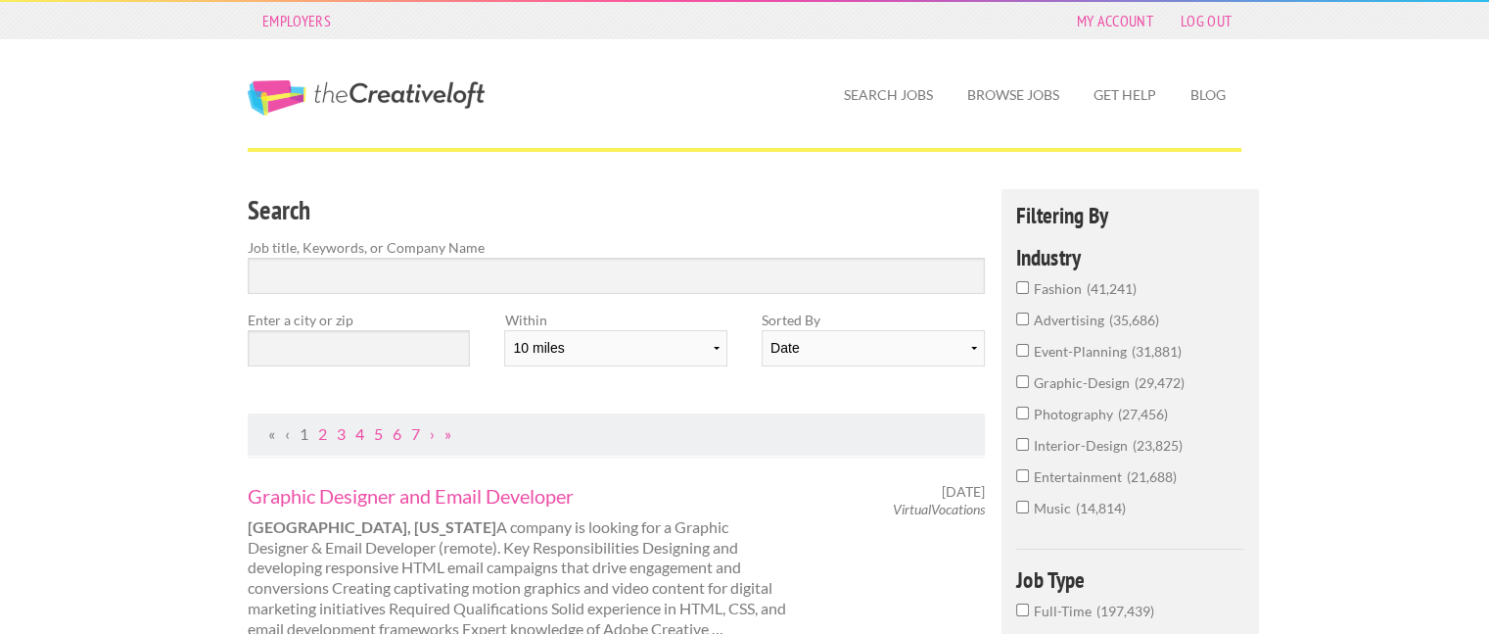
scroll to position [98, 0]
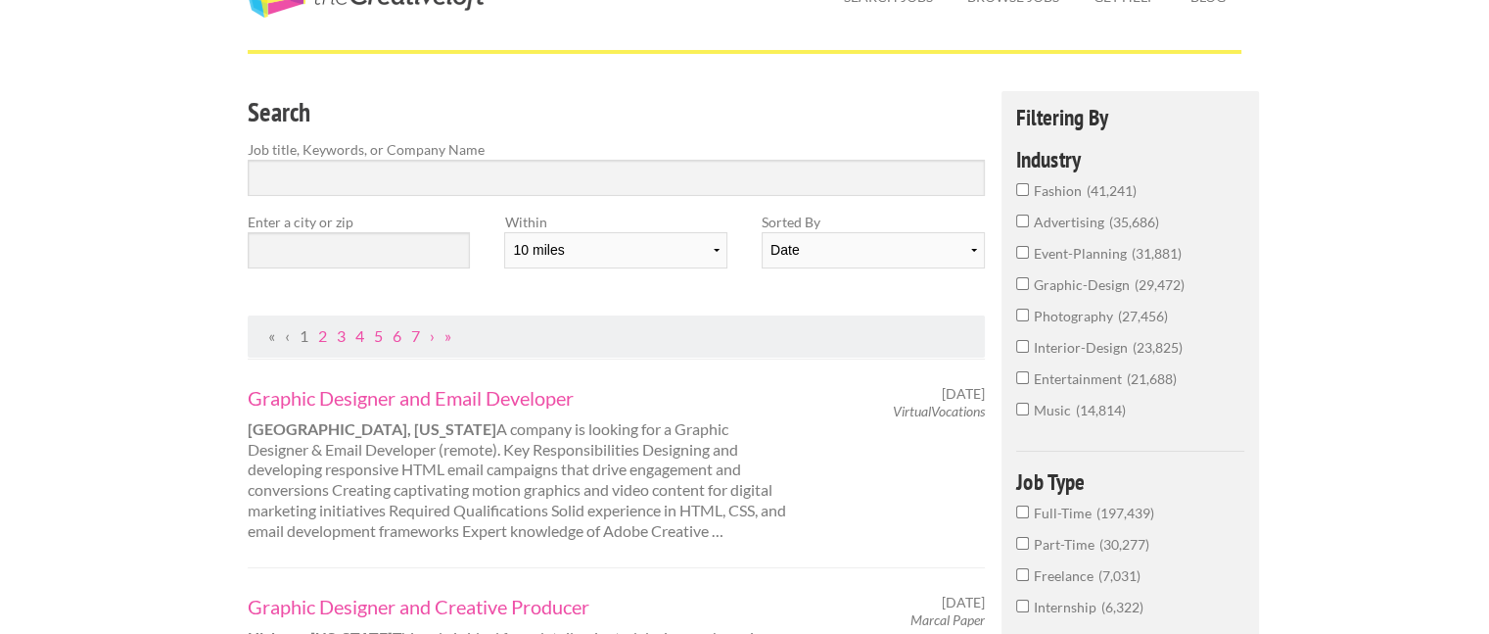
click at [1093, 191] on span "41,241" at bounding box center [1112, 190] width 50 height 17
click at [1021, 195] on input "fashion 41,241" at bounding box center [1022, 189] width 13 height 13
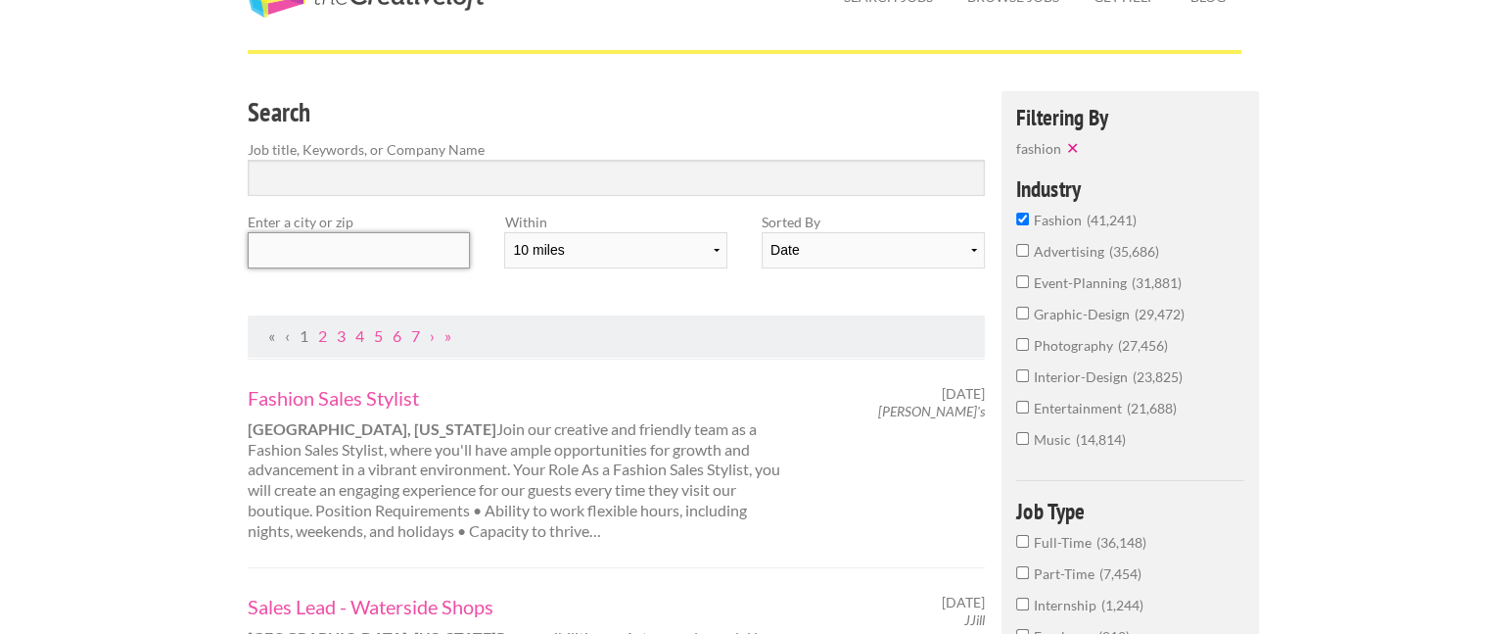
click at [353, 246] on input "text" at bounding box center [359, 250] width 222 height 36
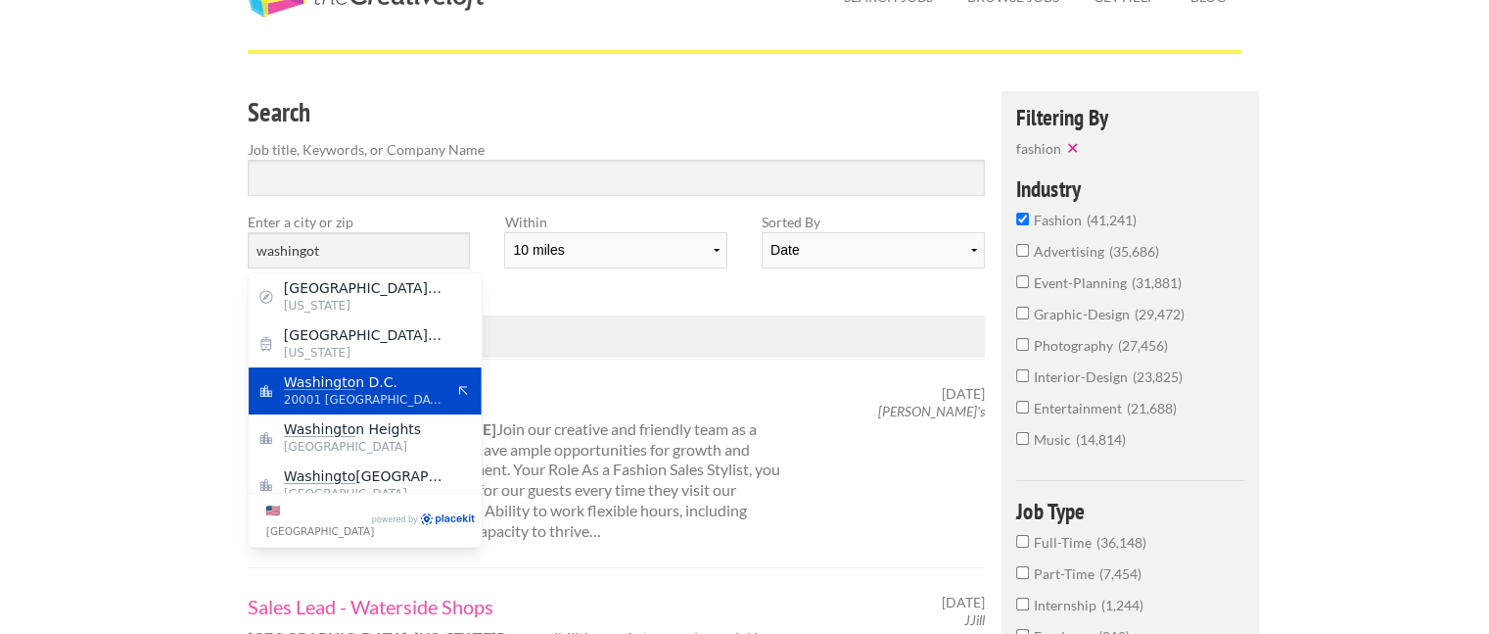
click at [393, 373] on span "Washingto n D.C." at bounding box center [364, 382] width 161 height 18
type input "[US_STATE] D.C."
